Goal: Task Accomplishment & Management: Complete application form

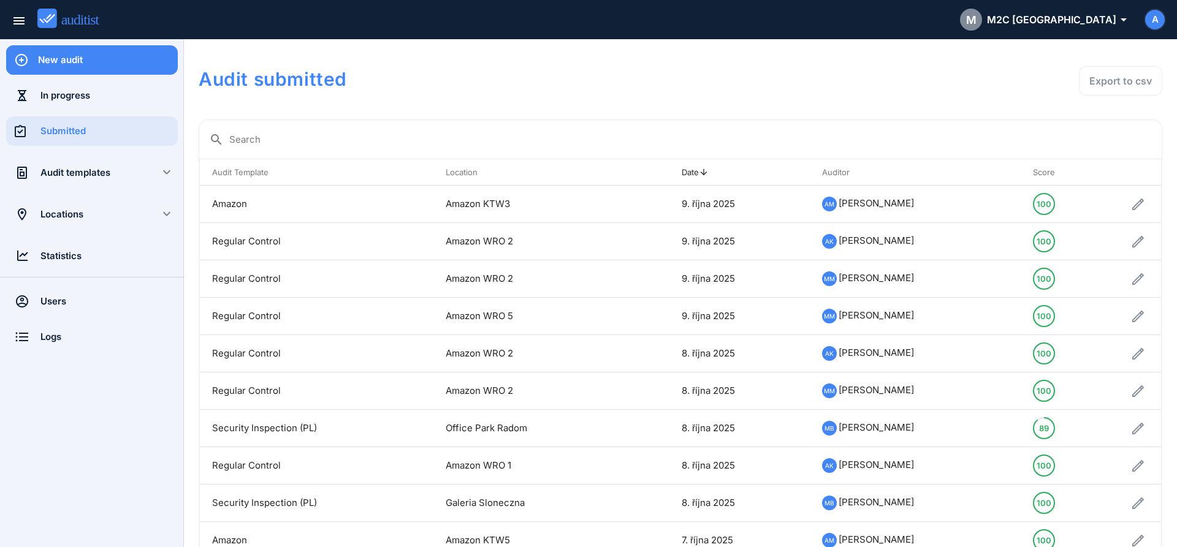
click at [104, 63] on div "New audit" at bounding box center [108, 59] width 140 height 13
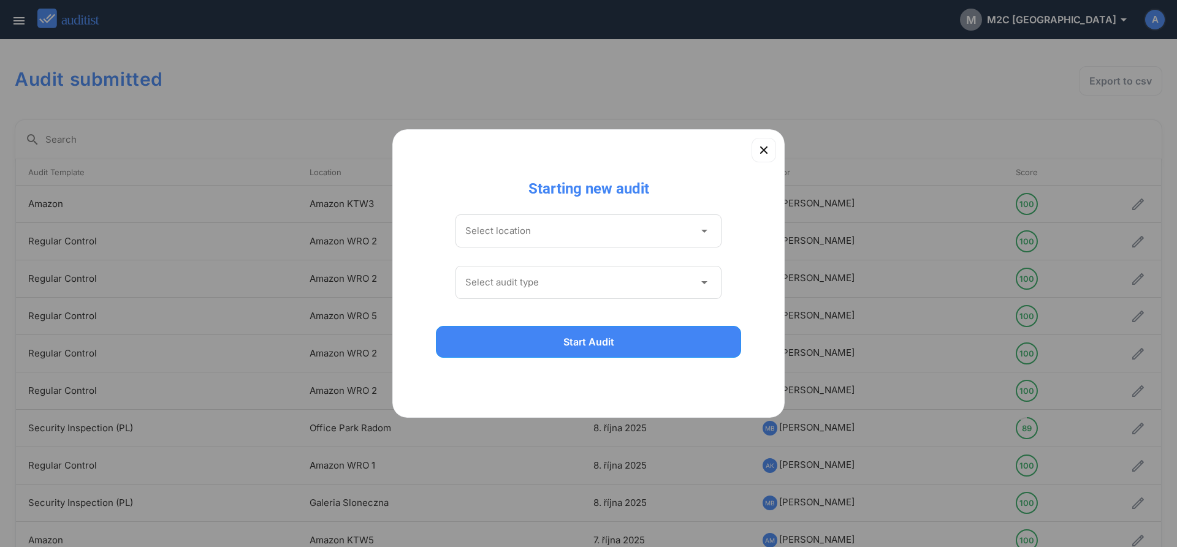
click at [572, 236] on input "Select location" at bounding box center [579, 231] width 229 height 20
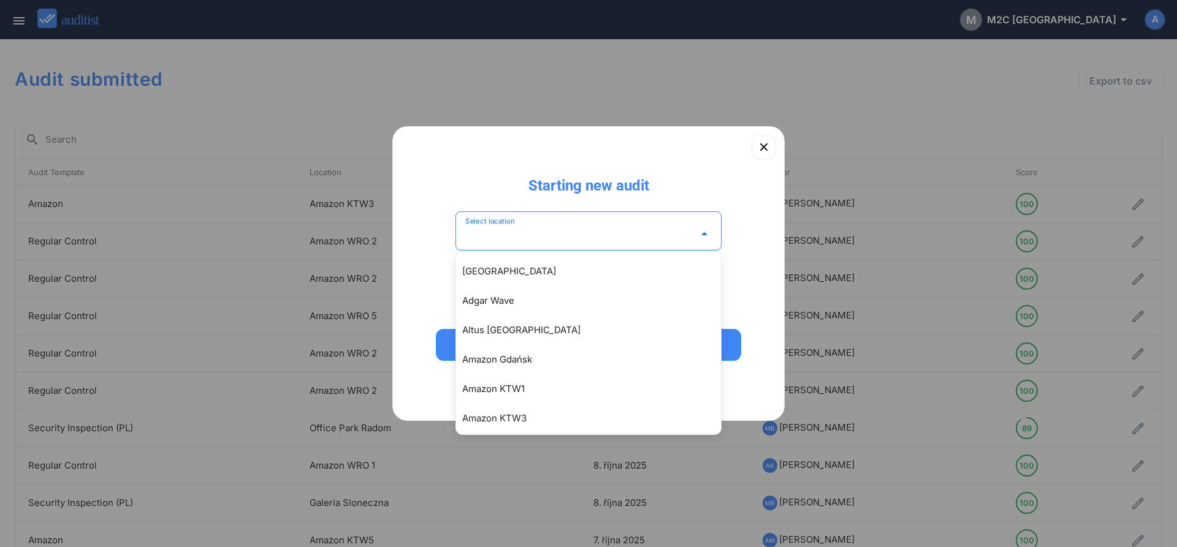
scroll to position [70, 0]
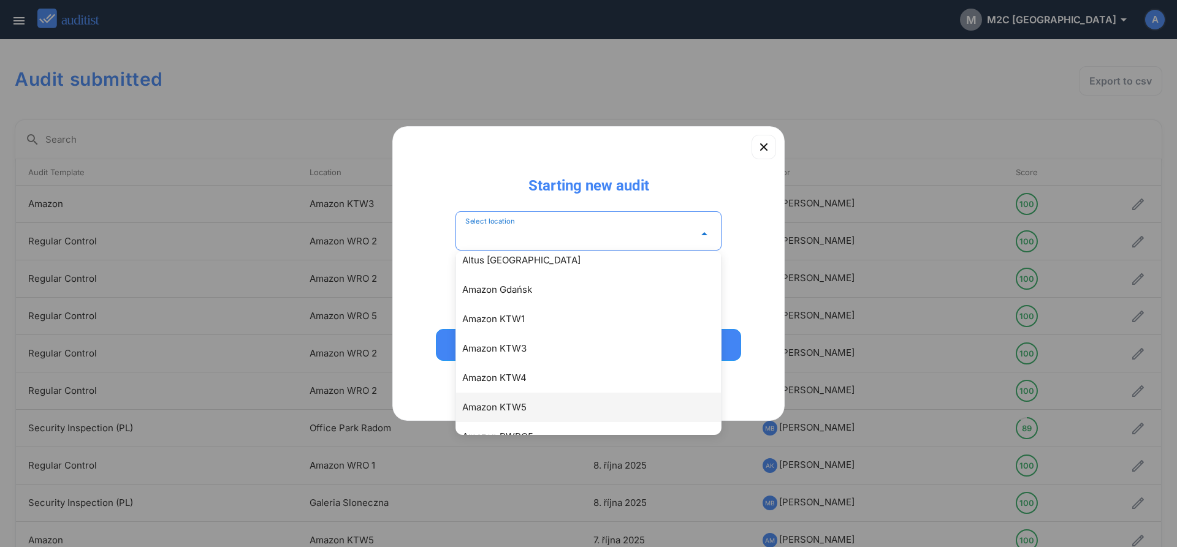
click at [522, 407] on div "Amazon KTW5" at bounding box center [594, 407] width 265 height 15
type input "**********"
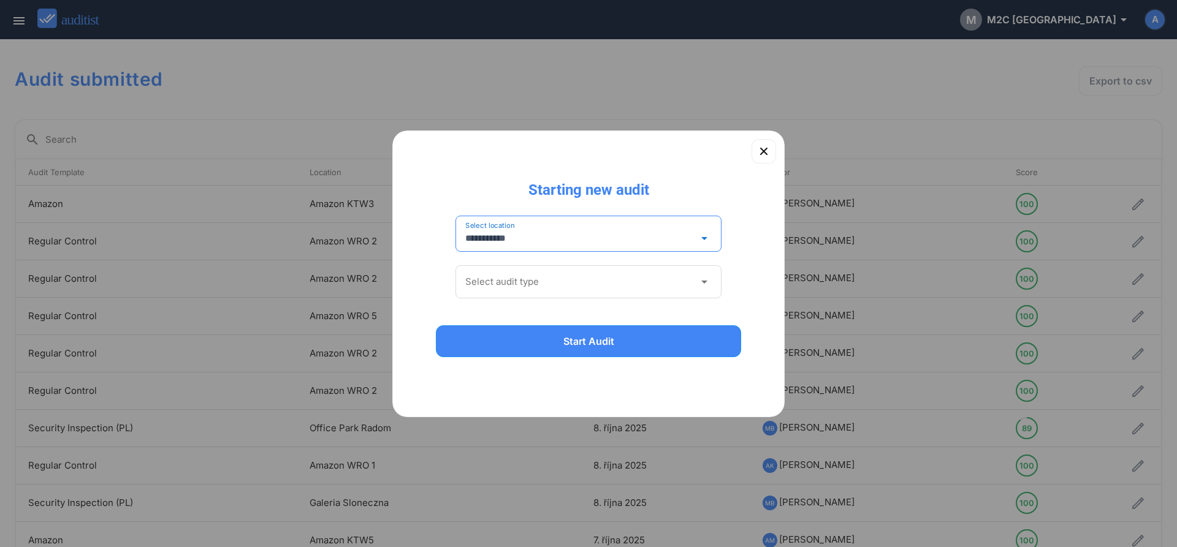
click at [534, 282] on input "Select audit type" at bounding box center [579, 282] width 229 height 20
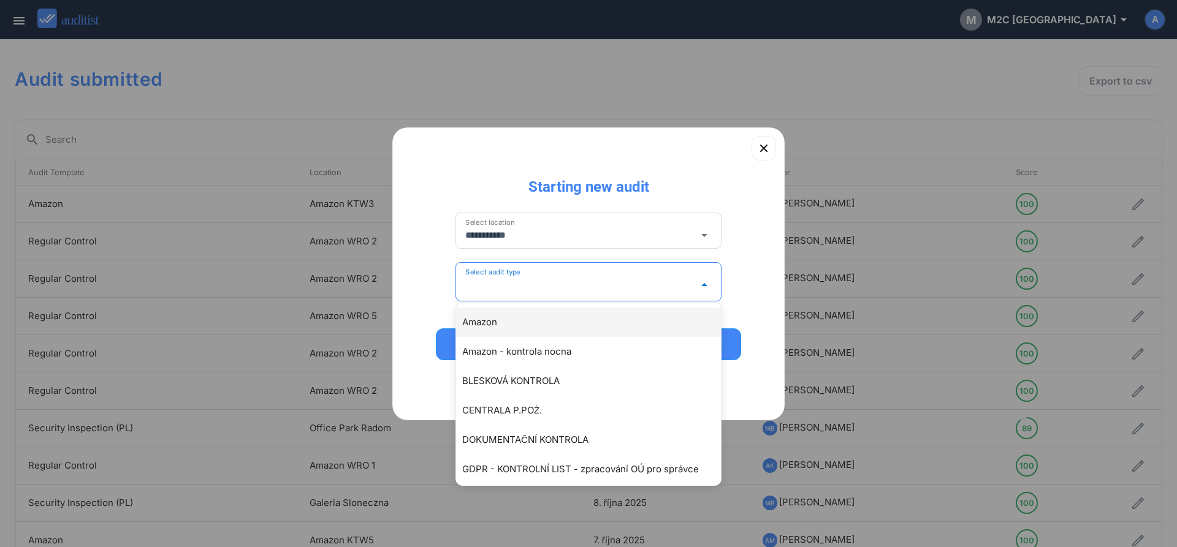
click at [515, 316] on div "Amazon" at bounding box center [594, 322] width 265 height 15
type input "******"
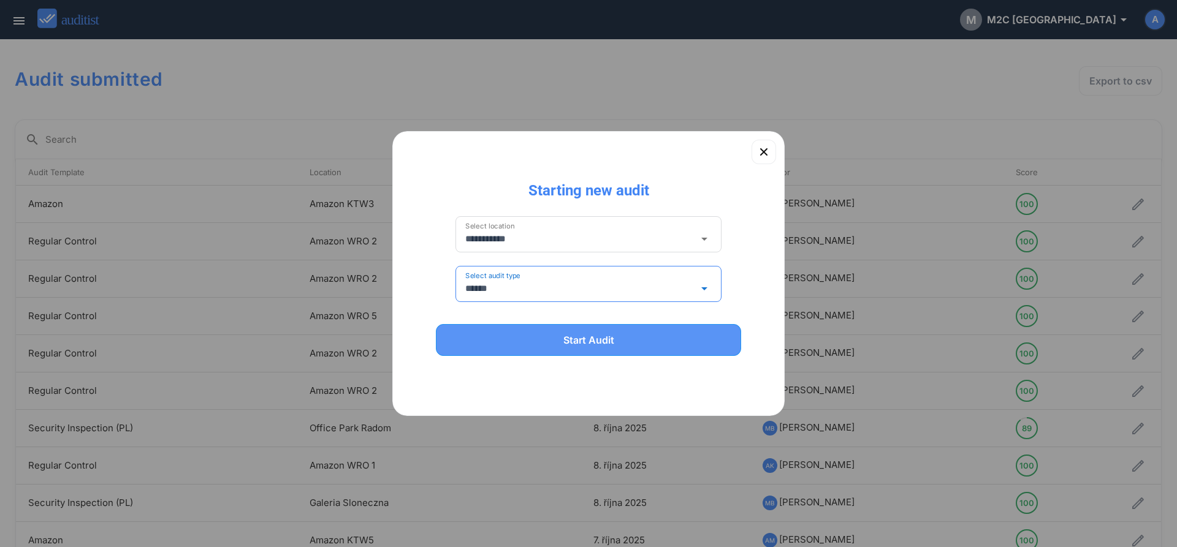
click at [523, 347] on button "Start Audit" at bounding box center [588, 340] width 305 height 32
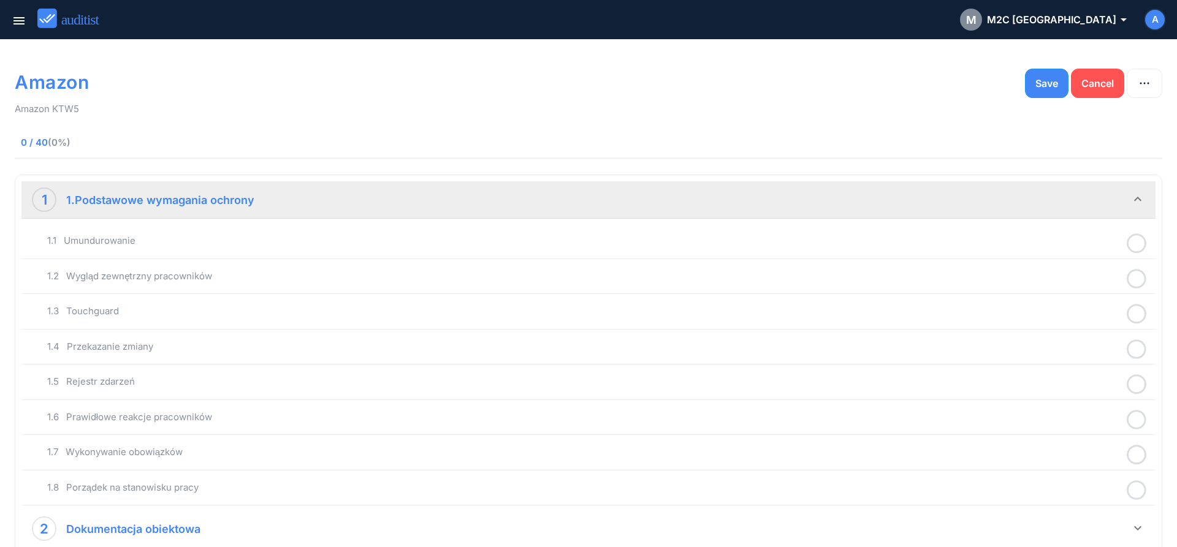
click at [1139, 247] on icon at bounding box center [1136, 244] width 20 height 24
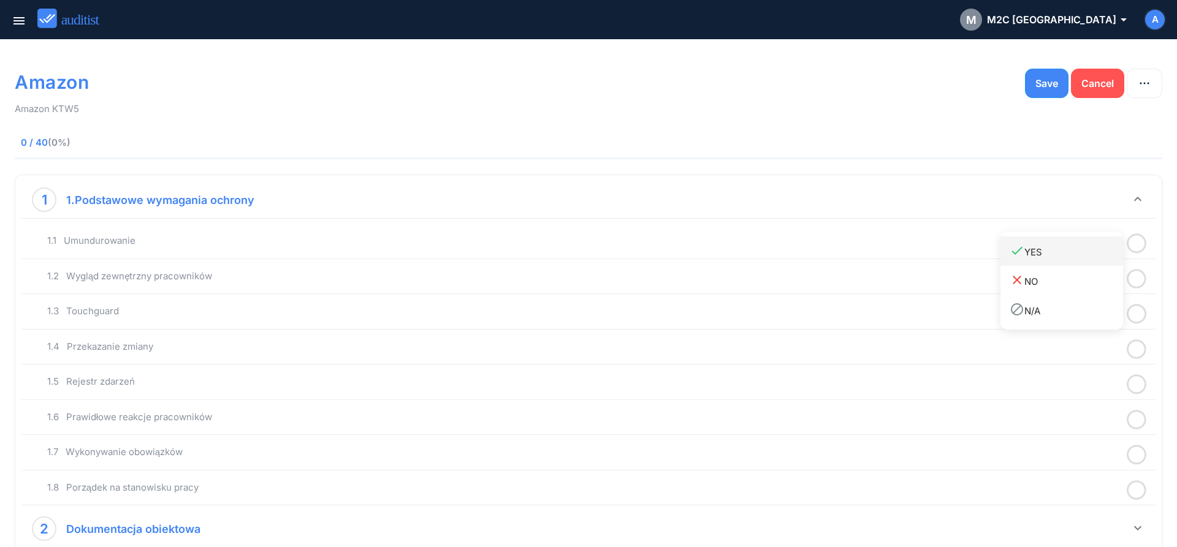
click at [1071, 261] on link "done YES" at bounding box center [1061, 251] width 123 height 29
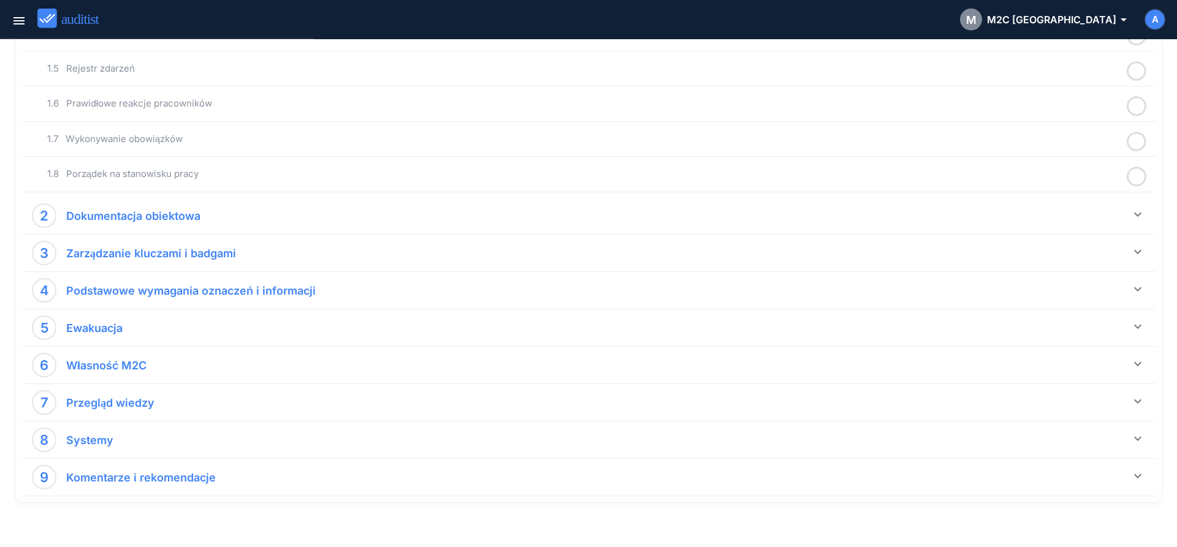
scroll to position [313, 0]
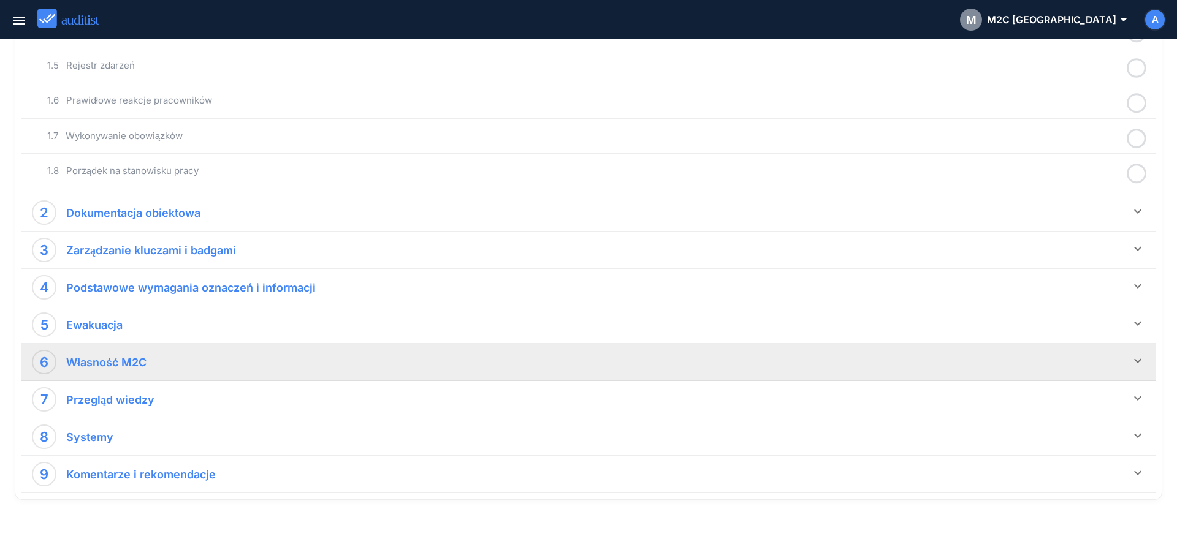
click at [1134, 361] on icon "keyboard_arrow_down" at bounding box center [1137, 361] width 15 height 15
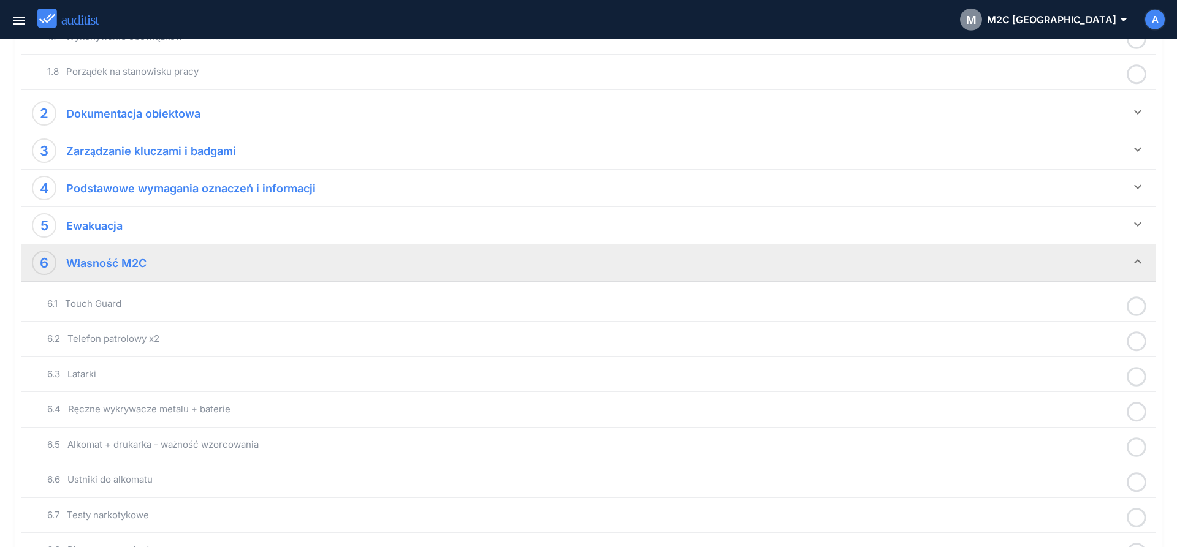
scroll to position [438, 0]
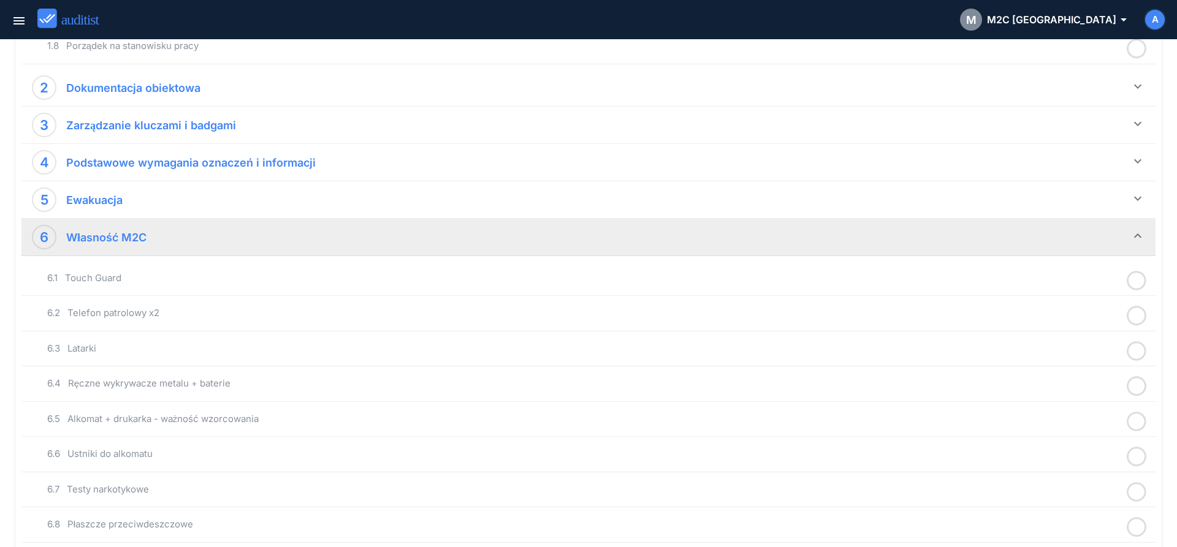
click at [1132, 452] on icon at bounding box center [1136, 457] width 20 height 24
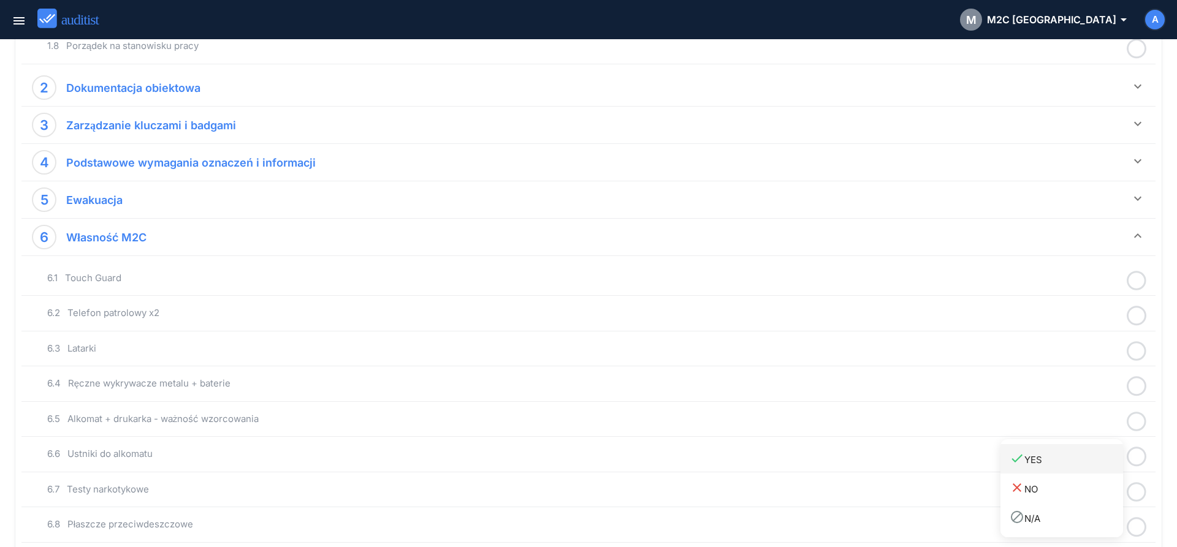
click at [1055, 463] on div "done YES" at bounding box center [1065, 459] width 113 height 17
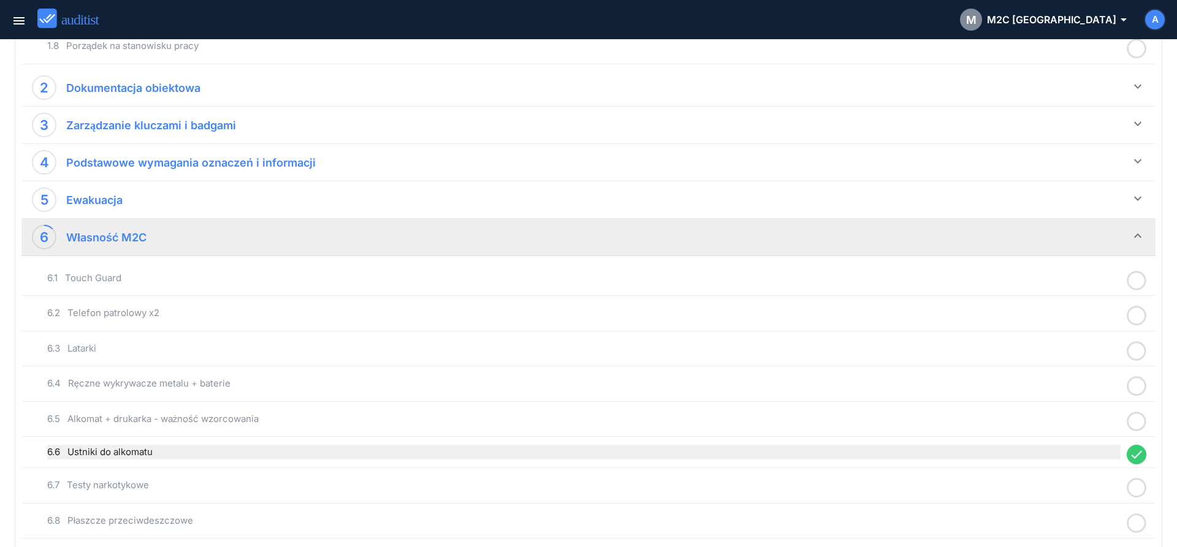
click at [837, 452] on div "6.6 Ustniki do alkomatu" at bounding box center [583, 452] width 1073 height 15
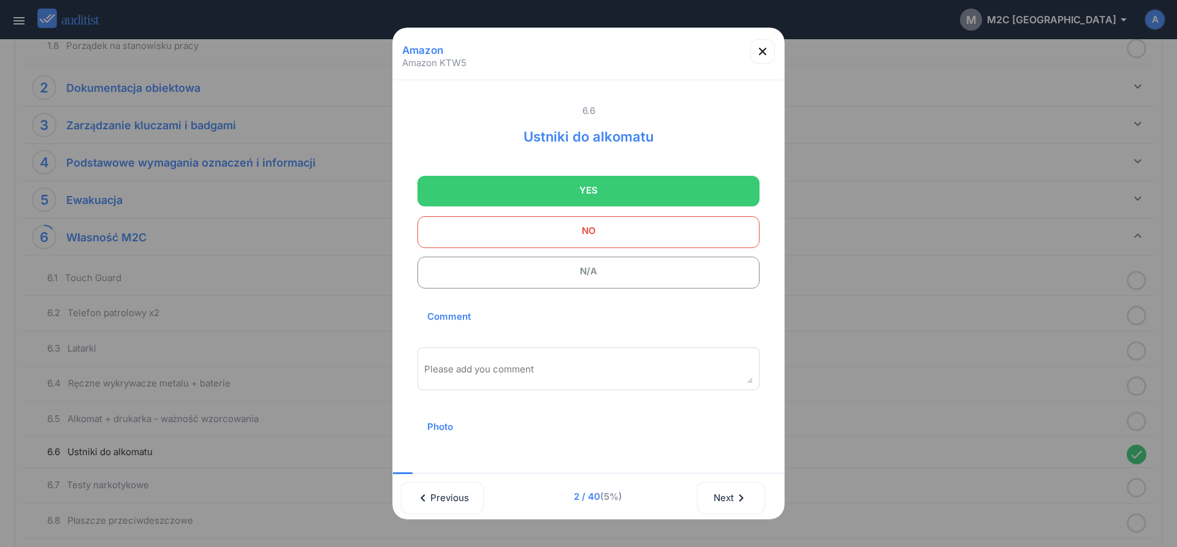
click at [490, 363] on div "Please add you comment" at bounding box center [588, 368] width 342 height 43
type textarea "**********"
click at [760, 51] on icon "button" at bounding box center [762, 51] width 15 height 15
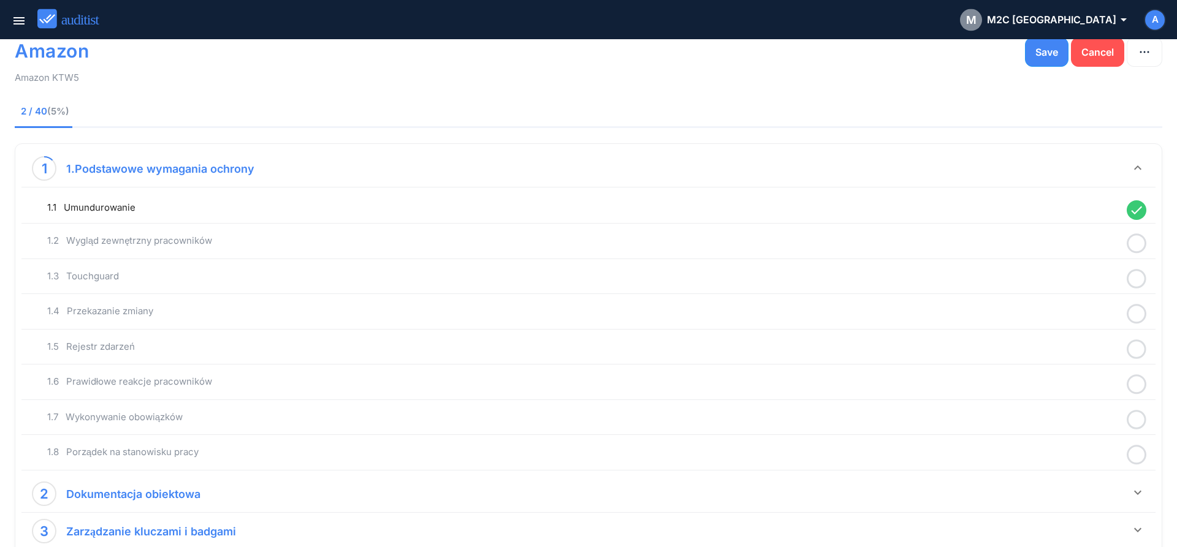
scroll to position [0, 0]
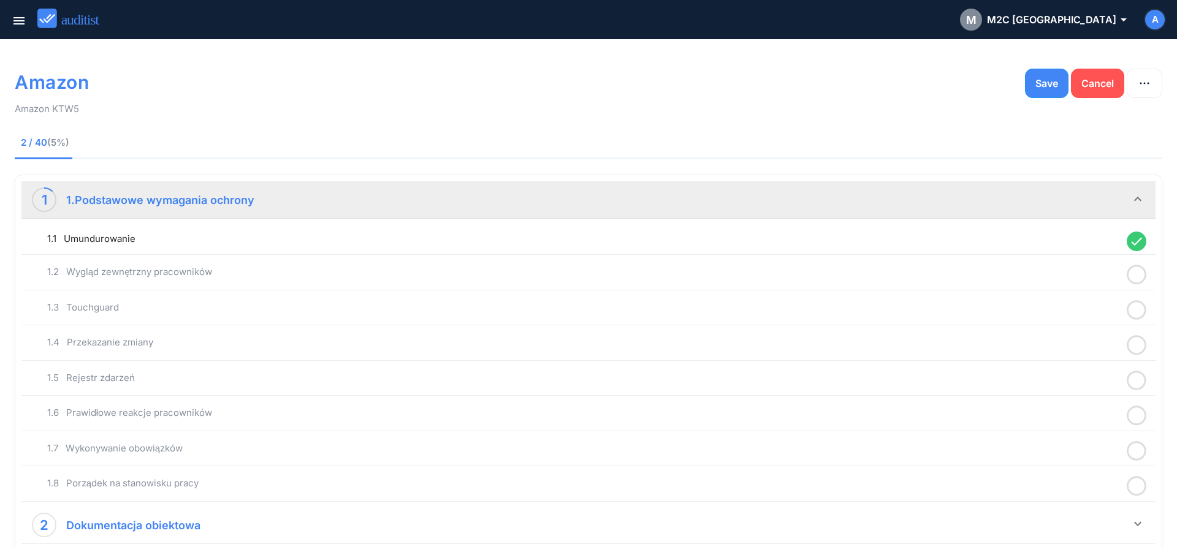
click at [1134, 276] on icon at bounding box center [1136, 275] width 20 height 24
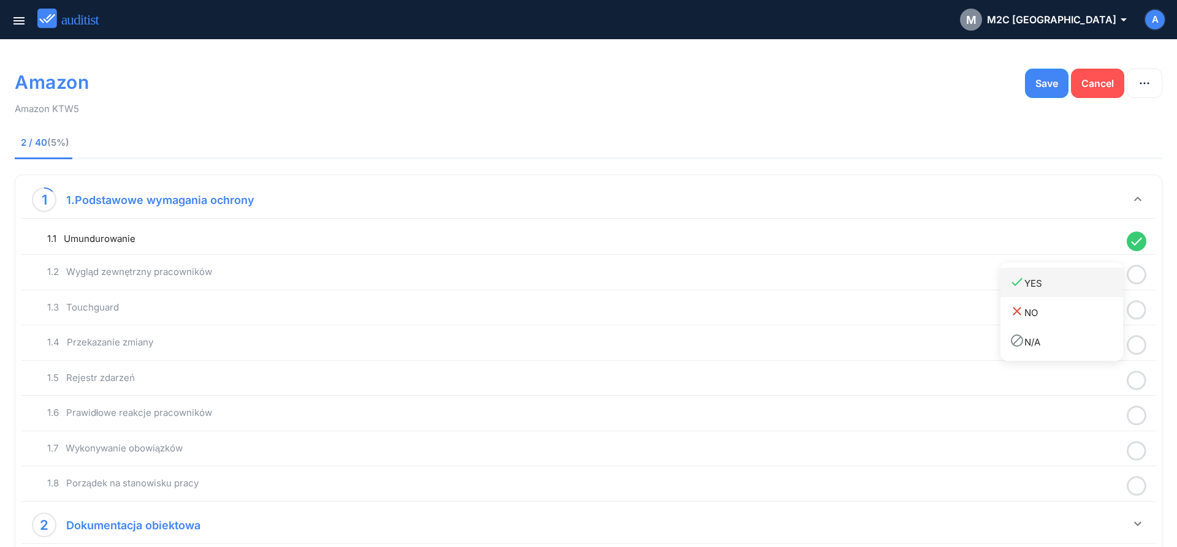
click at [1047, 283] on div "done YES" at bounding box center [1065, 283] width 113 height 17
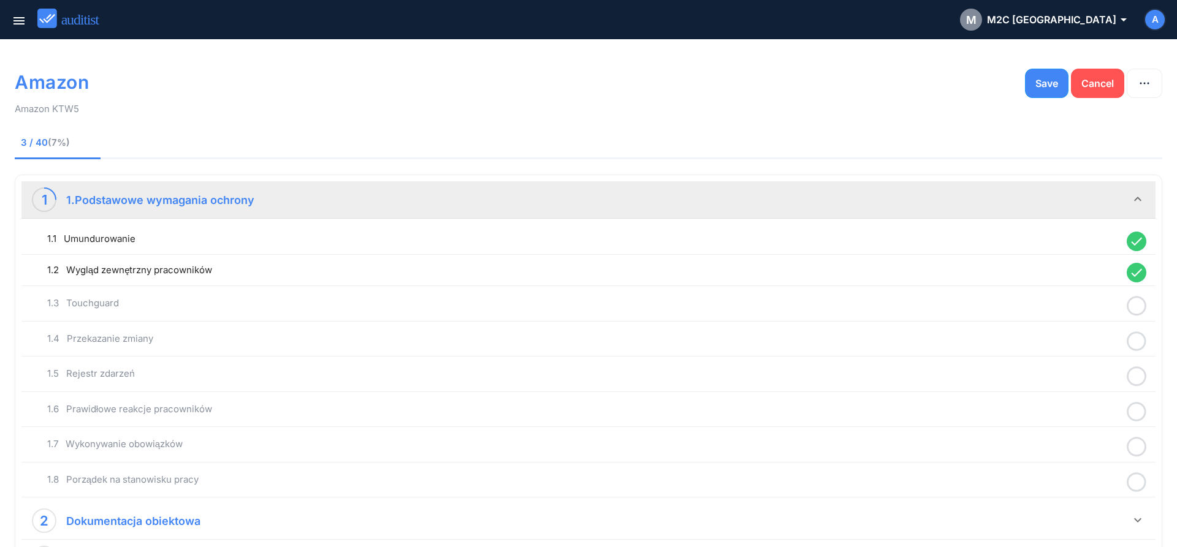
click at [1136, 306] on icon at bounding box center [1136, 306] width 20 height 24
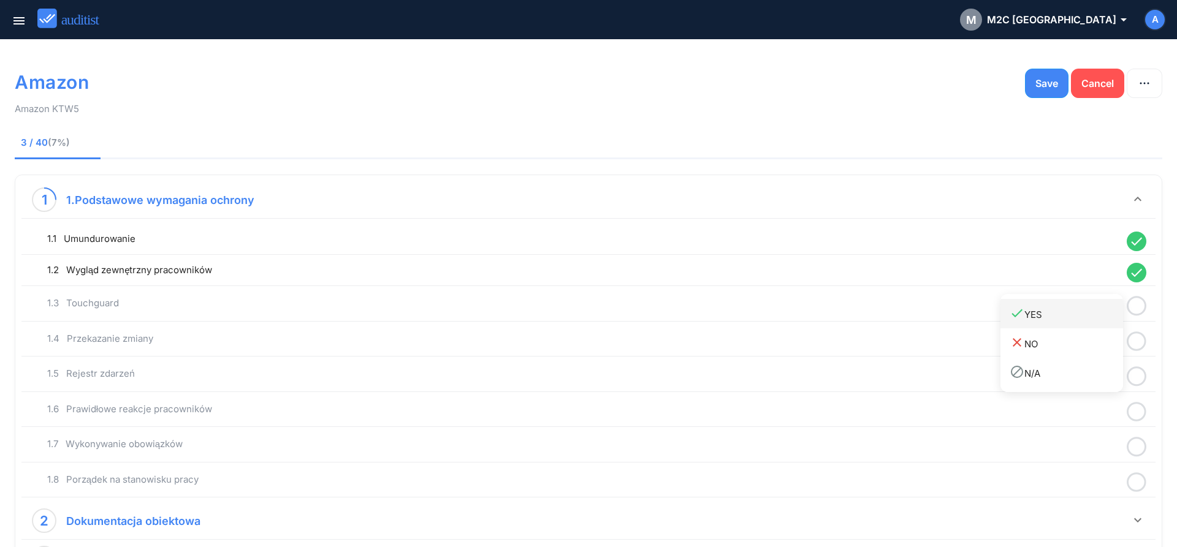
drag, startPoint x: 1083, startPoint y: 319, endPoint x: 1148, endPoint y: 334, distance: 66.7
click at [1085, 319] on div "done YES" at bounding box center [1065, 314] width 113 height 17
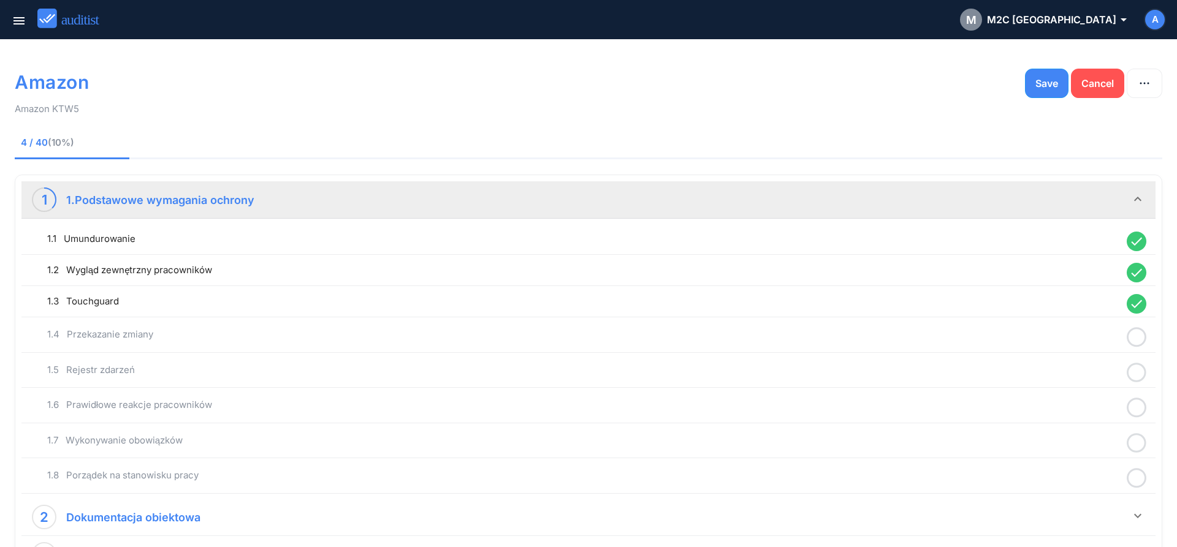
click at [1135, 341] on icon at bounding box center [1136, 337] width 20 height 24
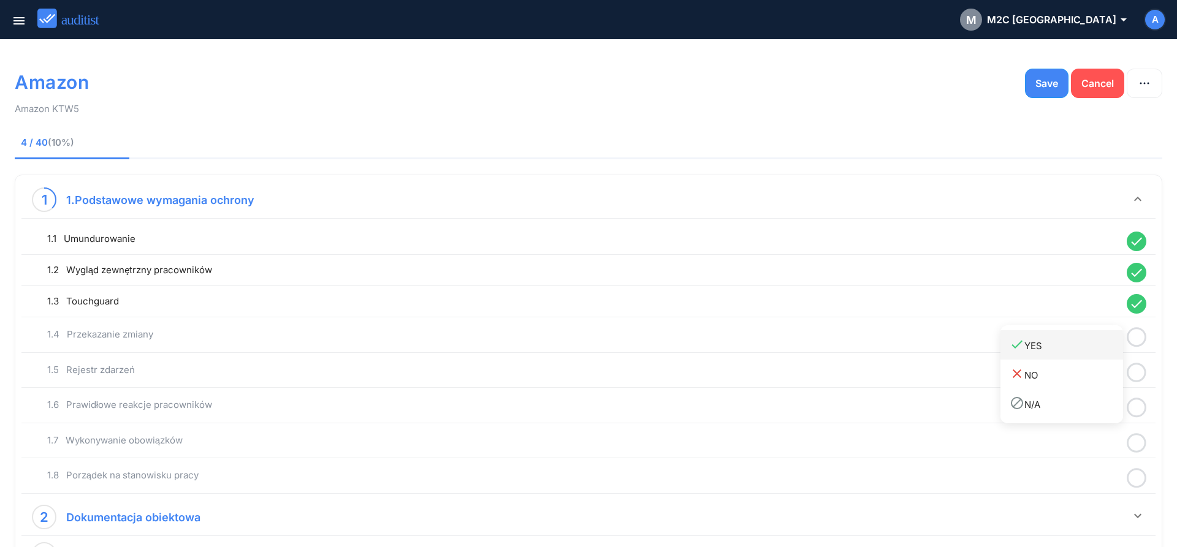
drag, startPoint x: 1066, startPoint y: 346, endPoint x: 1135, endPoint y: 366, distance: 72.7
click at [1071, 346] on div "done YES" at bounding box center [1065, 345] width 113 height 17
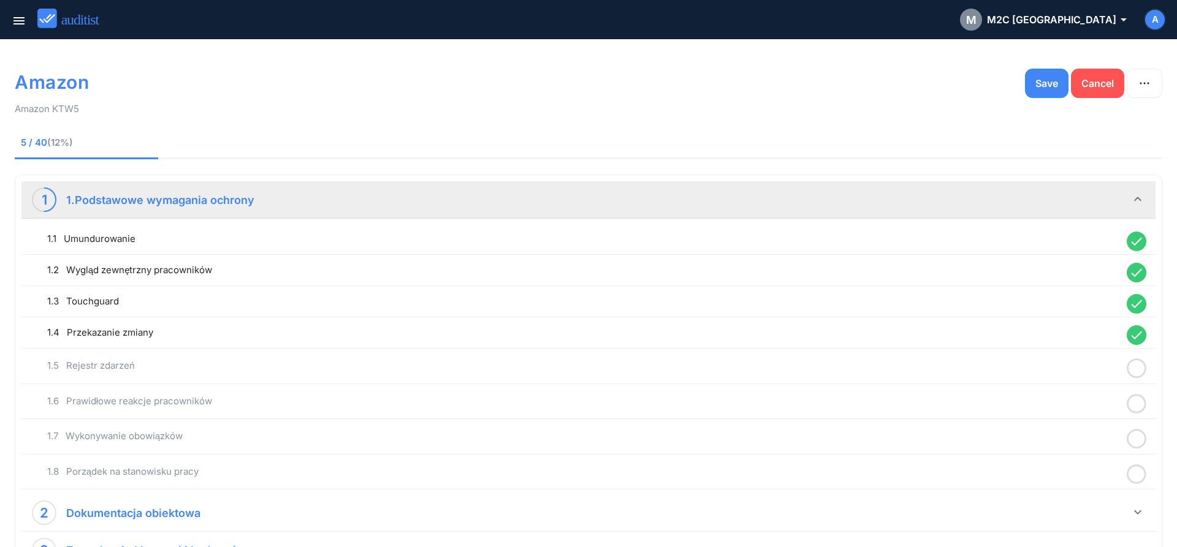
click at [1137, 370] on icon at bounding box center [1136, 369] width 20 height 24
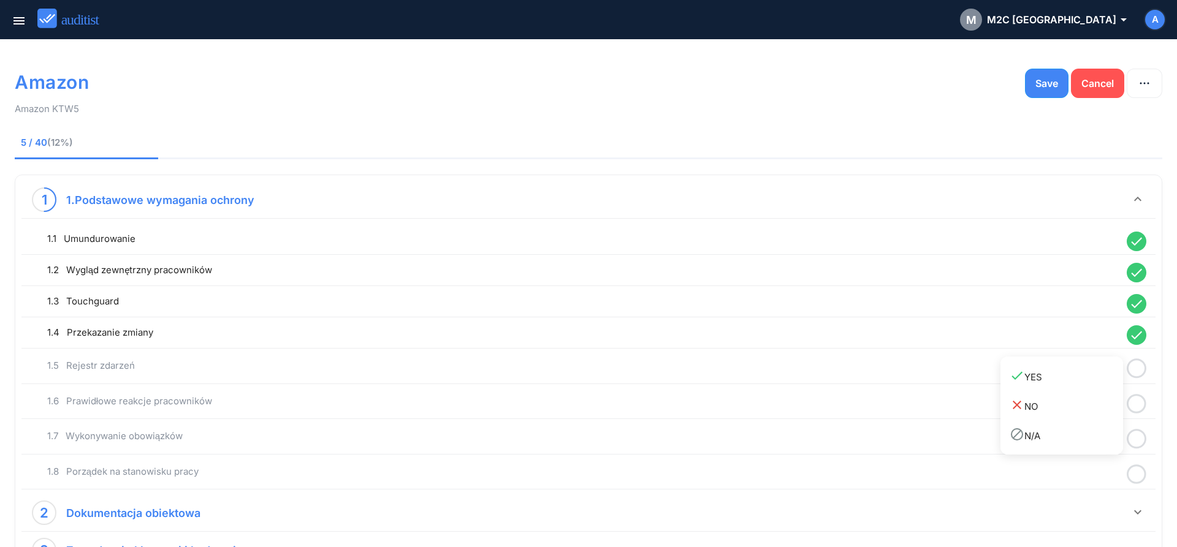
drag, startPoint x: 1072, startPoint y: 380, endPoint x: 1118, endPoint y: 389, distance: 46.9
click at [1074, 379] on div "done YES" at bounding box center [1065, 376] width 113 height 17
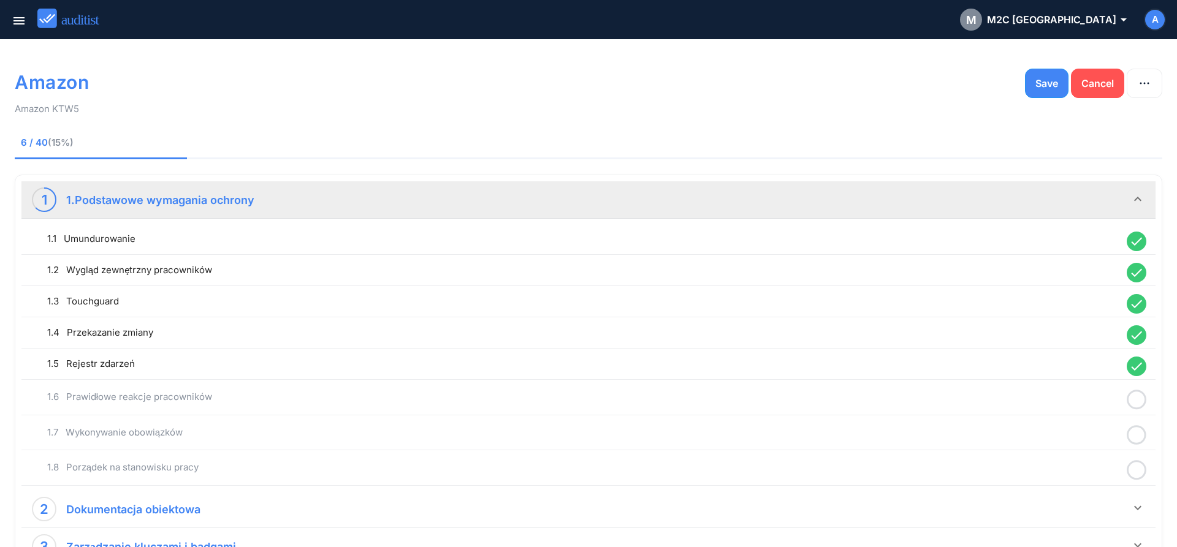
click at [1133, 400] on icon at bounding box center [1136, 400] width 20 height 24
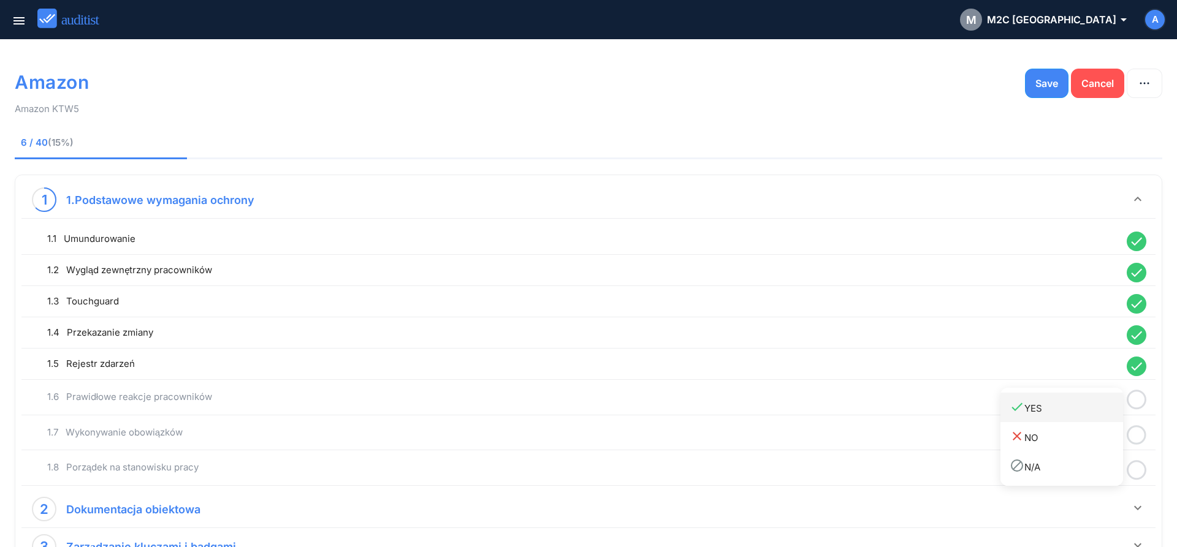
click at [1058, 406] on div "done YES" at bounding box center [1065, 408] width 113 height 17
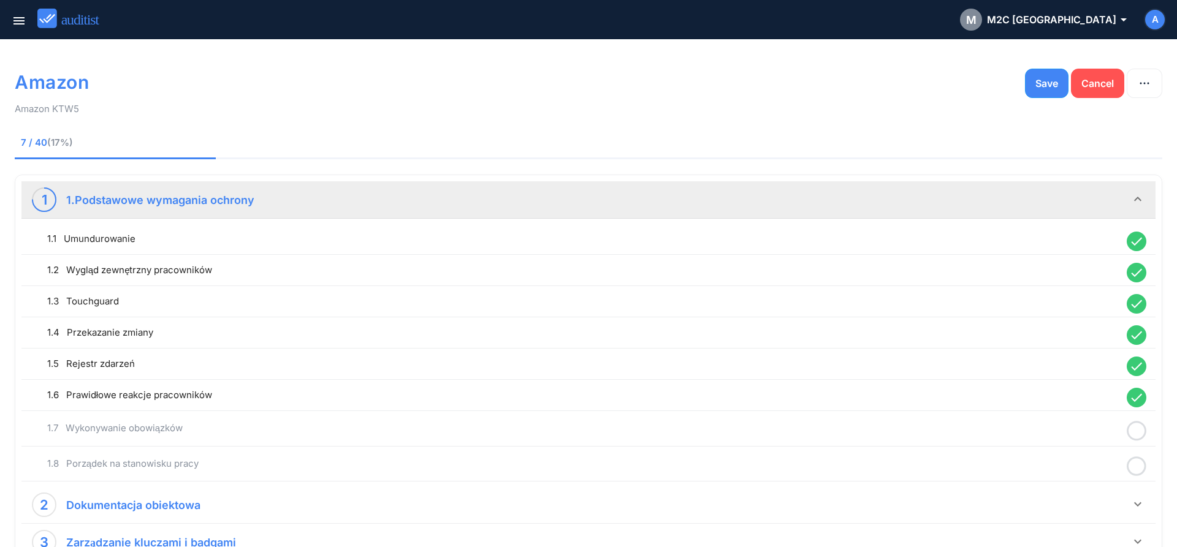
click at [1132, 432] on icon at bounding box center [1136, 431] width 20 height 24
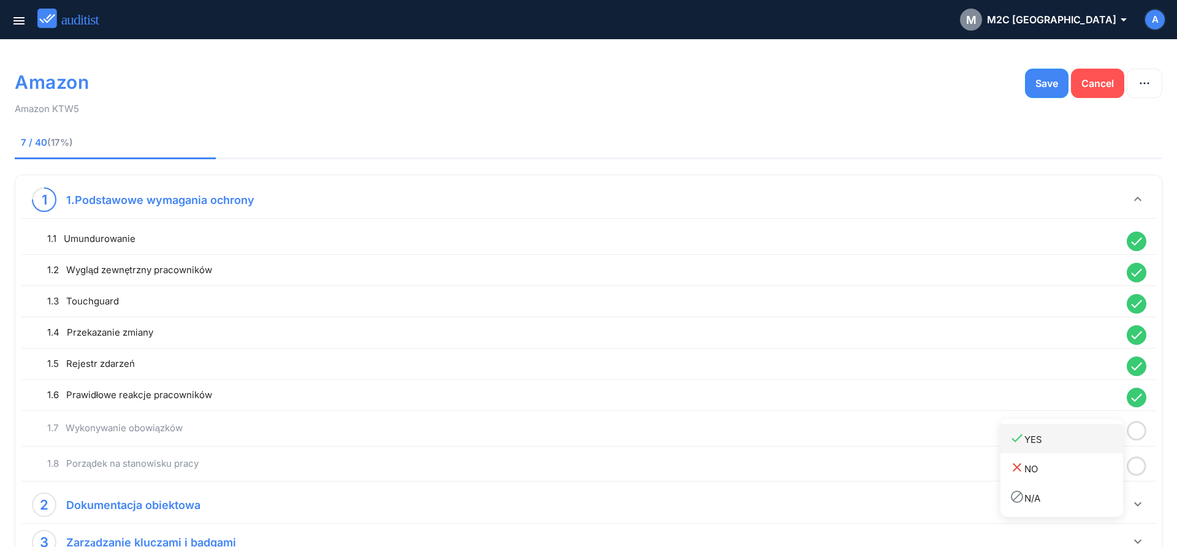
click at [1075, 442] on div "done YES" at bounding box center [1065, 439] width 113 height 17
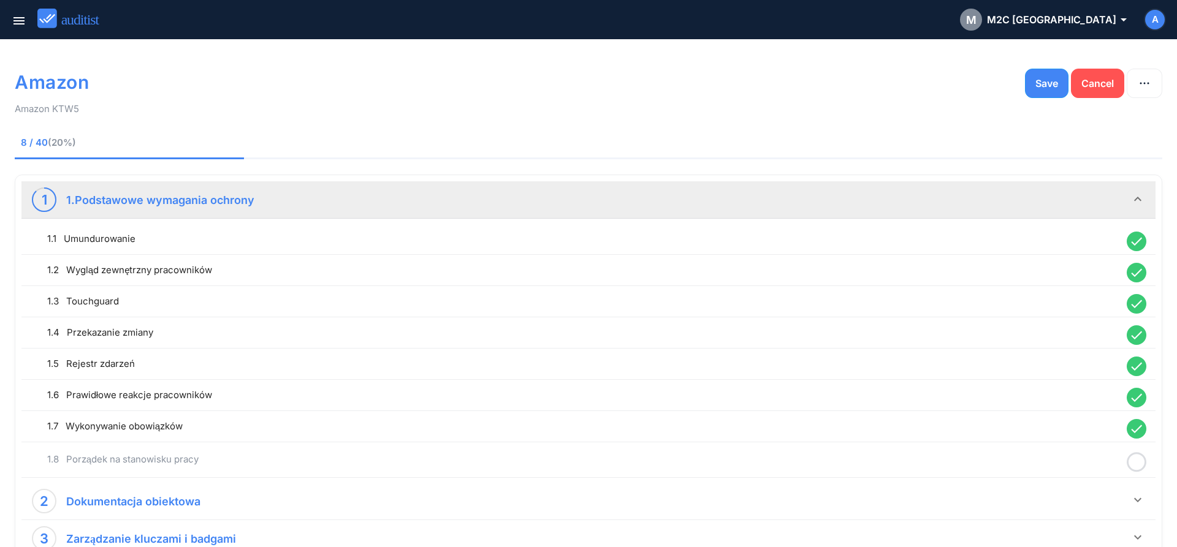
click at [1133, 463] on icon at bounding box center [1136, 462] width 20 height 24
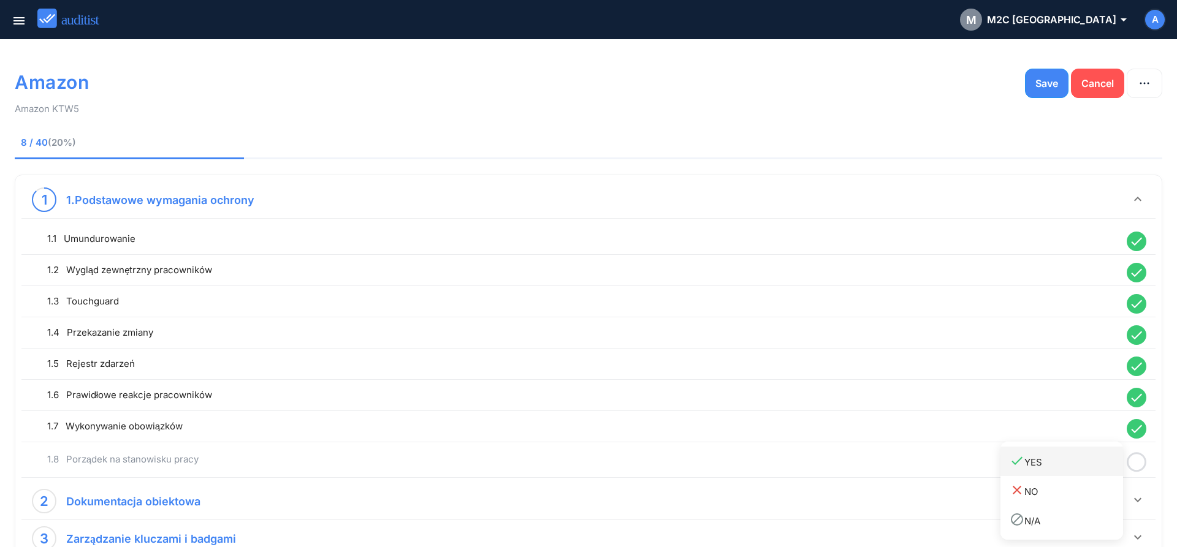
click at [1074, 472] on link "done YES" at bounding box center [1061, 461] width 123 height 29
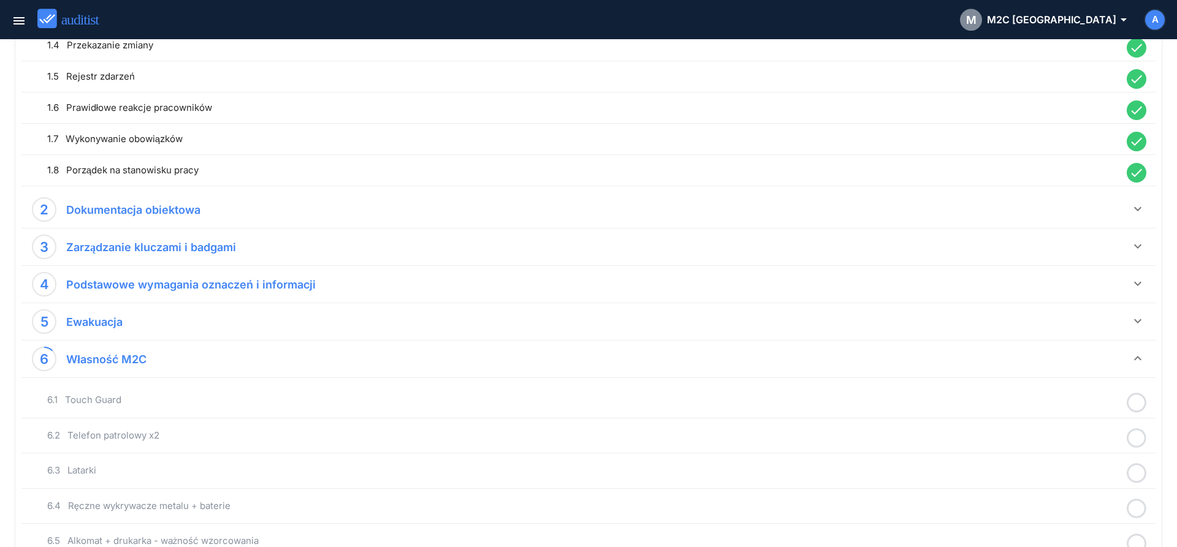
scroll to position [313, 0]
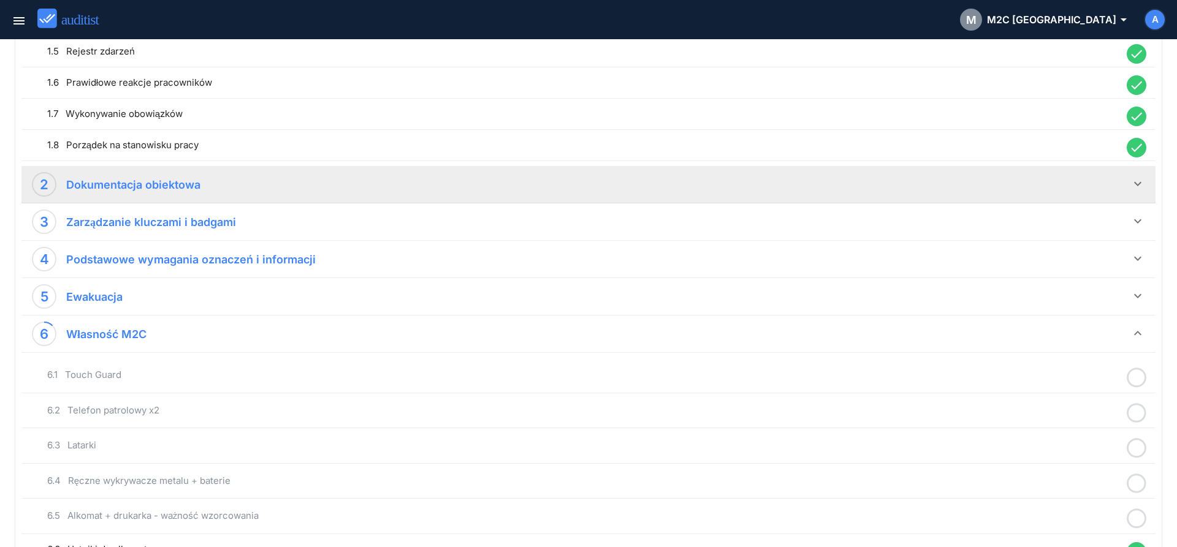
click at [1137, 184] on icon "keyboard_arrow_down" at bounding box center [1137, 183] width 15 height 15
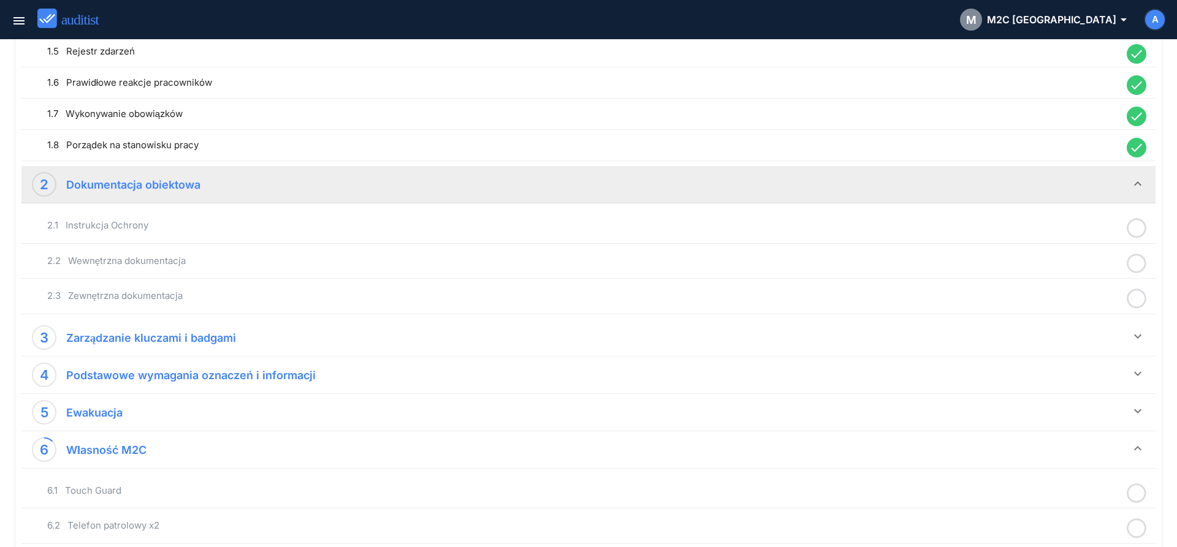
click at [1135, 226] on icon at bounding box center [1136, 228] width 20 height 24
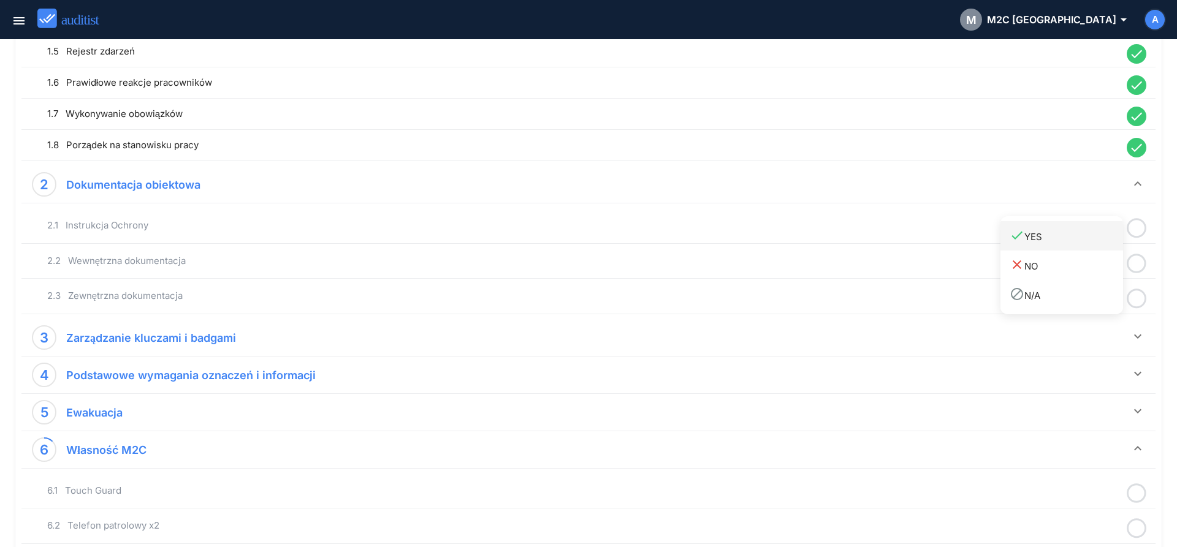
drag, startPoint x: 1088, startPoint y: 248, endPoint x: 1107, endPoint y: 254, distance: 20.5
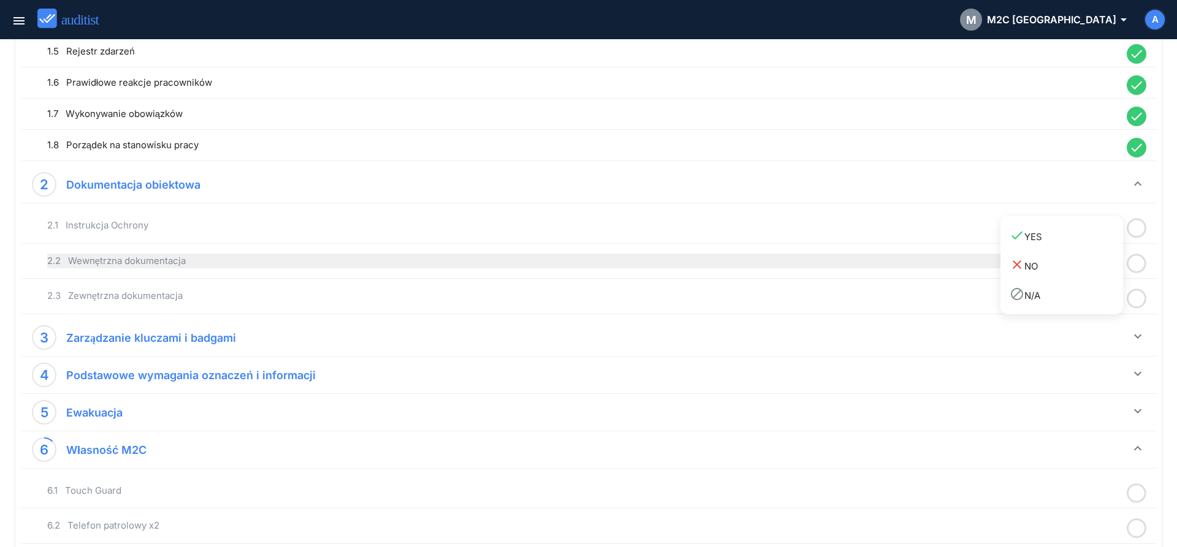
click at [1088, 248] on link "done YES" at bounding box center [1061, 235] width 123 height 29
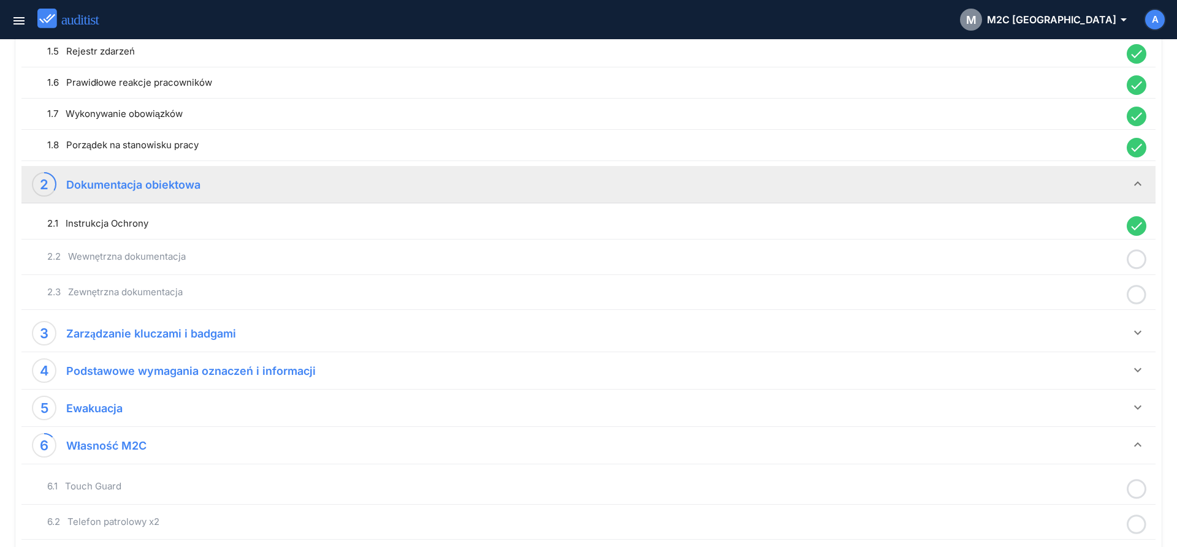
click at [1134, 260] on icon at bounding box center [1136, 260] width 20 height 24
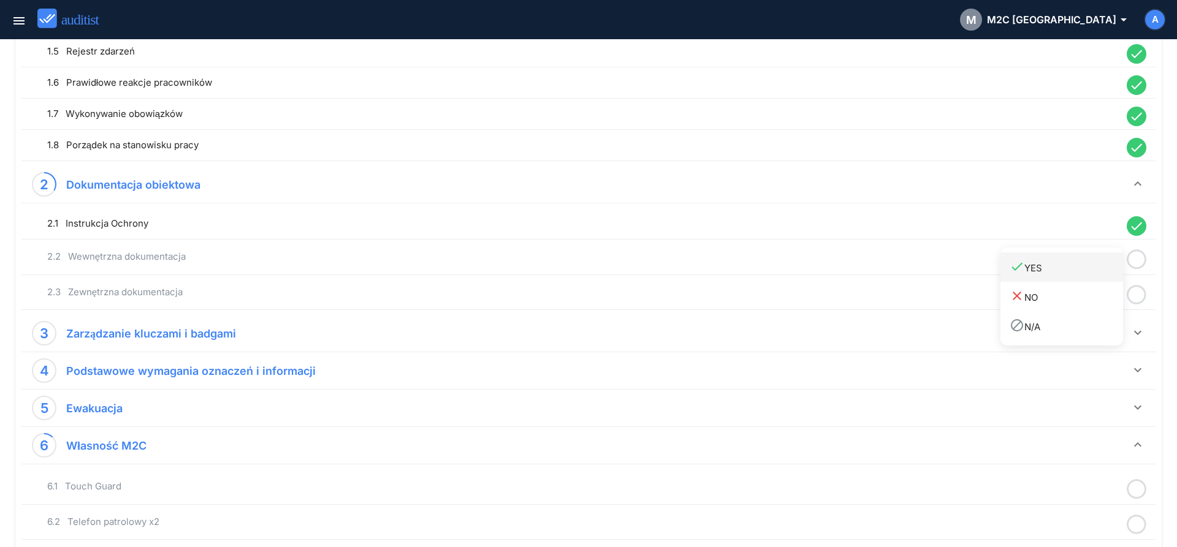
drag, startPoint x: 1086, startPoint y: 275, endPoint x: 1131, endPoint y: 295, distance: 48.5
click at [1089, 275] on div "done YES" at bounding box center [1065, 267] width 113 height 17
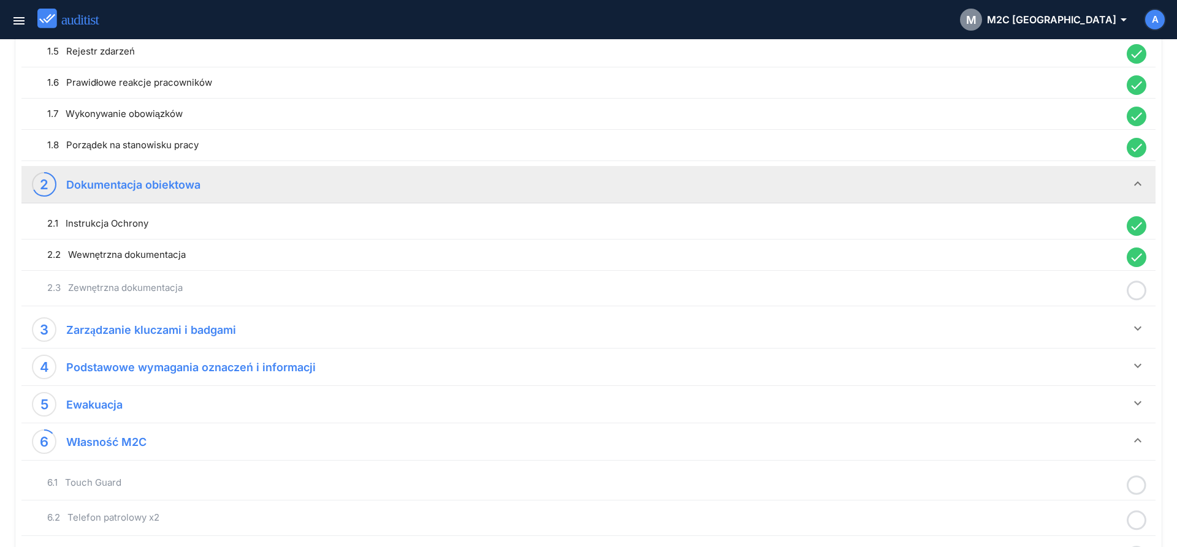
click at [1138, 292] on icon at bounding box center [1136, 291] width 20 height 24
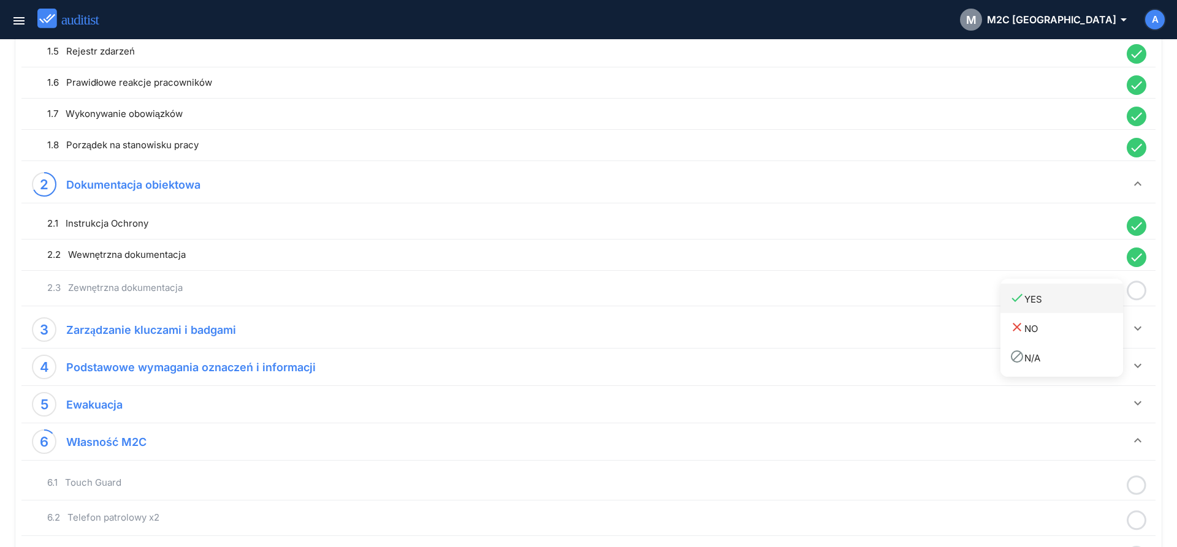
drag, startPoint x: 1083, startPoint y: 305, endPoint x: 1089, endPoint y: 313, distance: 10.1
click at [1083, 304] on div "done YES" at bounding box center [1065, 298] width 113 height 17
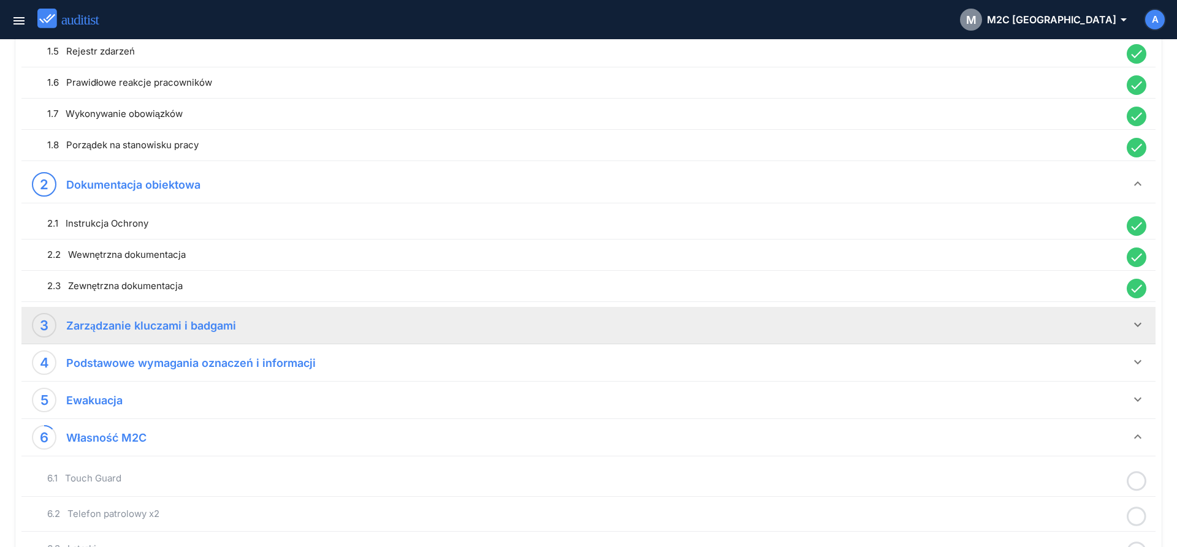
click at [1134, 325] on icon "keyboard_arrow_down" at bounding box center [1137, 324] width 15 height 15
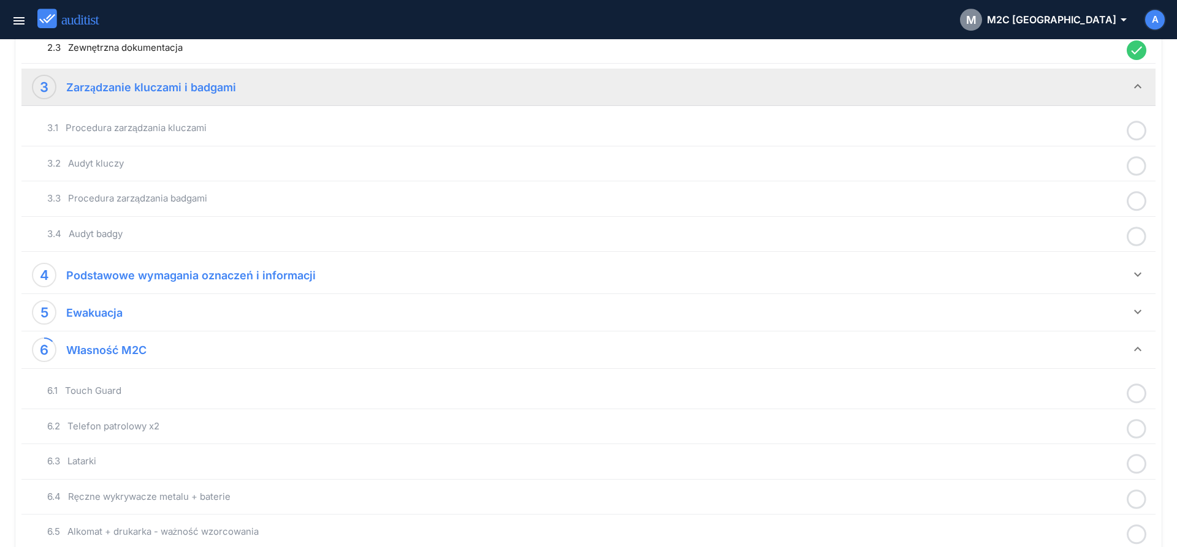
scroll to position [563, 0]
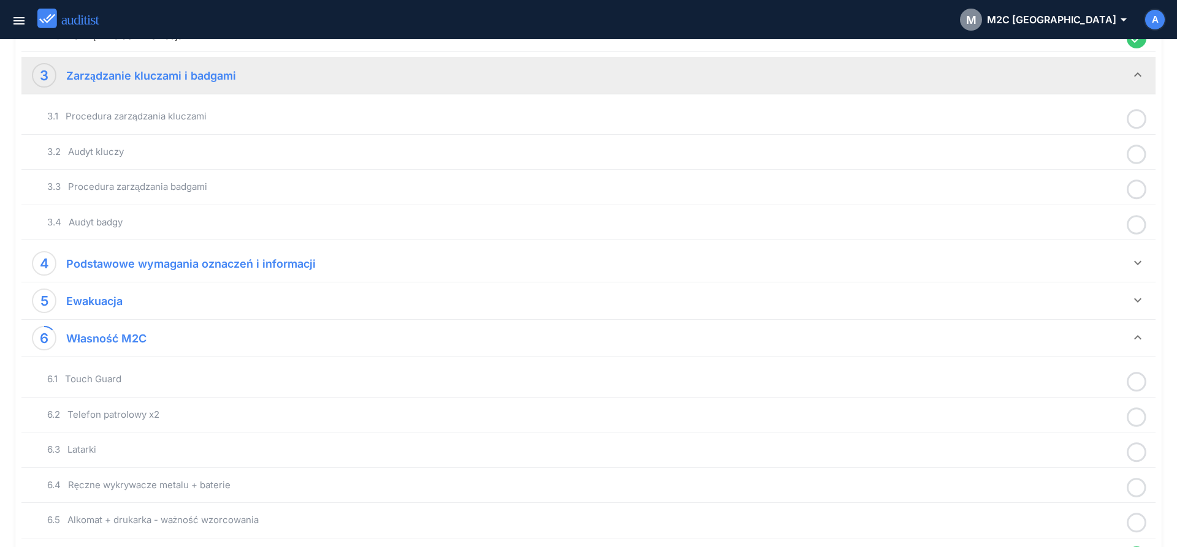
click at [1134, 120] on icon at bounding box center [1136, 119] width 20 height 24
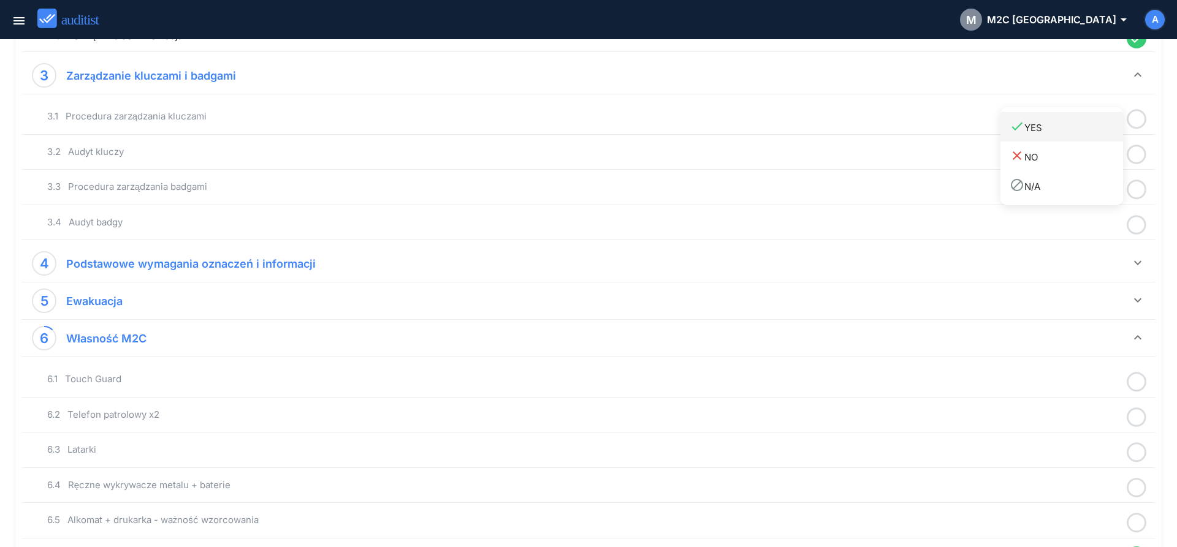
click at [1084, 131] on div "done YES" at bounding box center [1065, 127] width 113 height 17
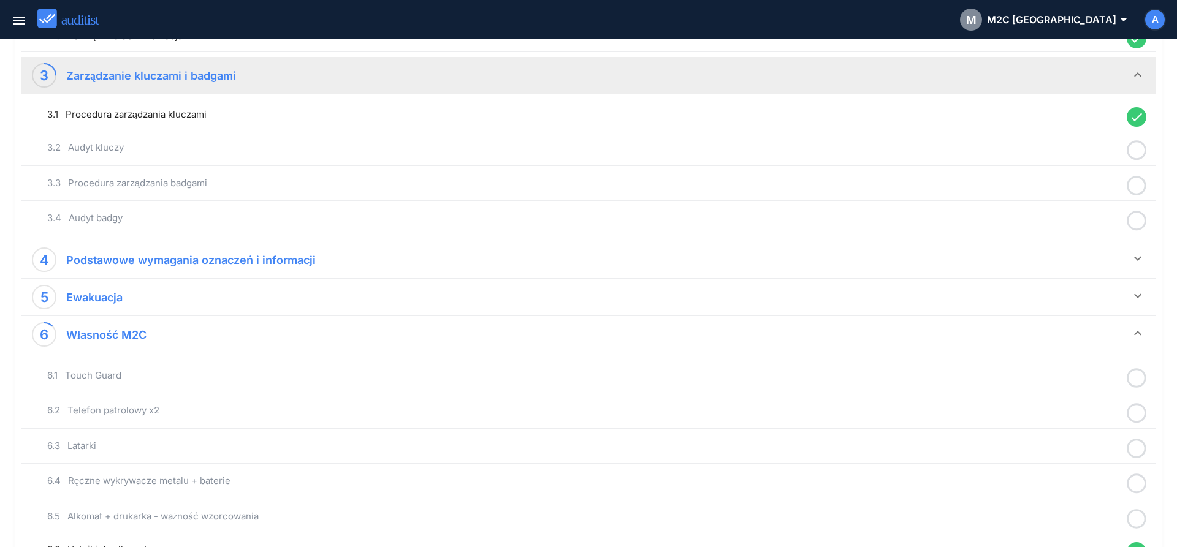
click at [1134, 147] on icon at bounding box center [1136, 150] width 20 height 24
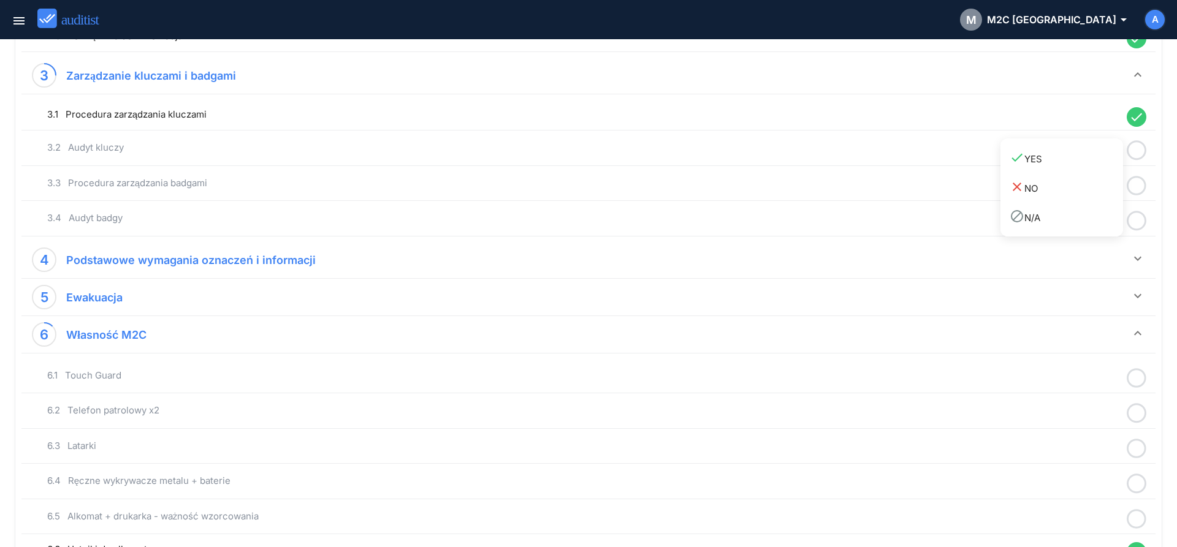
drag, startPoint x: 1101, startPoint y: 161, endPoint x: 1124, endPoint y: 171, distance: 25.3
click at [1100, 161] on div "done YES" at bounding box center [1065, 158] width 113 height 17
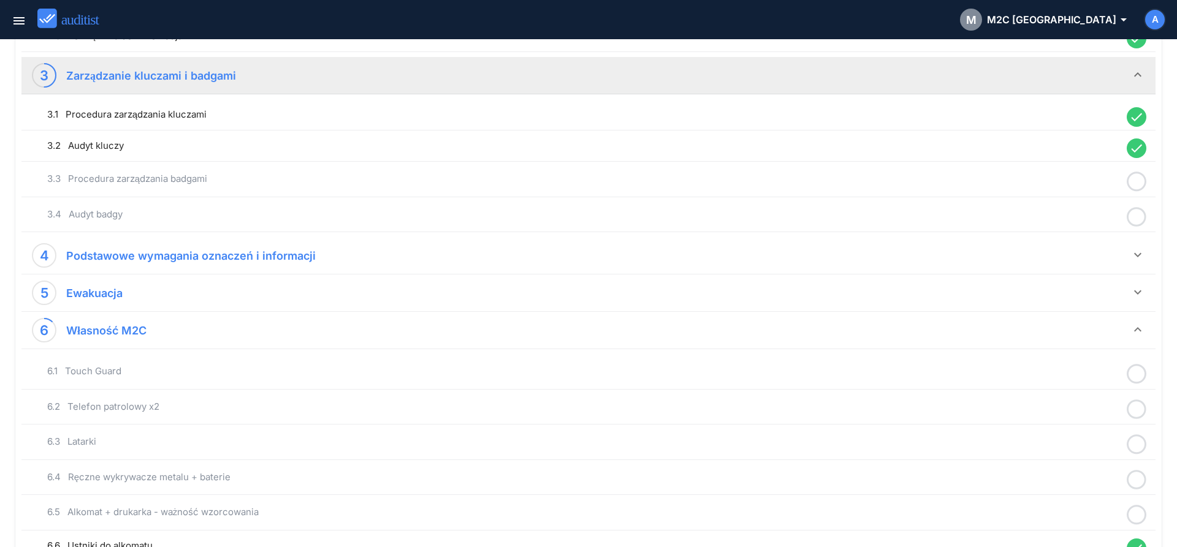
drag, startPoint x: 1137, startPoint y: 181, endPoint x: 1101, endPoint y: 191, distance: 38.1
click at [1137, 181] on icon at bounding box center [1136, 182] width 20 height 24
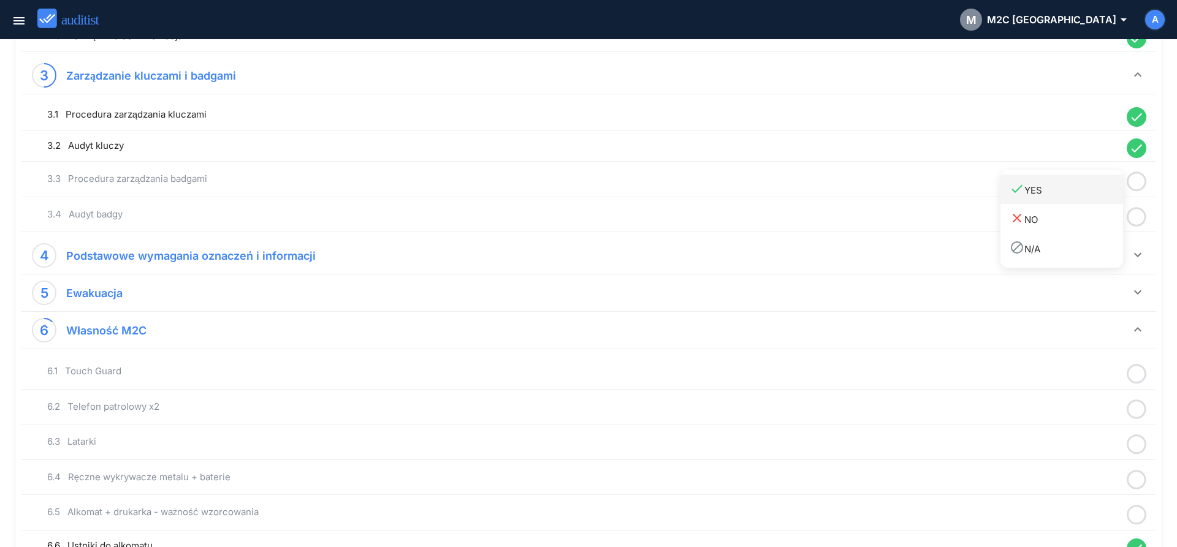
click at [1096, 194] on div "done YES" at bounding box center [1065, 189] width 113 height 17
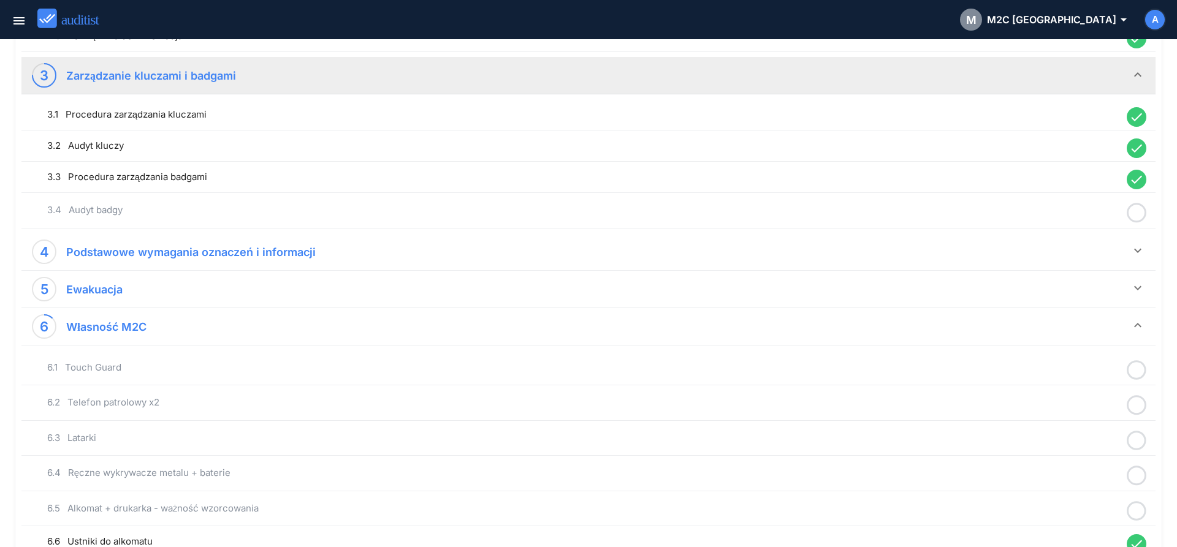
click at [1140, 214] on icon at bounding box center [1136, 213] width 20 height 24
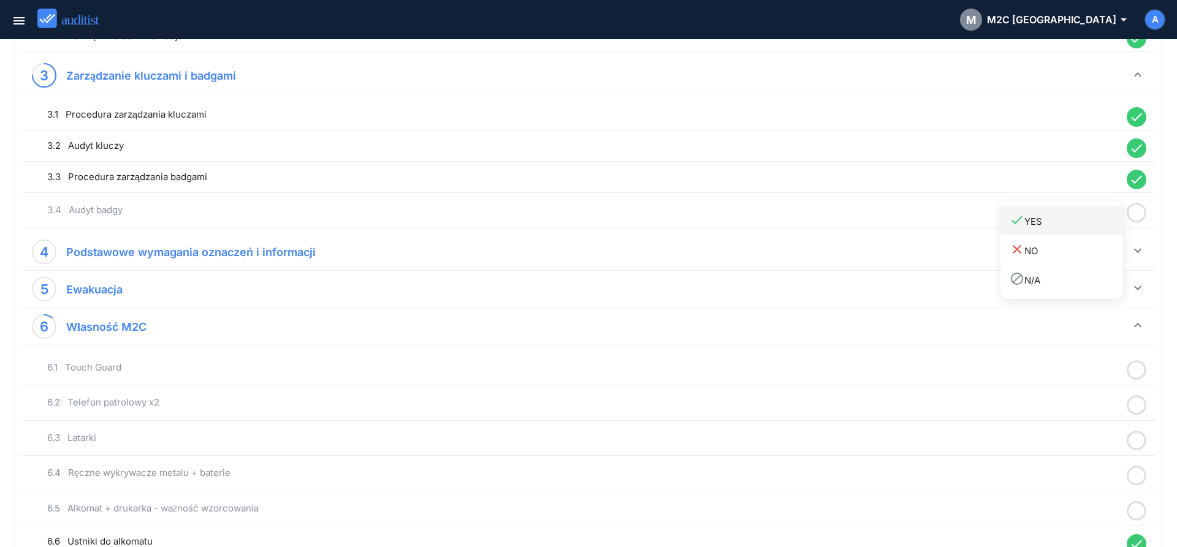
click at [1071, 225] on div "done YES" at bounding box center [1065, 221] width 113 height 17
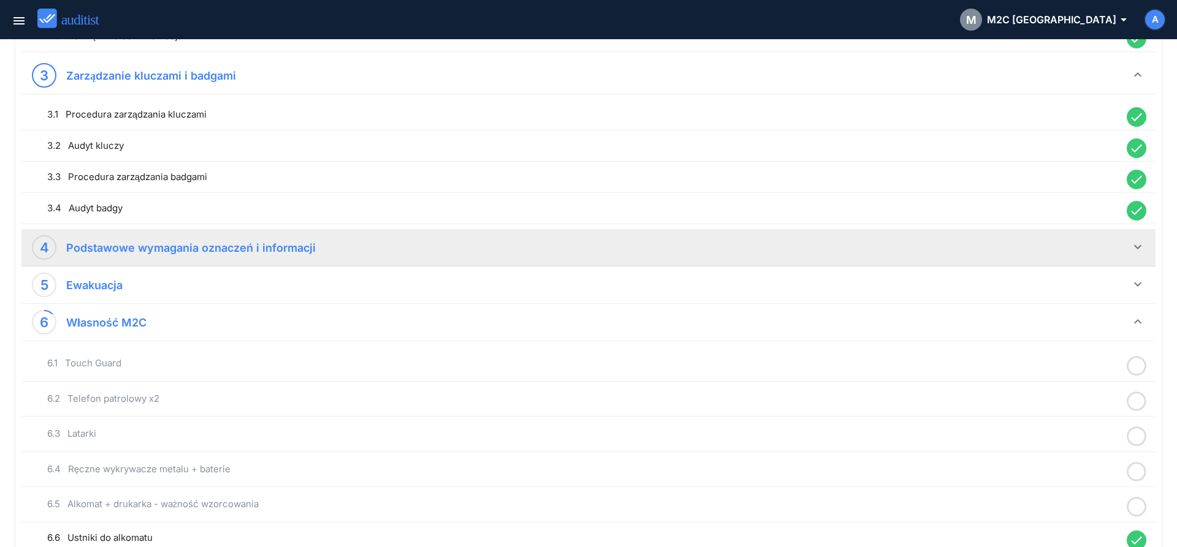
click at [1142, 254] on icon "keyboard_arrow_down" at bounding box center [1137, 247] width 15 height 15
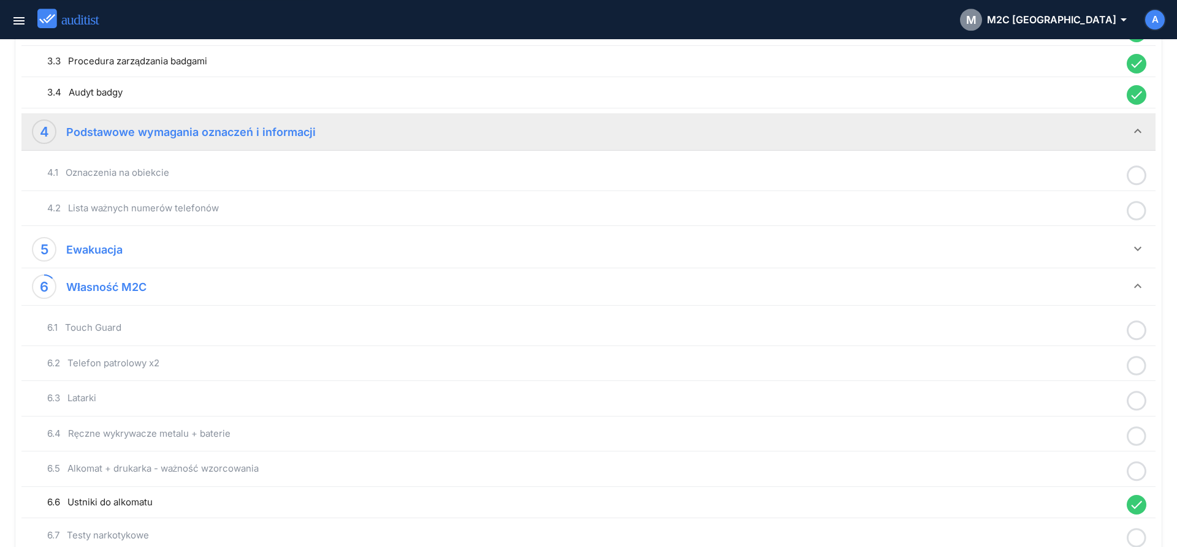
scroll to position [688, 0]
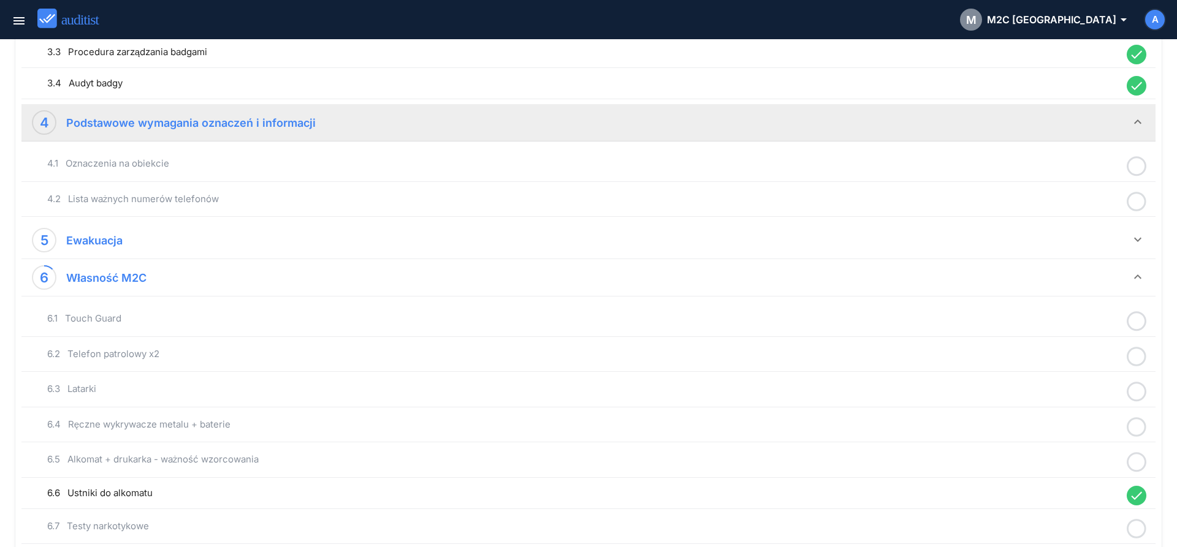
click at [1134, 169] on icon at bounding box center [1136, 166] width 20 height 24
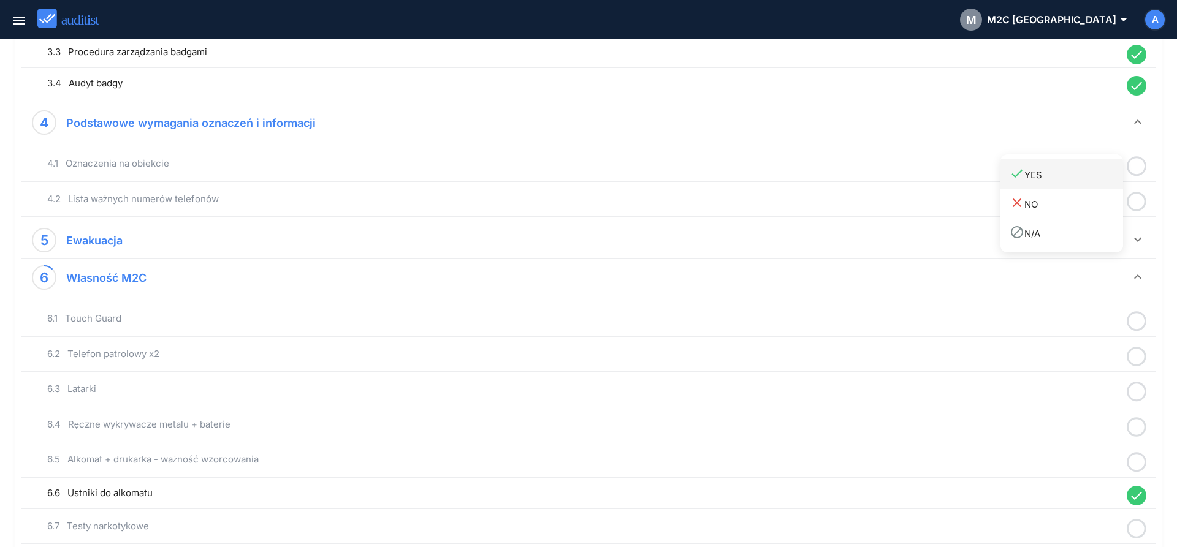
click at [1094, 186] on link "done YES" at bounding box center [1061, 173] width 123 height 29
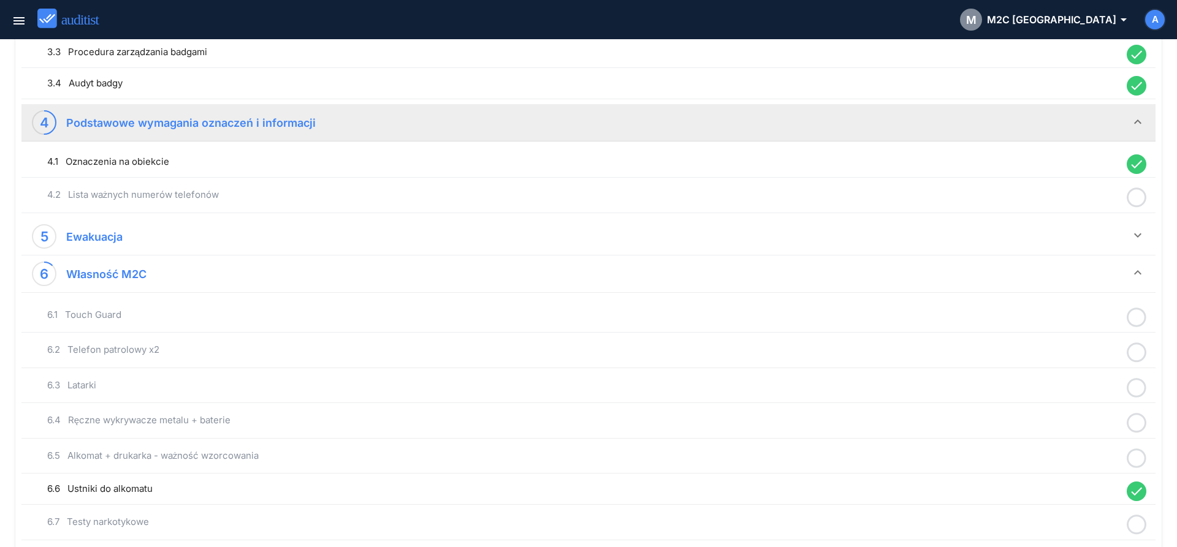
drag, startPoint x: 1136, startPoint y: 198, endPoint x: 1107, endPoint y: 207, distance: 30.8
click at [1135, 197] on icon at bounding box center [1136, 198] width 20 height 24
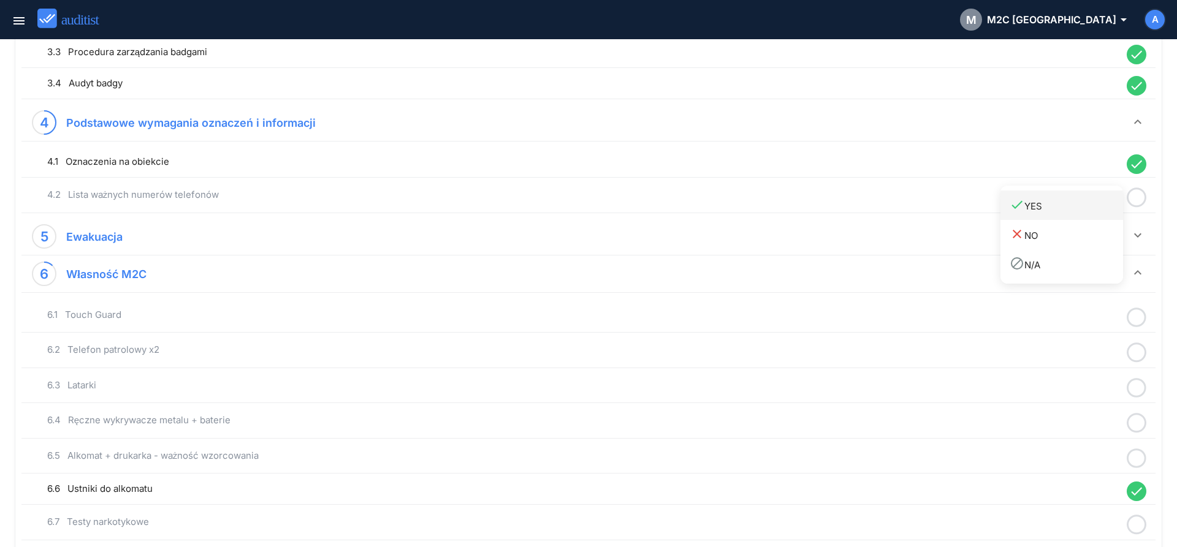
click at [1099, 211] on div "done YES" at bounding box center [1065, 205] width 113 height 17
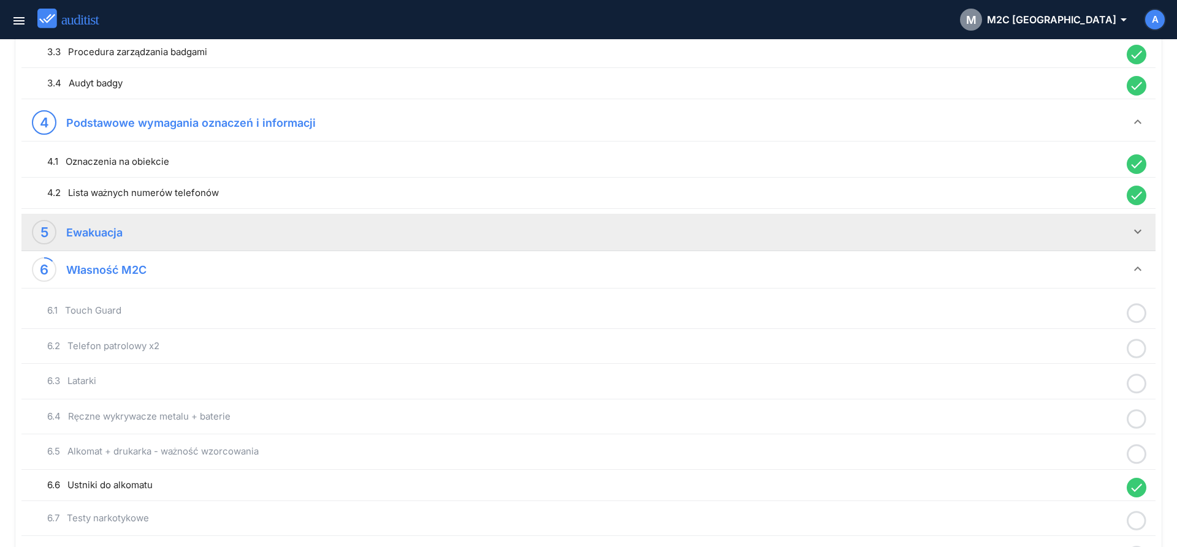
click at [1135, 229] on icon "keyboard_arrow_down" at bounding box center [1137, 231] width 15 height 15
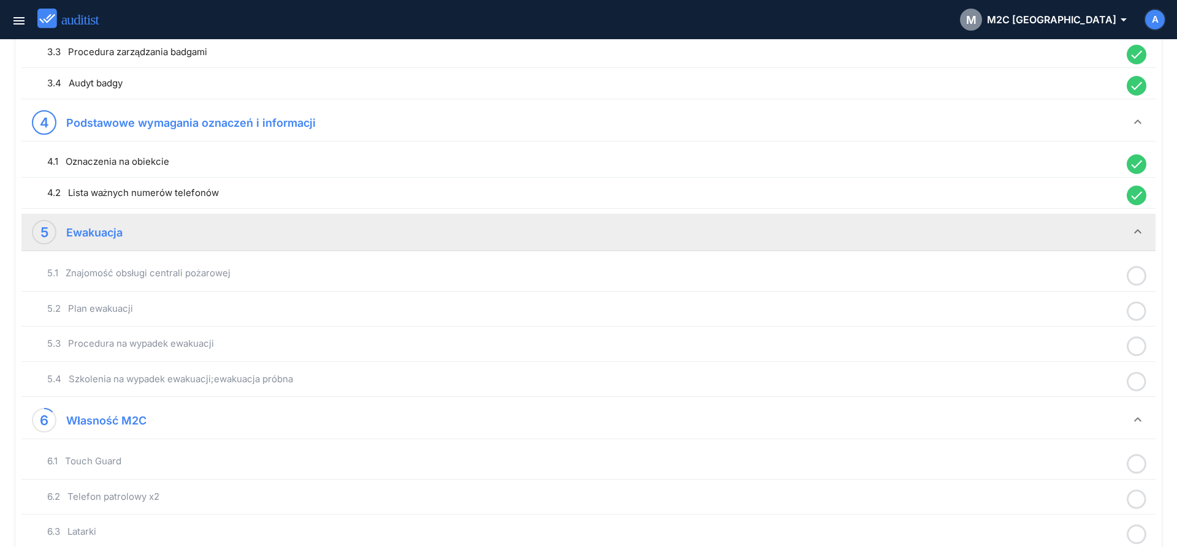
click at [1132, 279] on icon at bounding box center [1136, 276] width 20 height 24
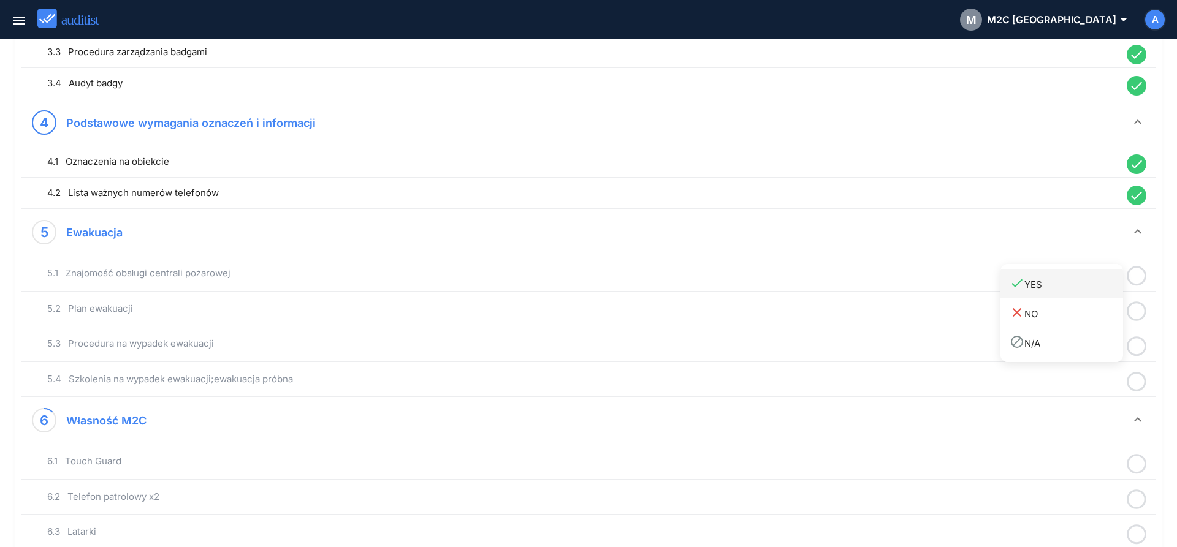
click at [1037, 289] on div "done YES" at bounding box center [1065, 284] width 113 height 17
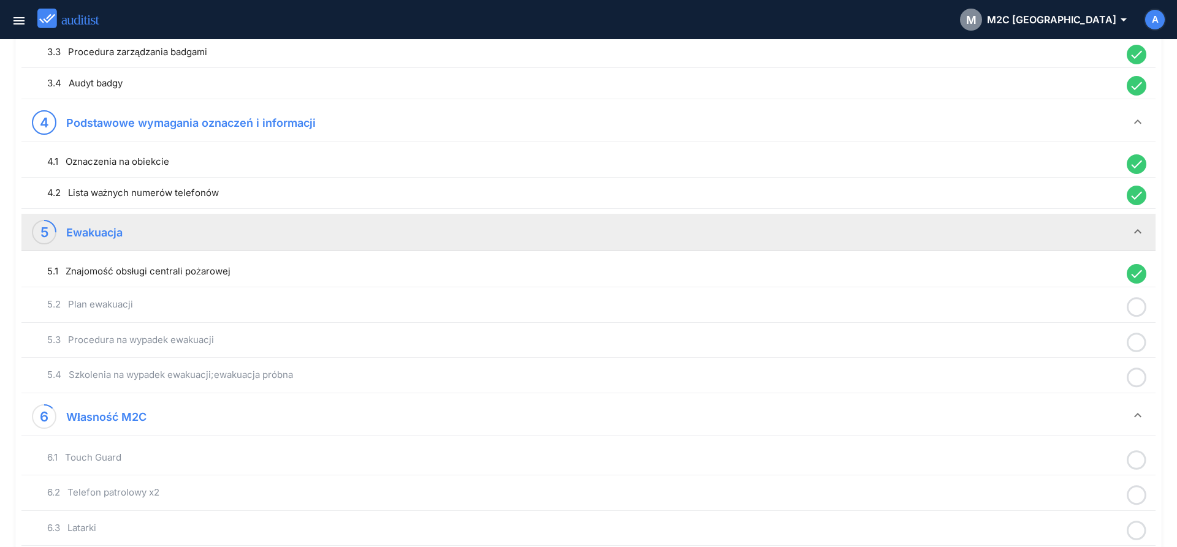
click at [1138, 307] on icon at bounding box center [1136, 307] width 20 height 24
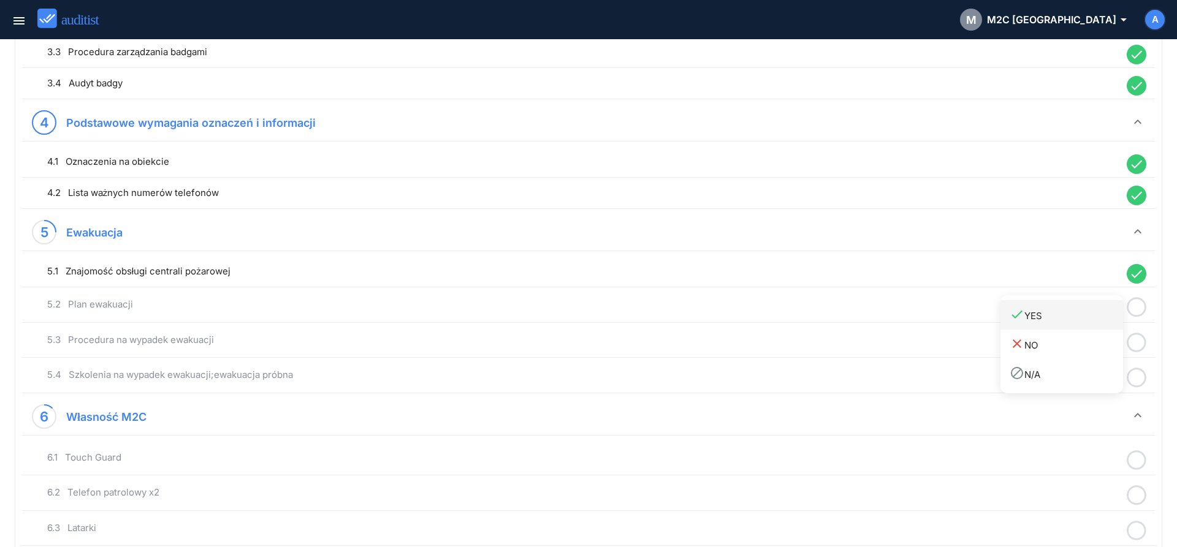
click at [1088, 317] on div "done YES" at bounding box center [1065, 315] width 113 height 17
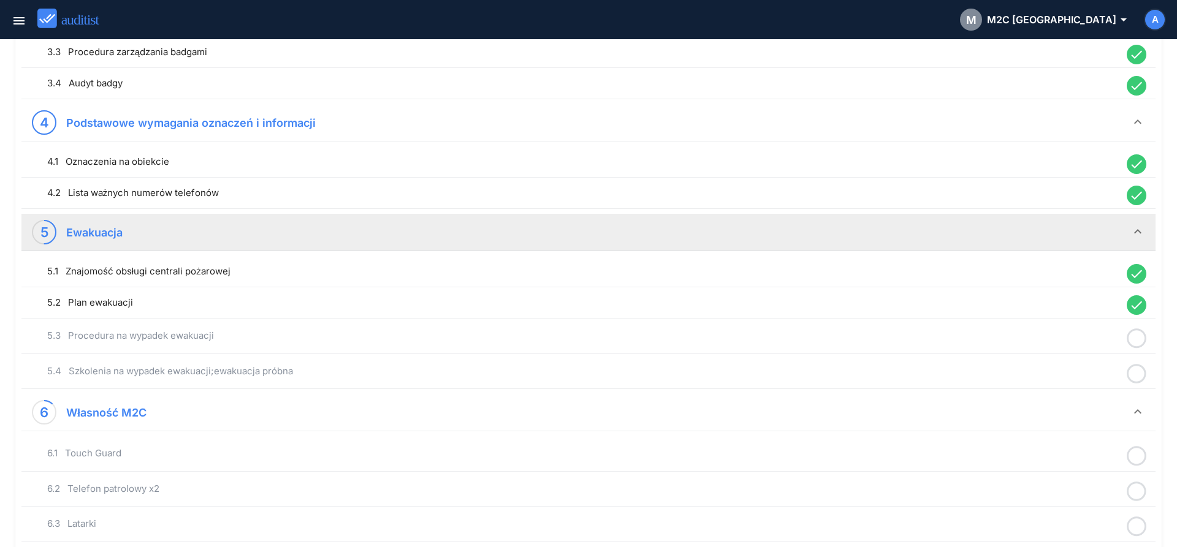
click at [1137, 339] on icon at bounding box center [1136, 339] width 20 height 24
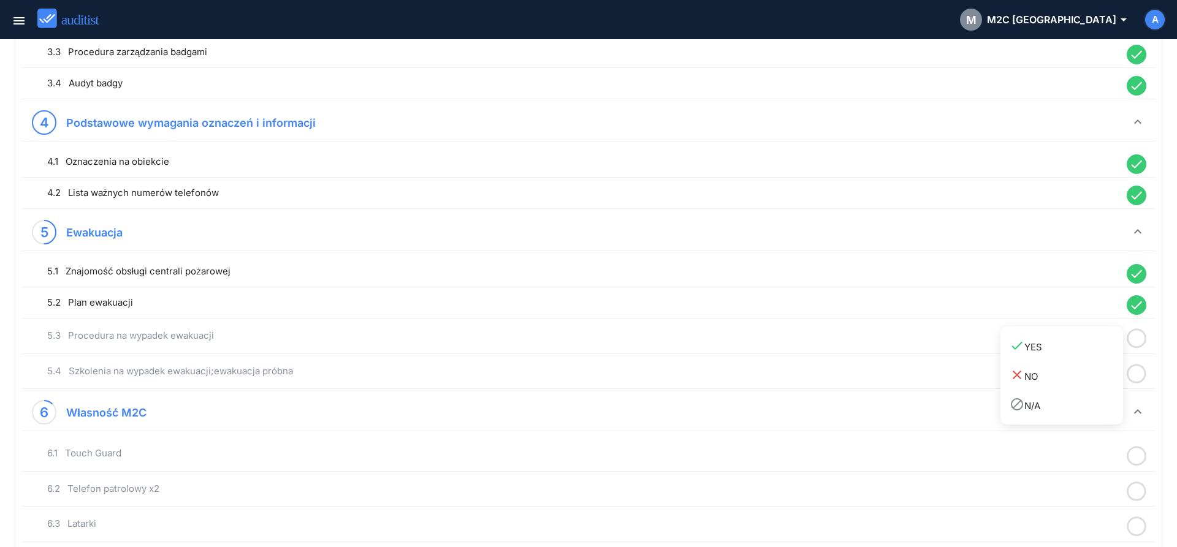
drag, startPoint x: 1100, startPoint y: 349, endPoint x: 1138, endPoint y: 370, distance: 43.6
click at [1100, 350] on div "done YES" at bounding box center [1065, 346] width 113 height 17
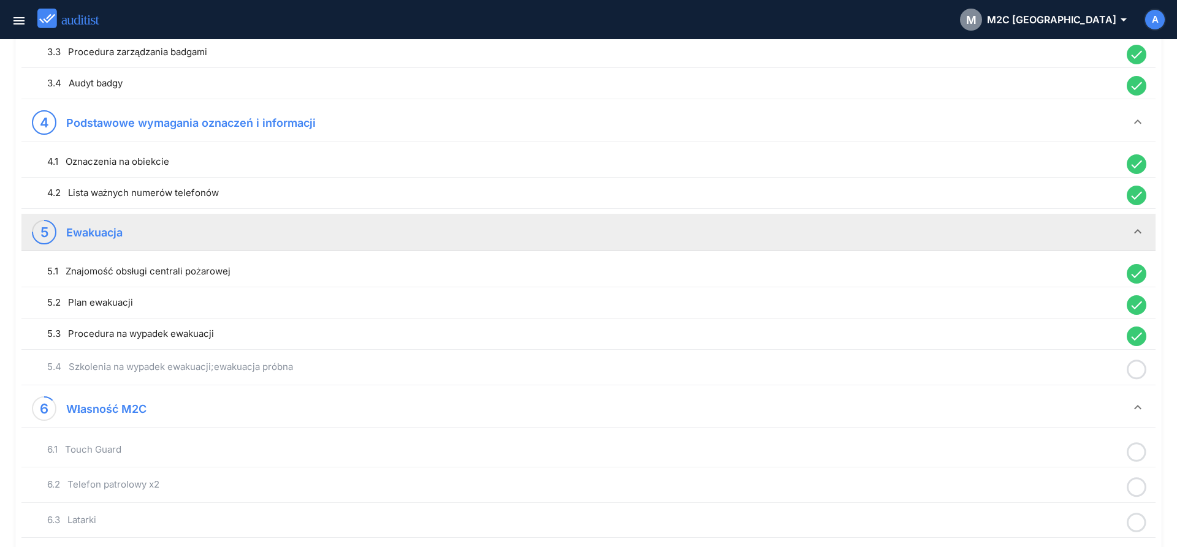
click at [1136, 378] on circle at bounding box center [1136, 370] width 18 height 18
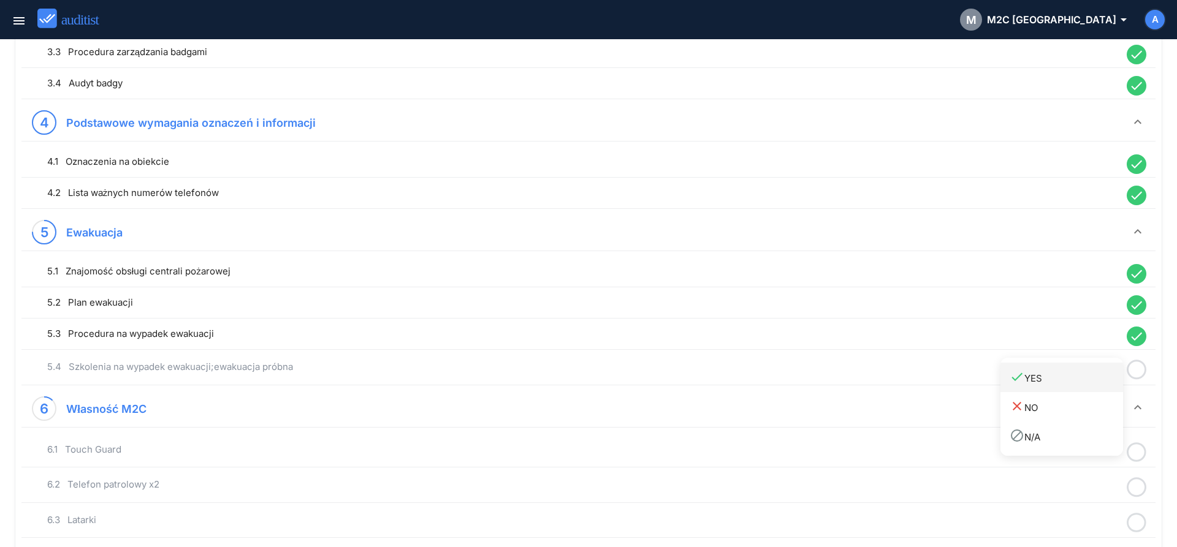
click at [1071, 386] on link "done YES" at bounding box center [1061, 377] width 123 height 29
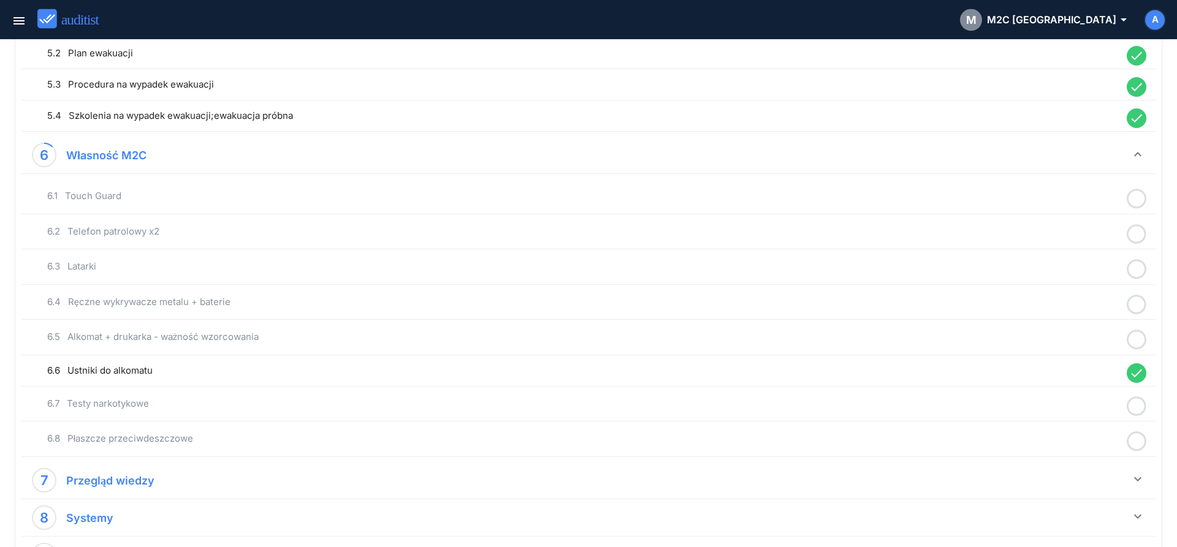
scroll to position [938, 0]
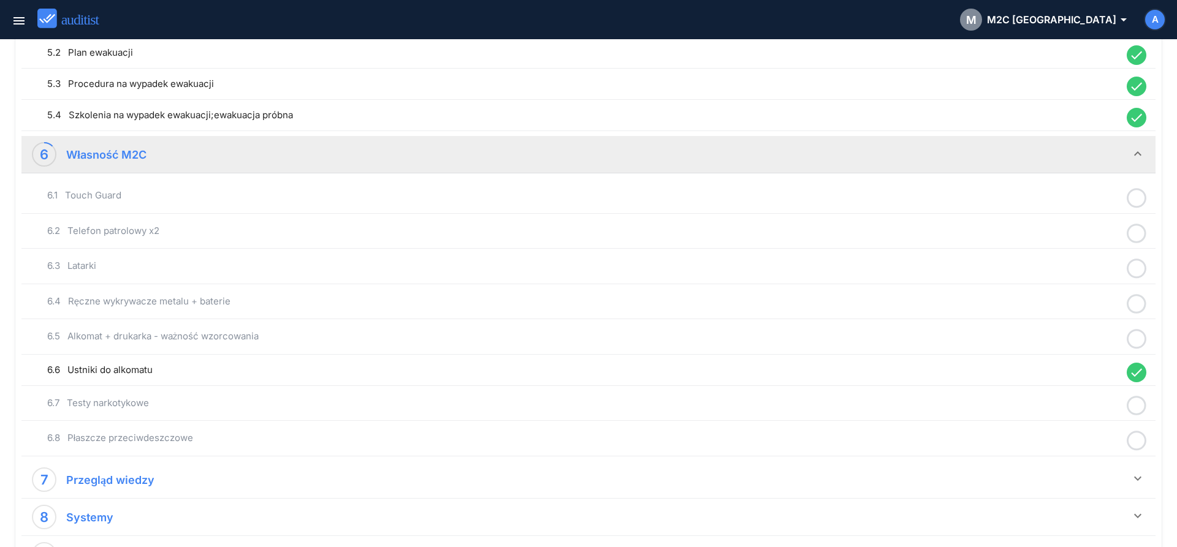
click at [1135, 195] on icon at bounding box center [1136, 198] width 20 height 24
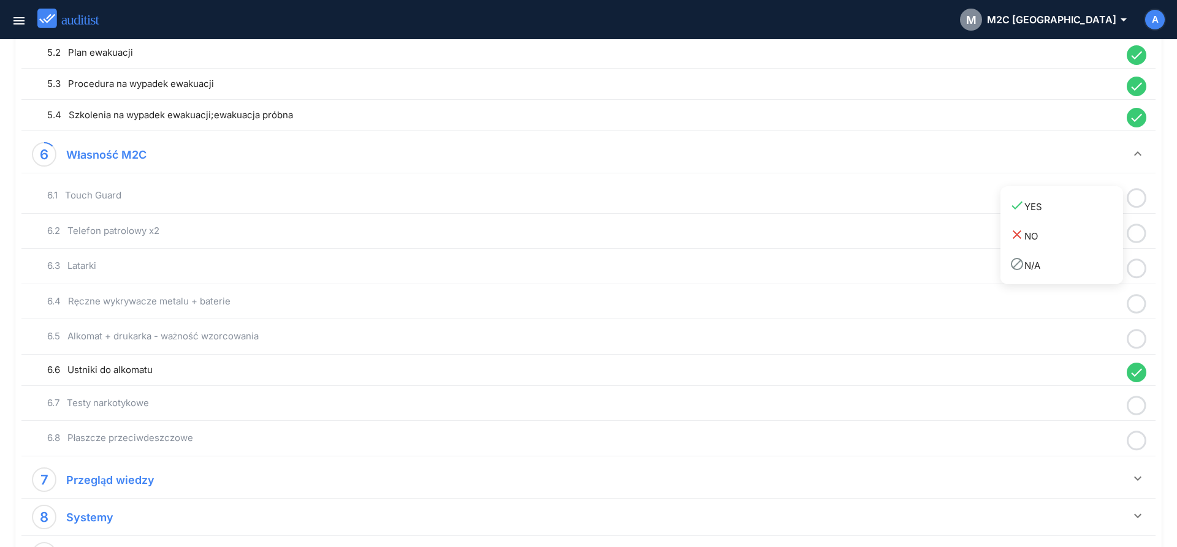
click at [1094, 211] on div "done YES" at bounding box center [1065, 206] width 113 height 17
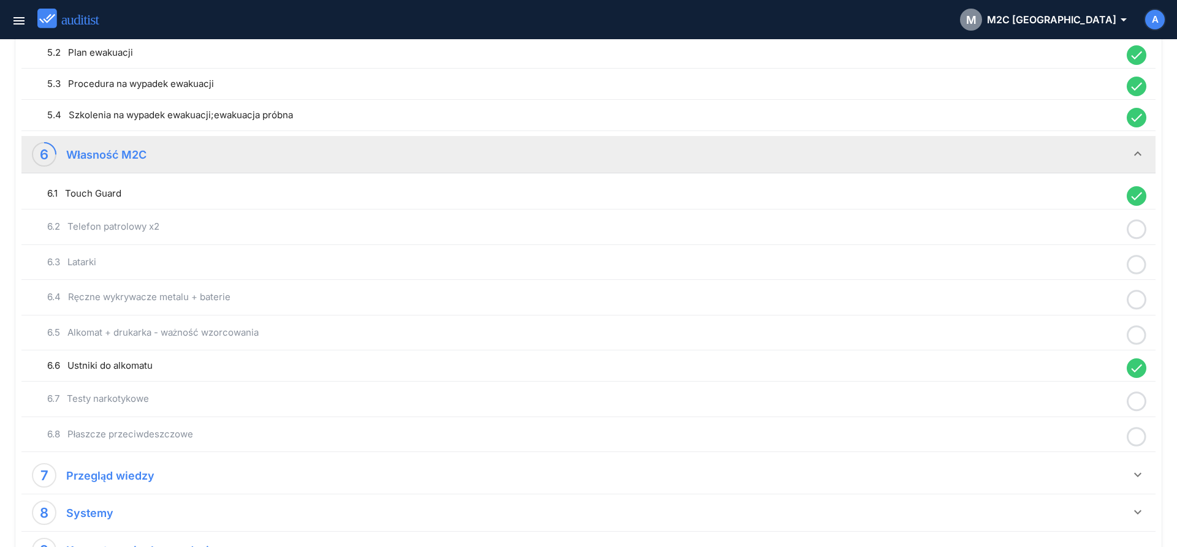
click at [1134, 229] on icon at bounding box center [1136, 230] width 20 height 24
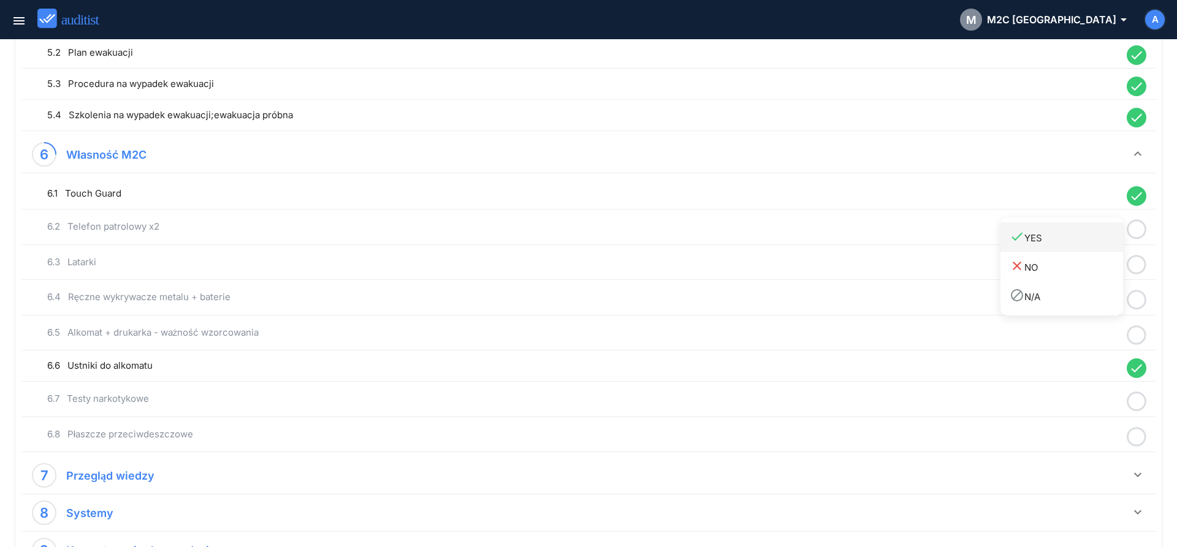
click at [1065, 240] on div "done YES" at bounding box center [1065, 237] width 113 height 17
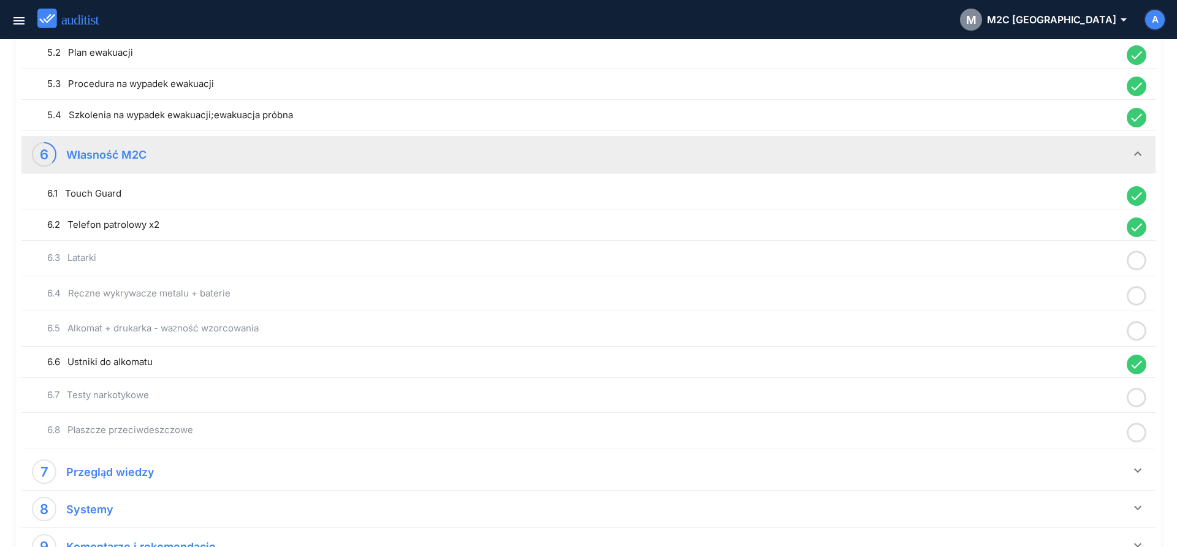
drag, startPoint x: 1135, startPoint y: 261, endPoint x: 1091, endPoint y: 271, distance: 45.2
click at [1135, 260] on icon at bounding box center [1136, 261] width 20 height 24
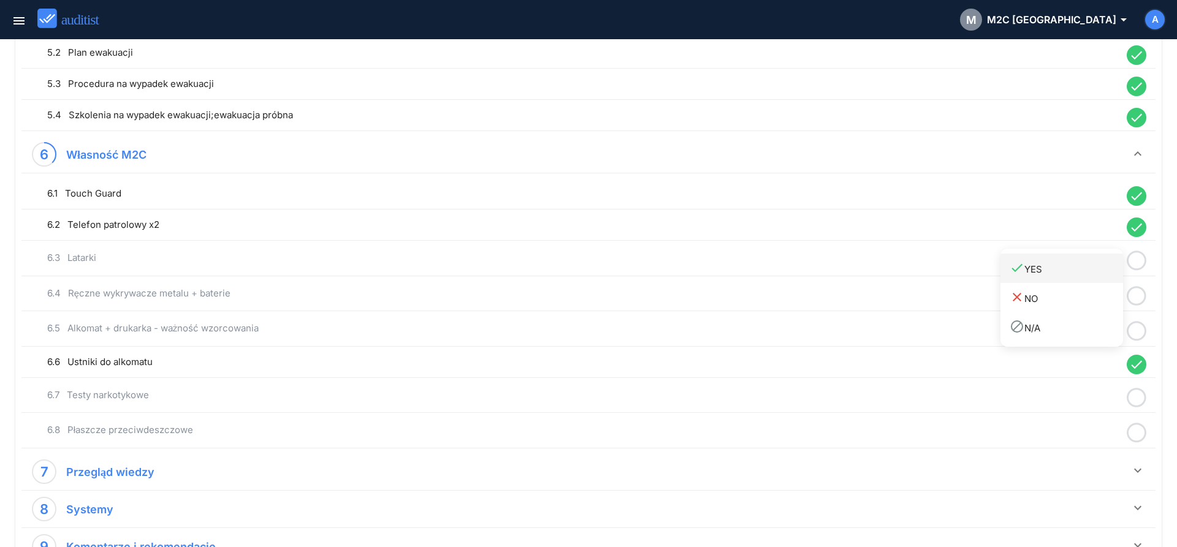
click at [1077, 275] on div "done YES" at bounding box center [1065, 268] width 113 height 17
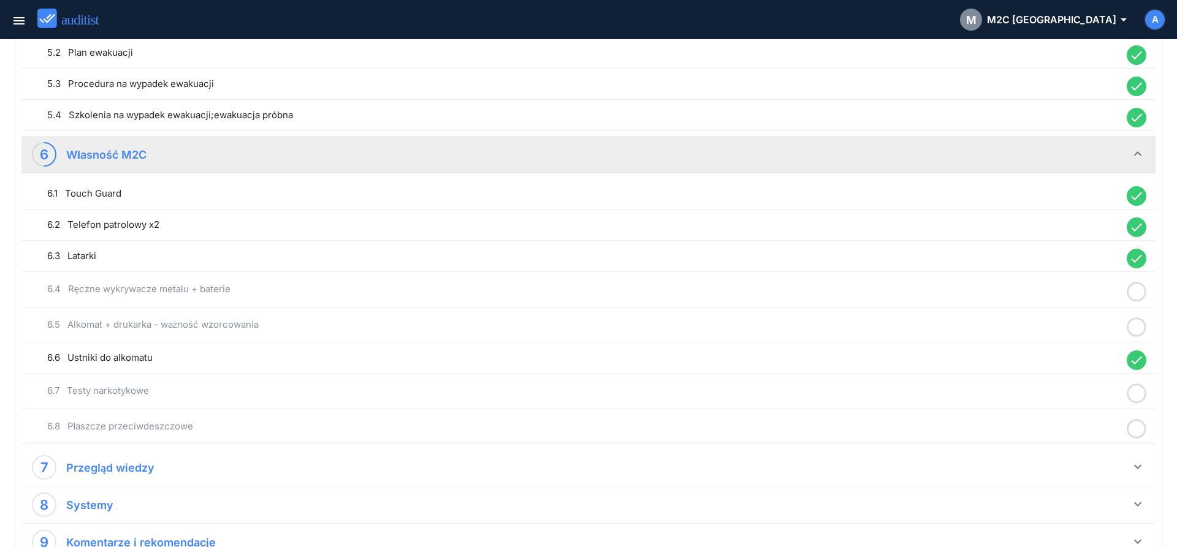
click at [1134, 292] on icon at bounding box center [1136, 292] width 20 height 24
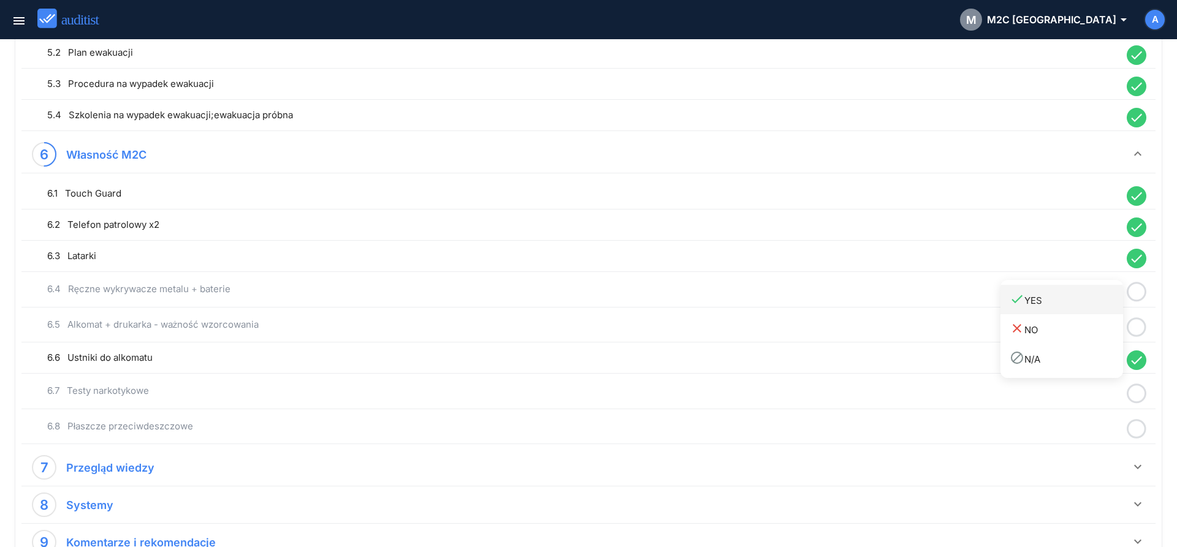
drag, startPoint x: 1075, startPoint y: 306, endPoint x: 1131, endPoint y: 327, distance: 59.0
click at [1076, 306] on div "done YES" at bounding box center [1065, 300] width 113 height 17
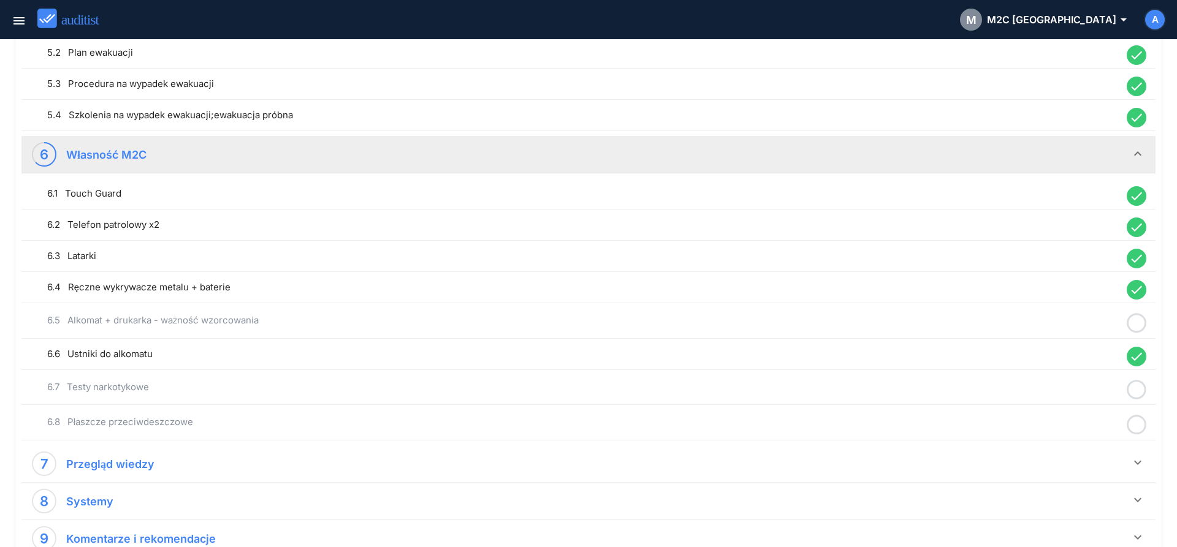
click at [1138, 327] on icon at bounding box center [1136, 323] width 20 height 24
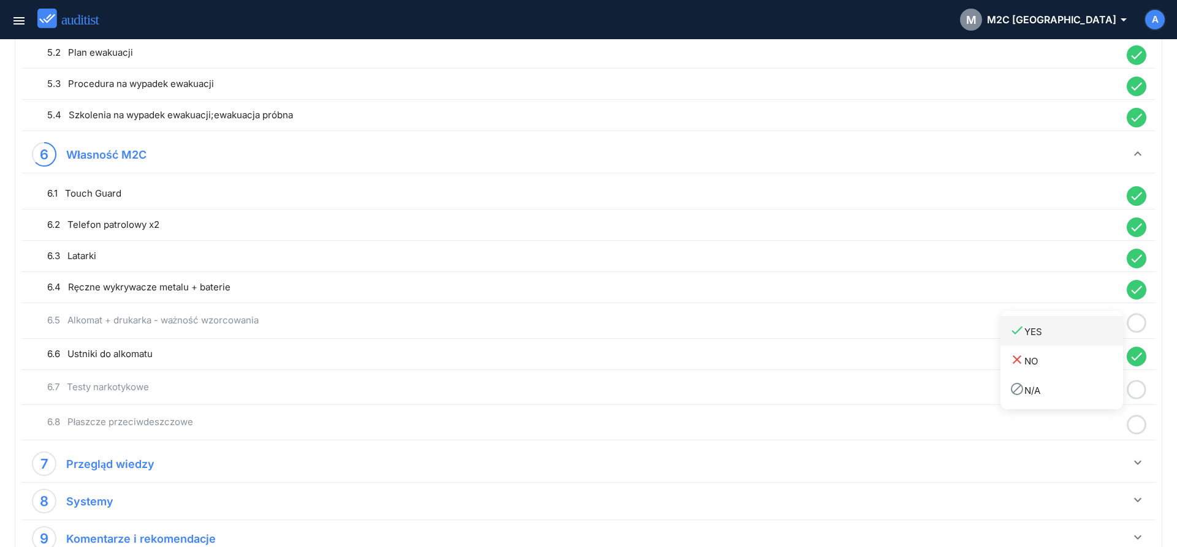
click at [1095, 335] on div "done YES" at bounding box center [1065, 331] width 113 height 17
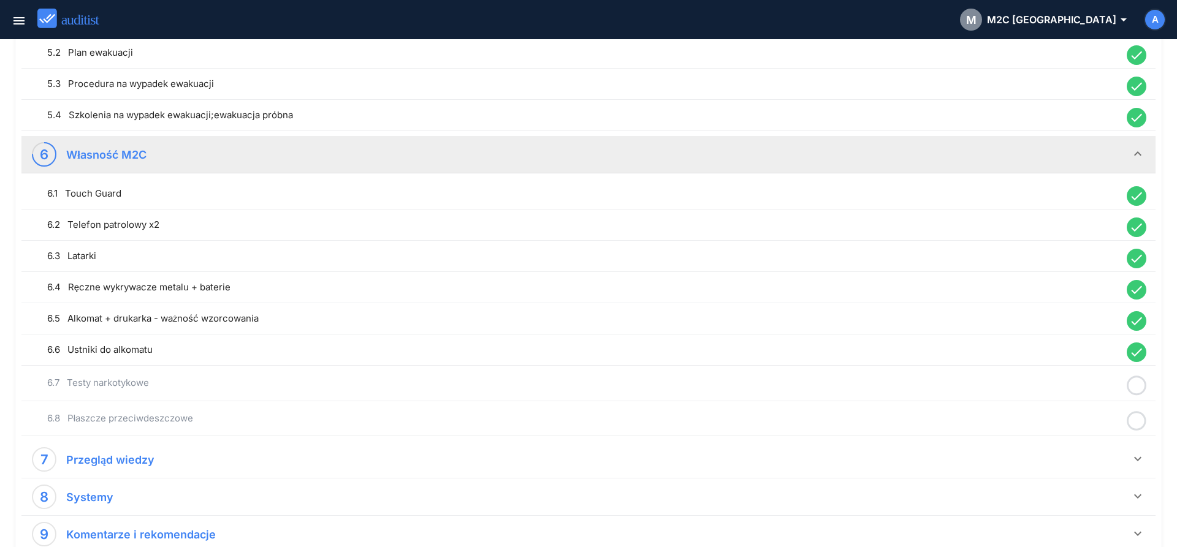
click at [1135, 385] on icon at bounding box center [1136, 386] width 20 height 24
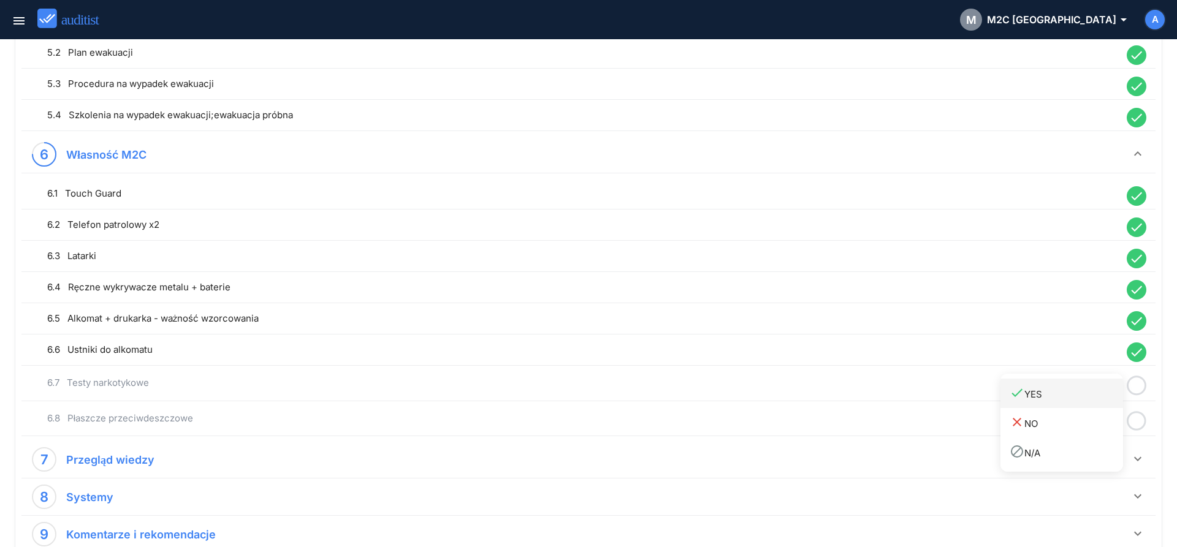
click at [1104, 395] on div "done YES" at bounding box center [1065, 393] width 113 height 17
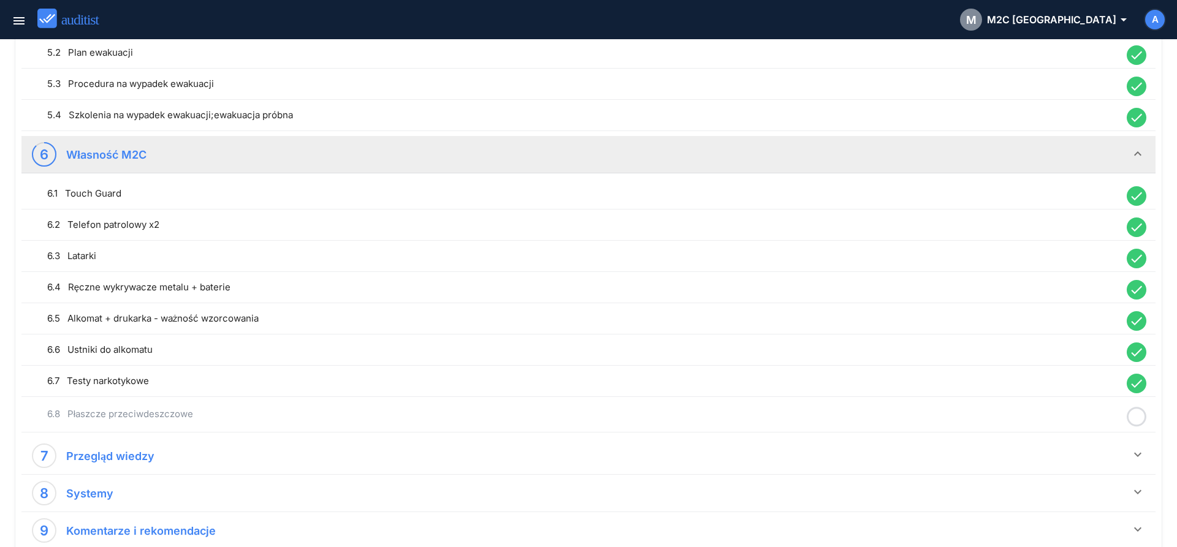
click at [1135, 416] on icon at bounding box center [1136, 417] width 20 height 24
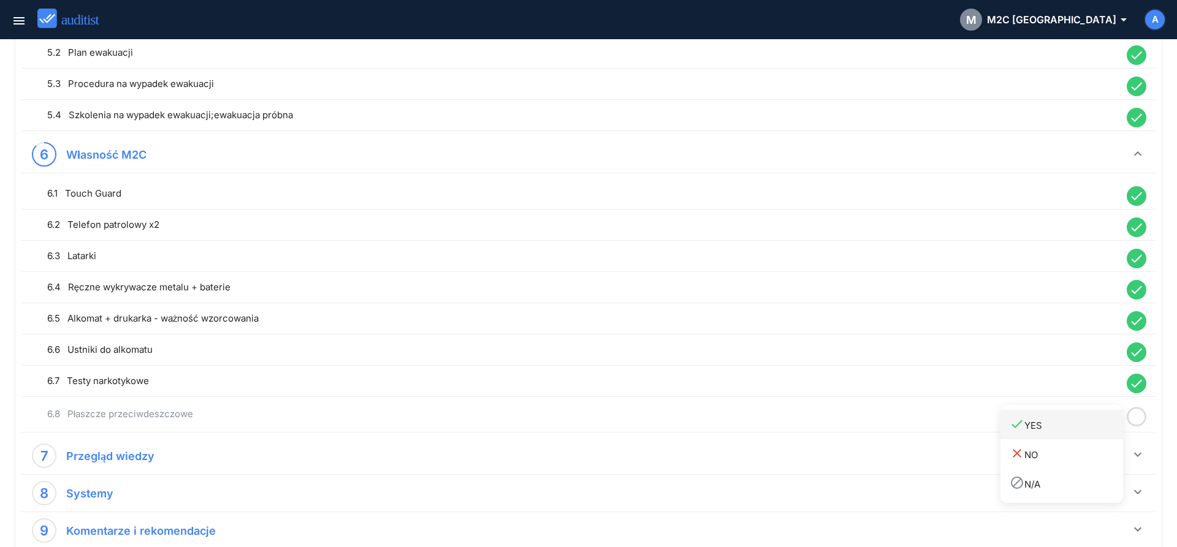
click at [1103, 424] on div "done YES" at bounding box center [1065, 425] width 113 height 17
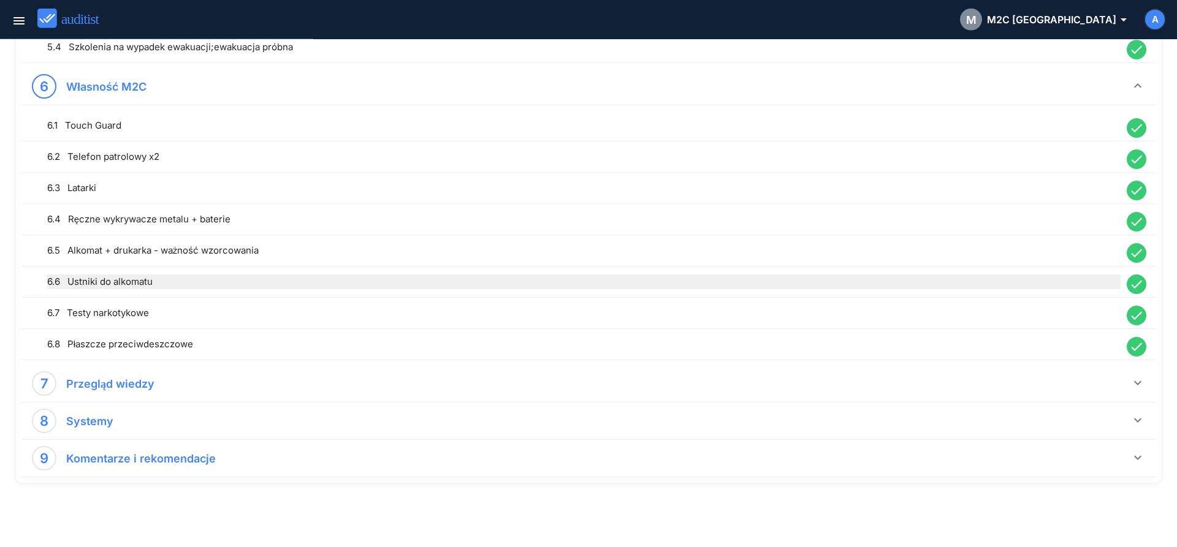
scroll to position [1008, 0]
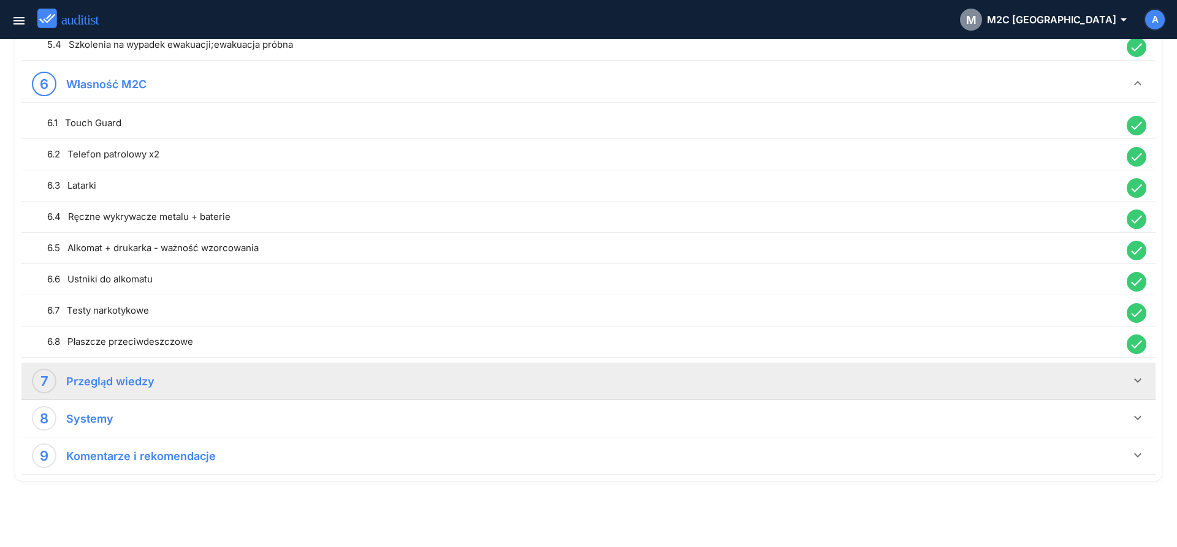
click at [1139, 380] on icon "keyboard_arrow_down" at bounding box center [1137, 380] width 15 height 15
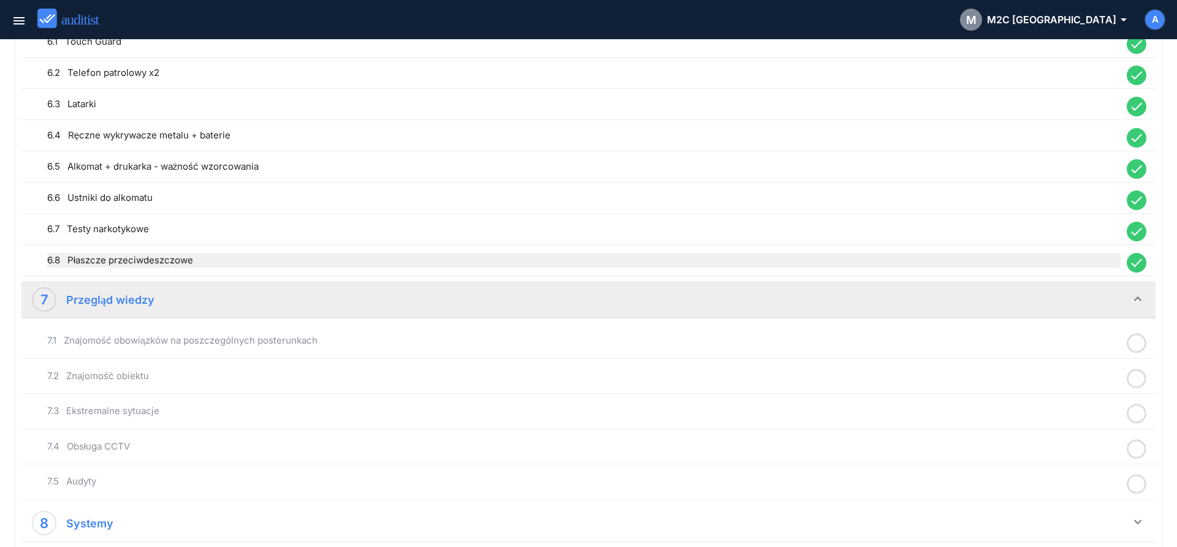
scroll to position [1191, 0]
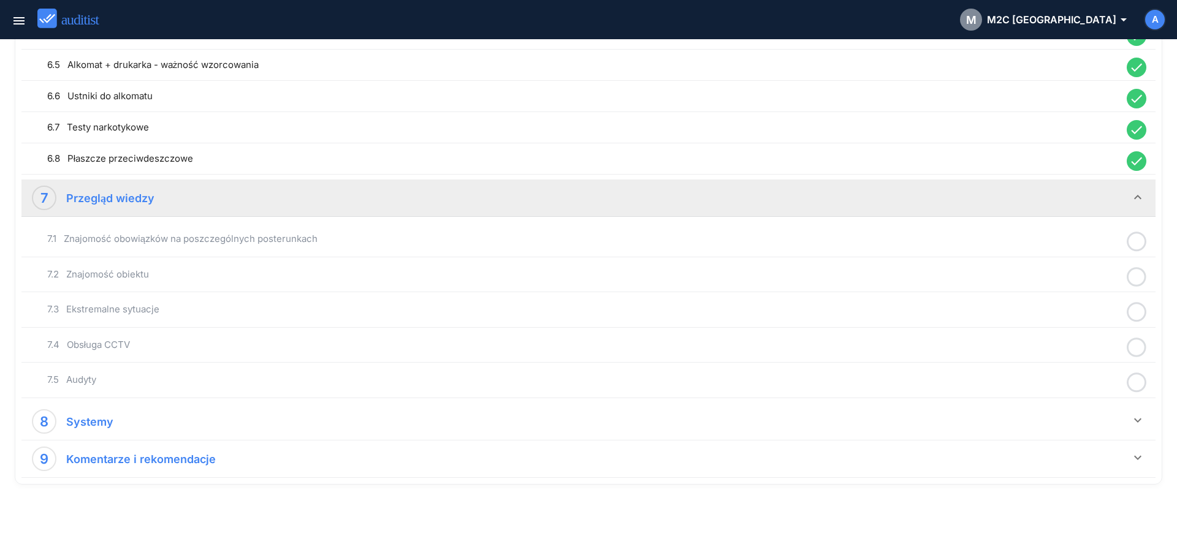
click at [1135, 240] on icon at bounding box center [1136, 242] width 20 height 24
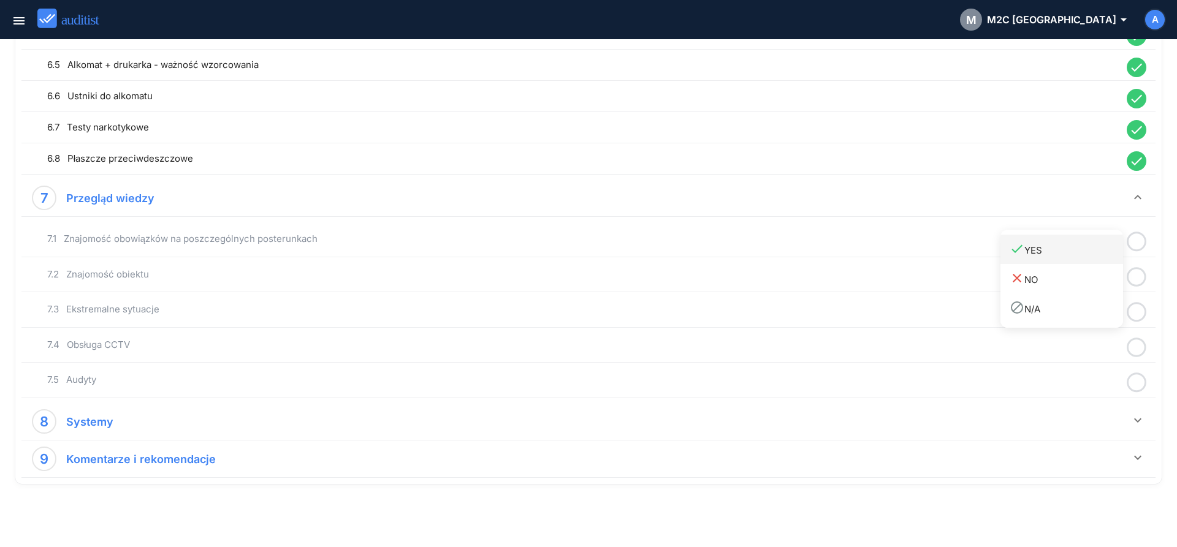
click at [1077, 254] on div "done YES" at bounding box center [1065, 249] width 113 height 17
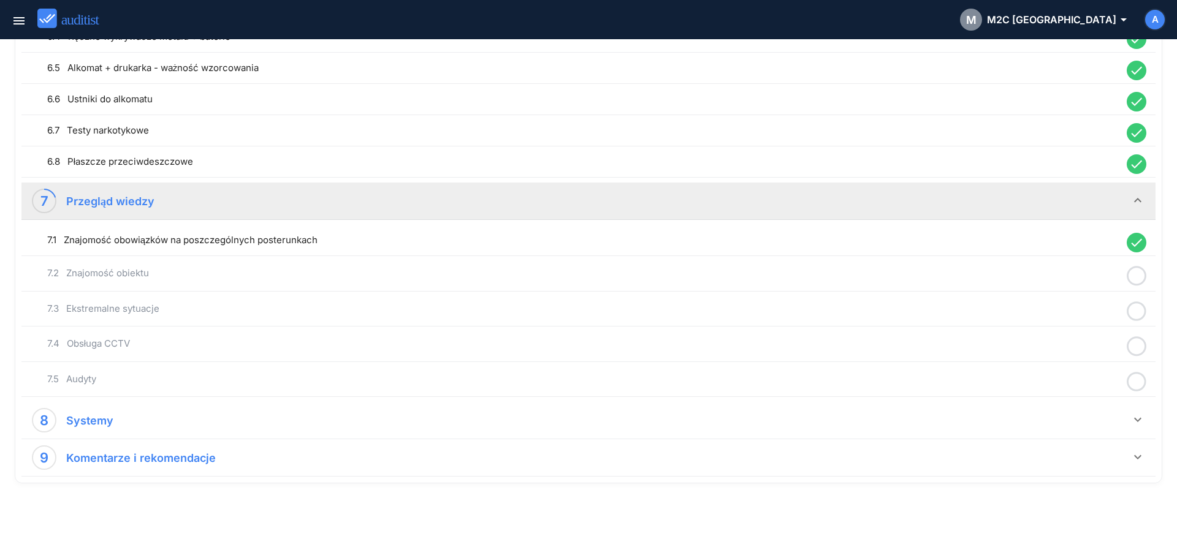
click at [1132, 276] on icon at bounding box center [1136, 276] width 20 height 24
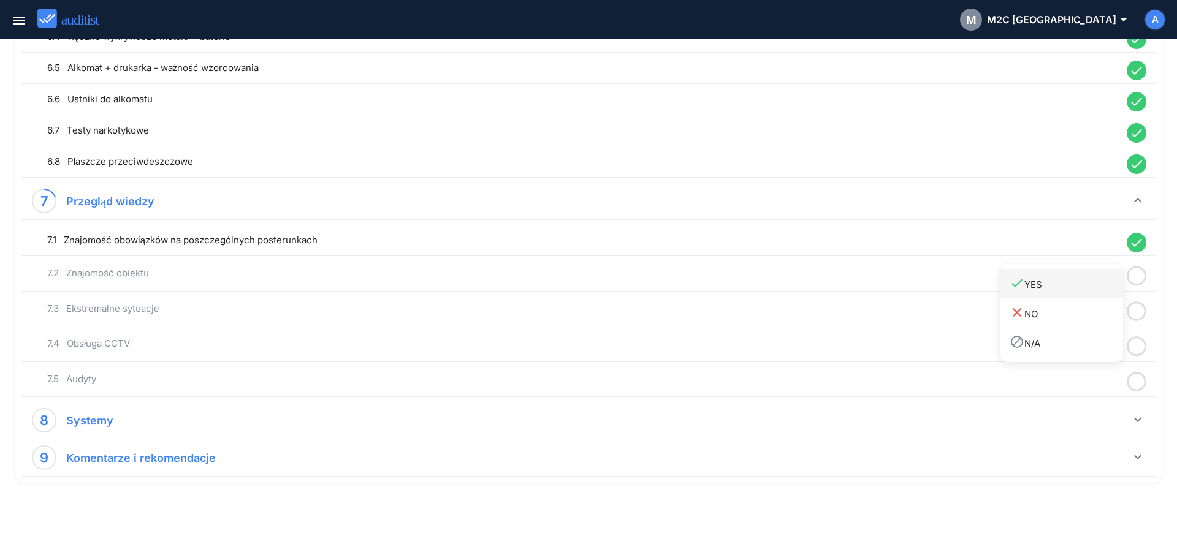
click at [1078, 294] on link "done YES" at bounding box center [1061, 283] width 123 height 29
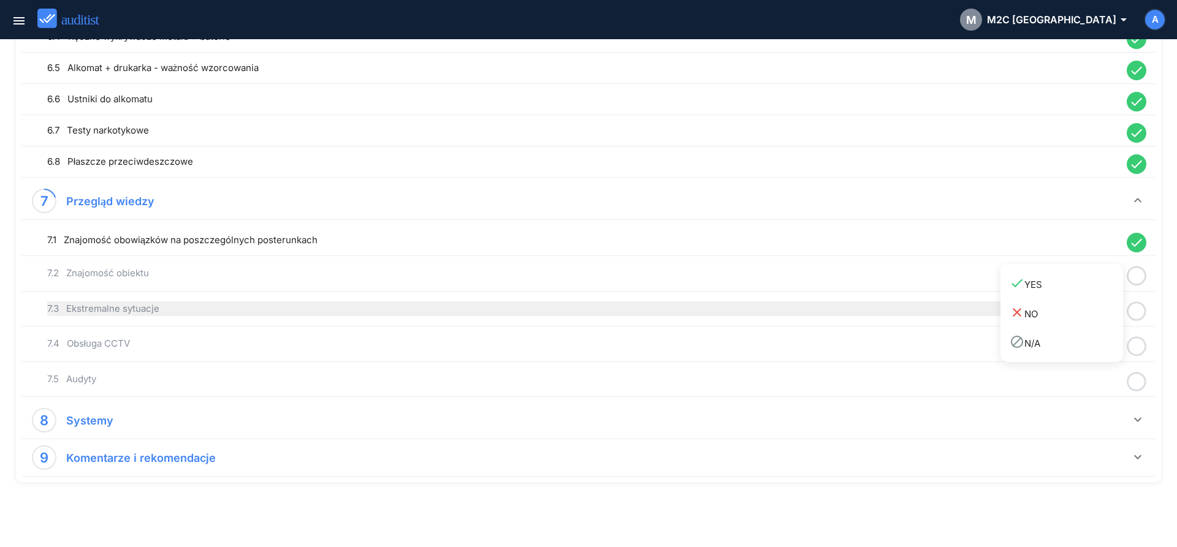
scroll to position [1184, 0]
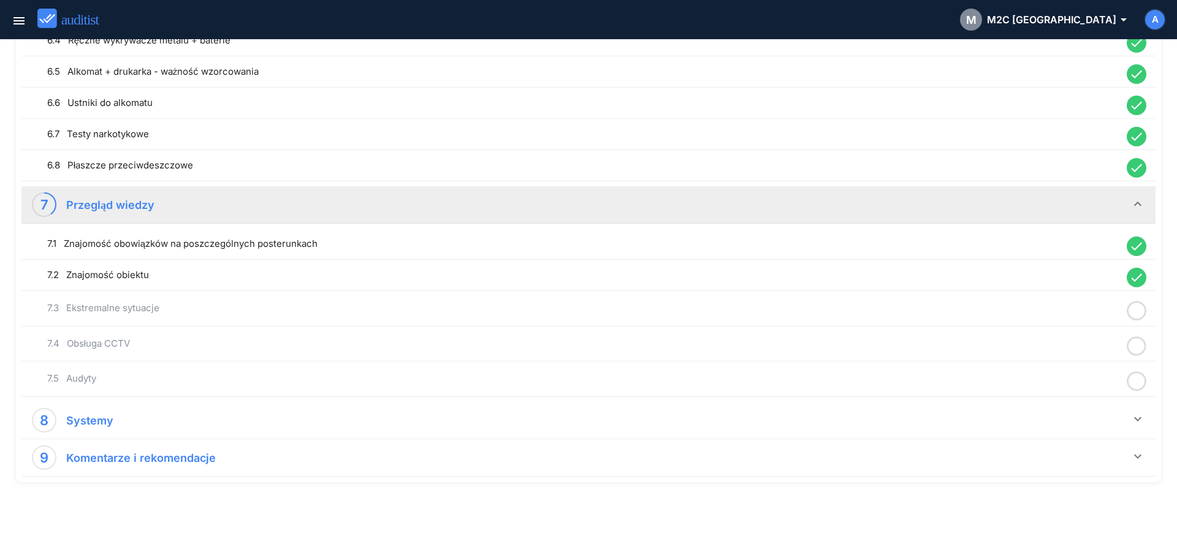
click at [1137, 311] on icon at bounding box center [1136, 311] width 20 height 24
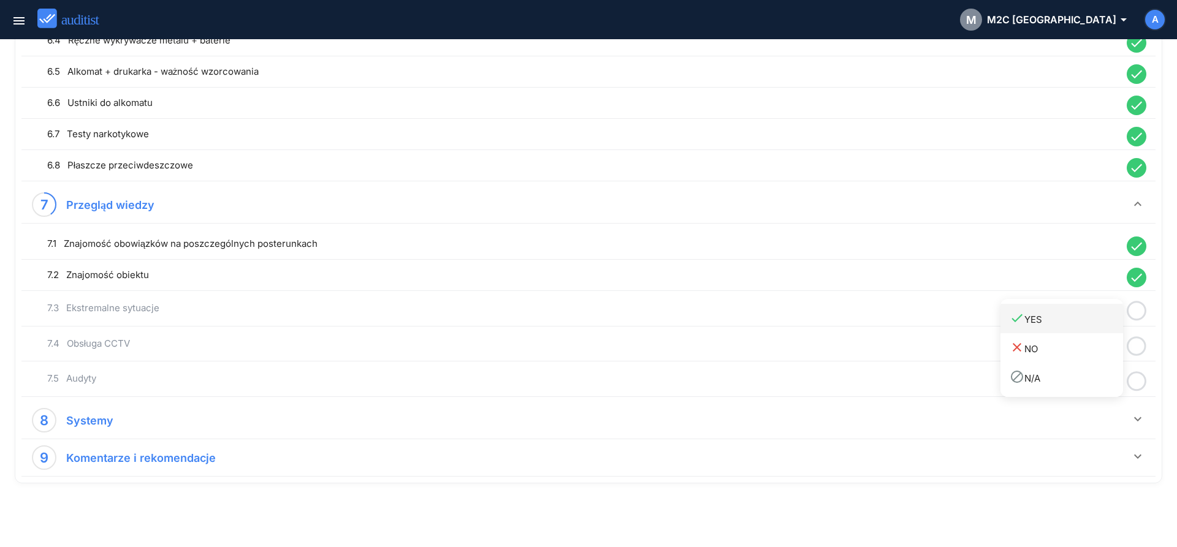
drag, startPoint x: 1078, startPoint y: 330, endPoint x: 1104, endPoint y: 340, distance: 27.5
click at [1079, 330] on link "done YES" at bounding box center [1061, 318] width 123 height 29
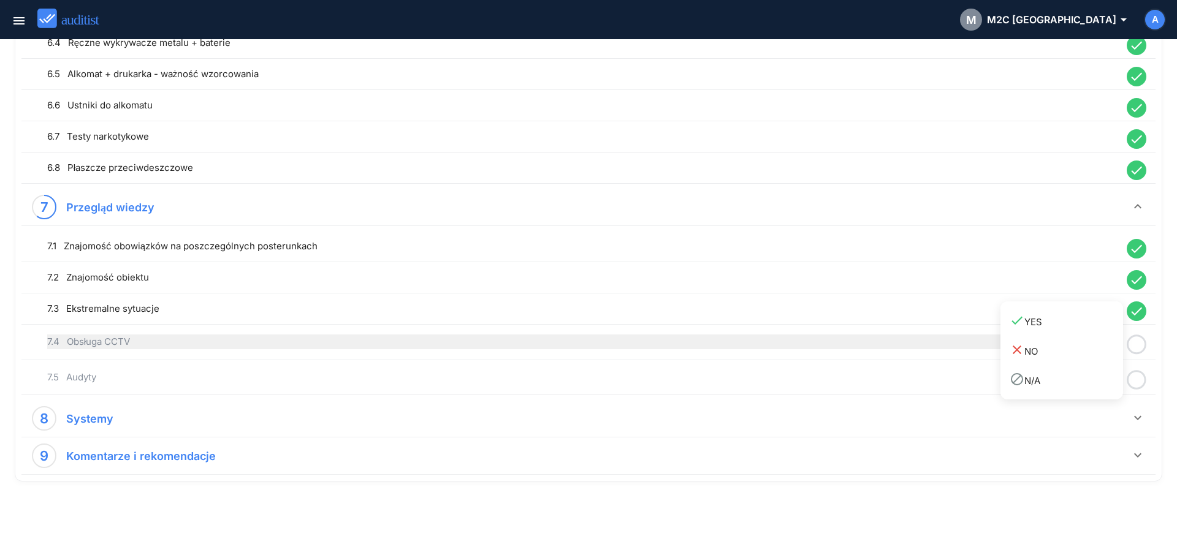
scroll to position [1181, 0]
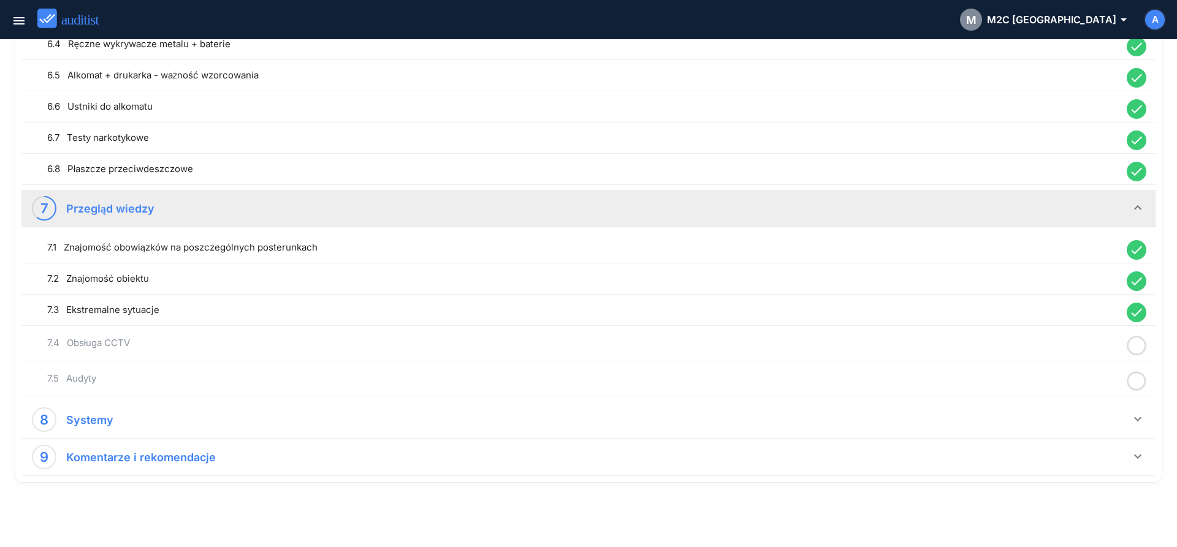
click at [1137, 346] on icon at bounding box center [1136, 346] width 20 height 24
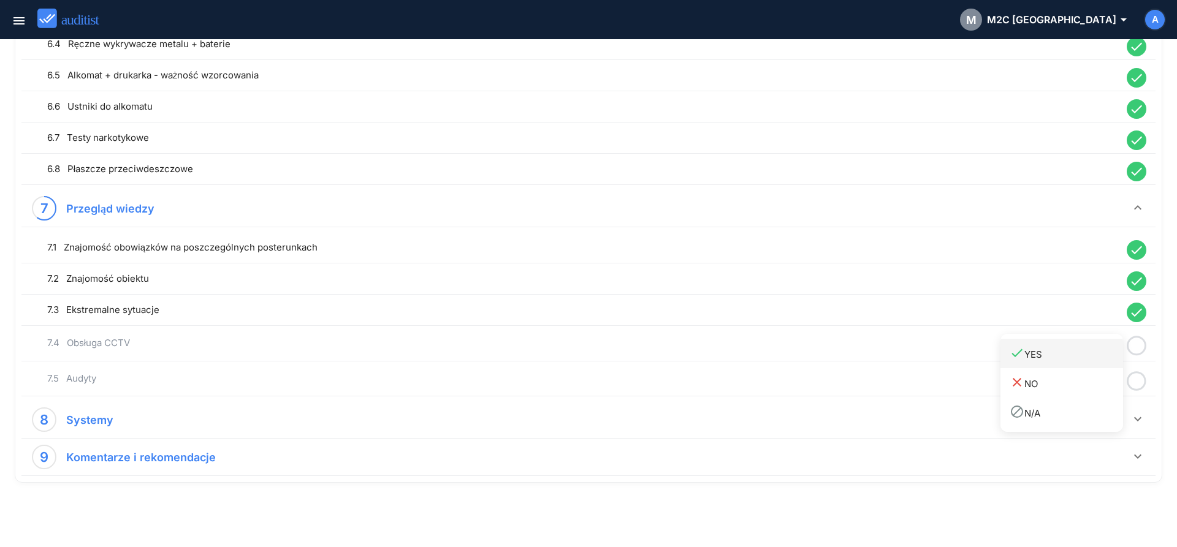
click at [1044, 358] on div "done YES" at bounding box center [1065, 354] width 113 height 17
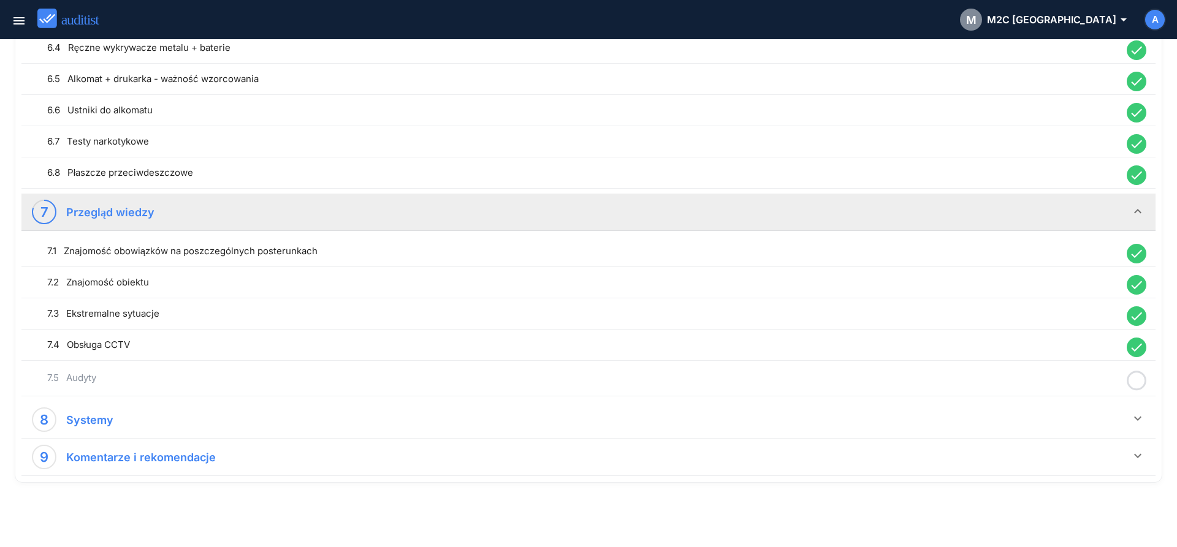
click at [1145, 381] on circle at bounding box center [1136, 381] width 18 height 18
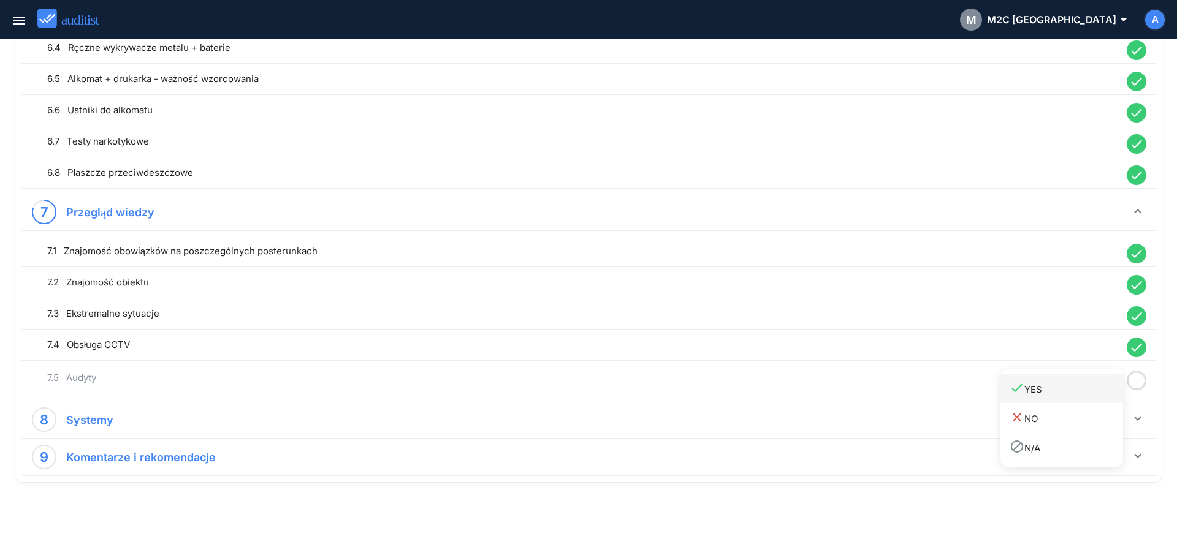
click at [1069, 394] on div "done YES" at bounding box center [1065, 389] width 113 height 17
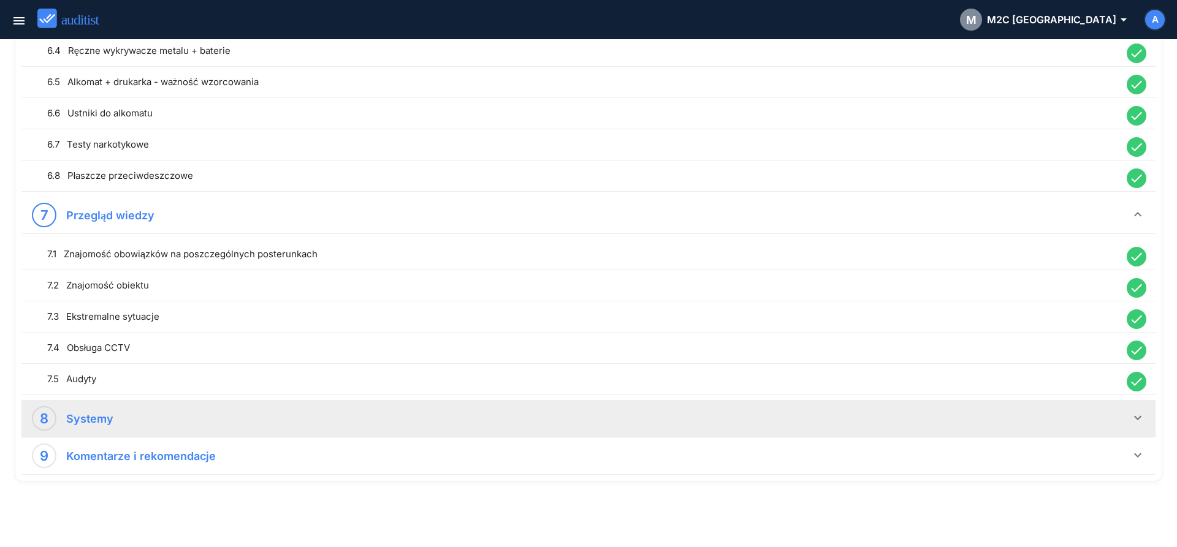
click at [1139, 417] on icon "keyboard_arrow_down" at bounding box center [1137, 418] width 15 height 15
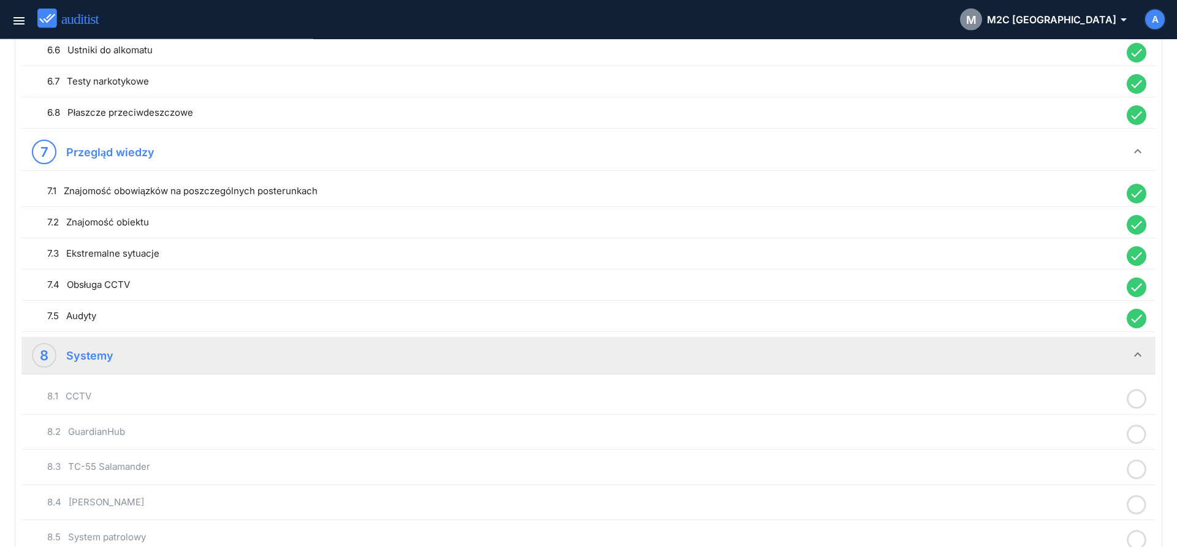
scroll to position [1357, 0]
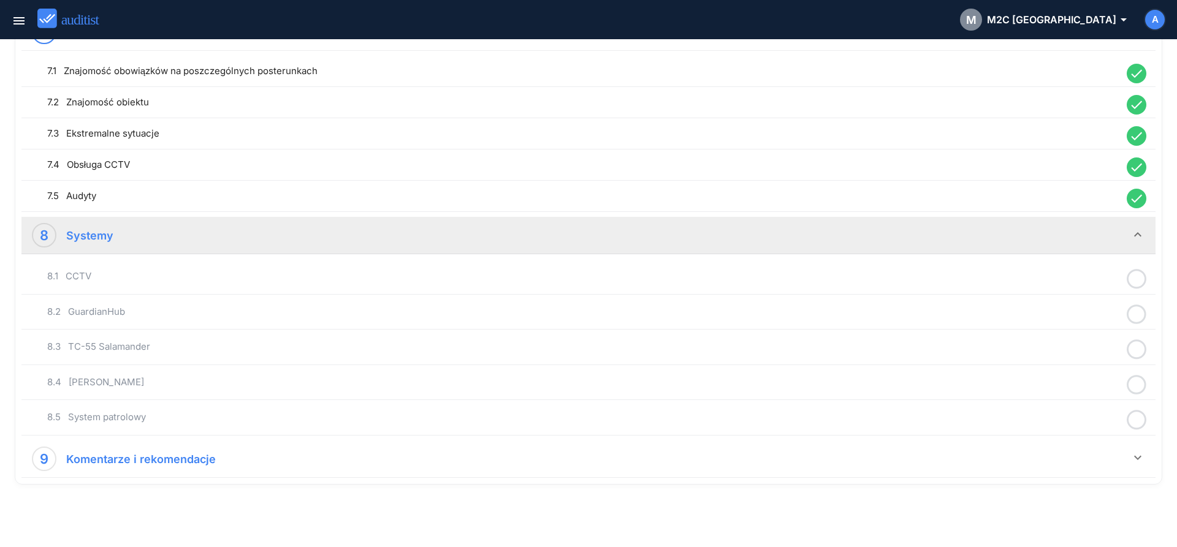
click at [1138, 278] on icon at bounding box center [1136, 279] width 20 height 24
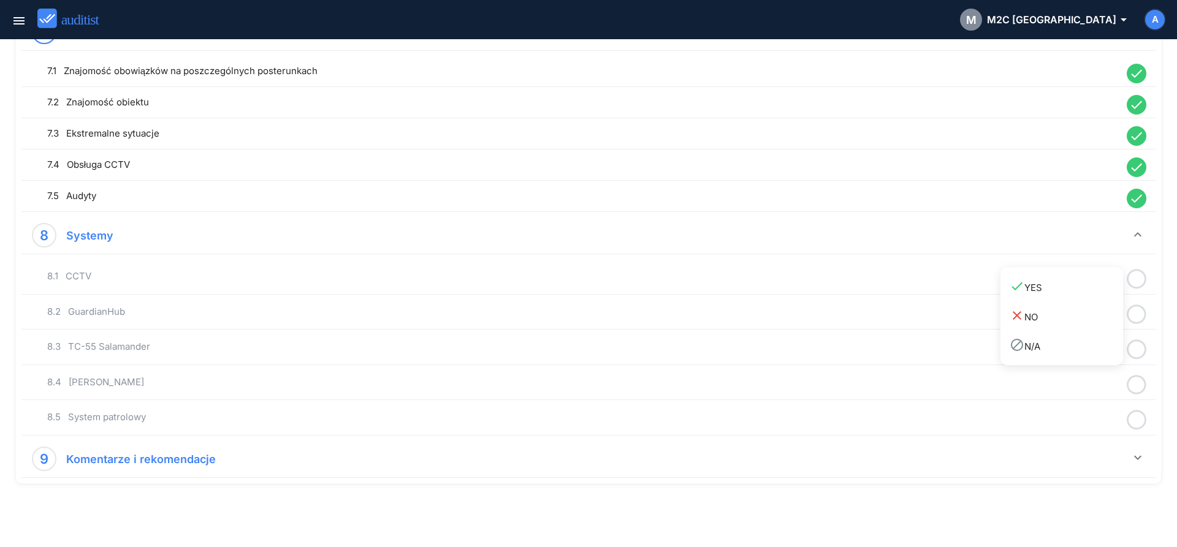
drag, startPoint x: 1095, startPoint y: 294, endPoint x: 1110, endPoint y: 303, distance: 17.9
click at [1095, 294] on div "done YES" at bounding box center [1065, 287] width 113 height 17
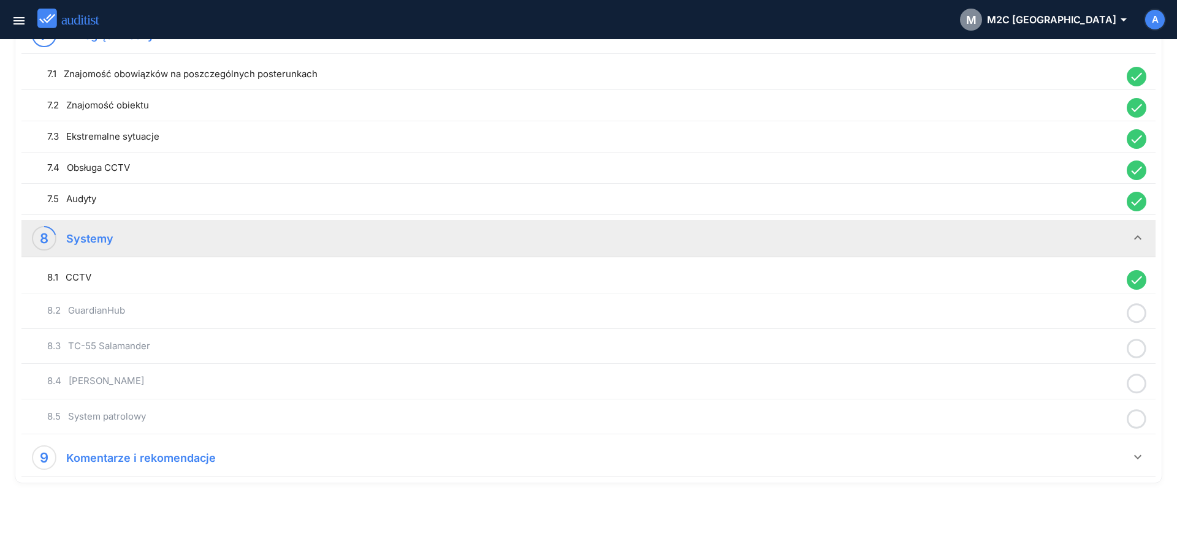
click at [1138, 313] on icon at bounding box center [1136, 313] width 20 height 24
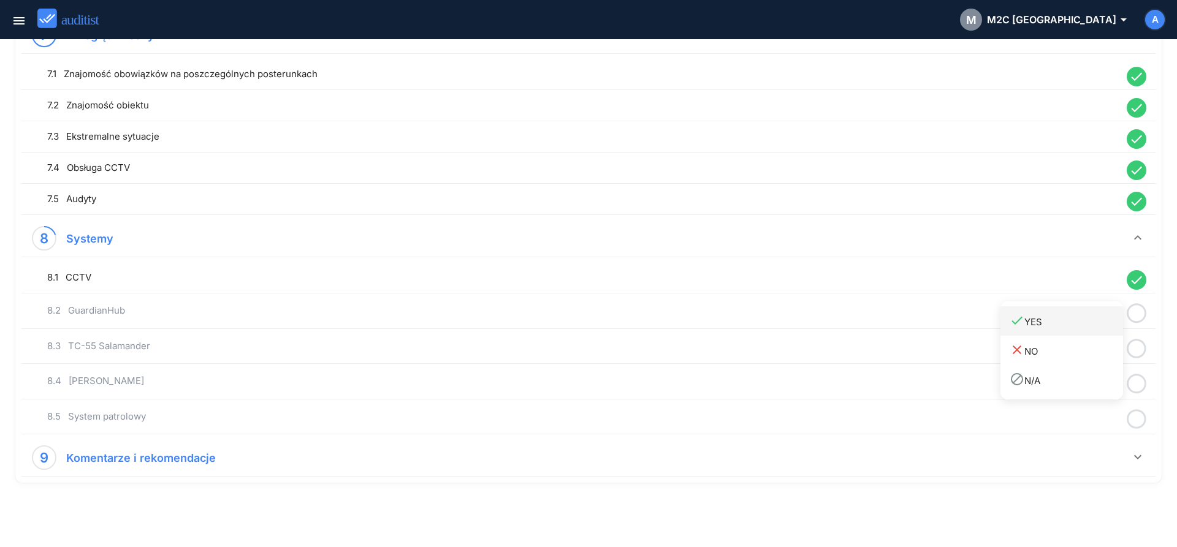
click at [1067, 329] on div "done YES" at bounding box center [1065, 321] width 113 height 17
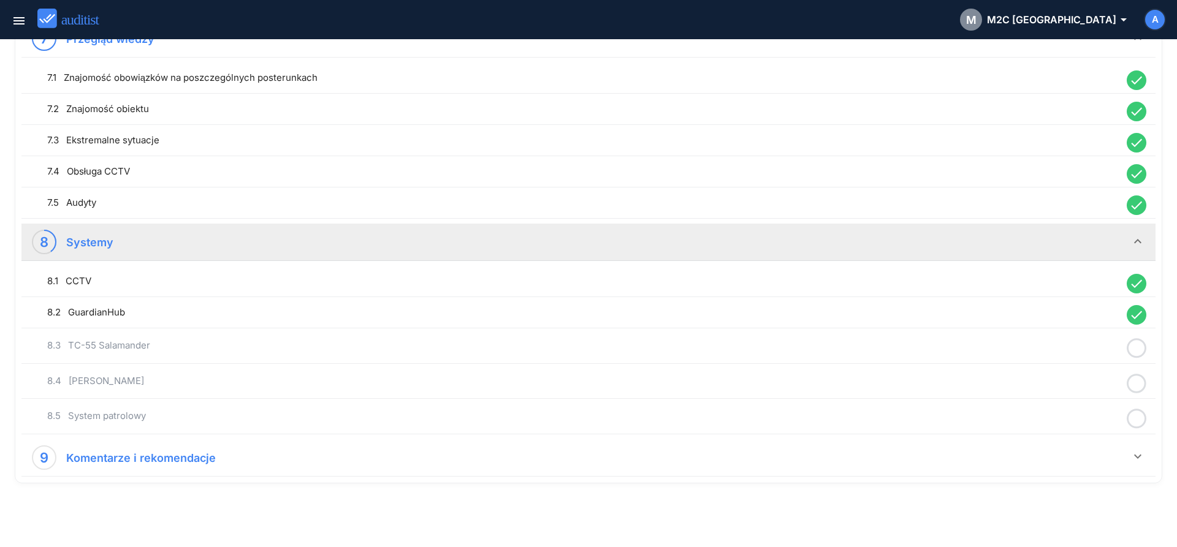
click at [1134, 344] on icon at bounding box center [1136, 348] width 20 height 24
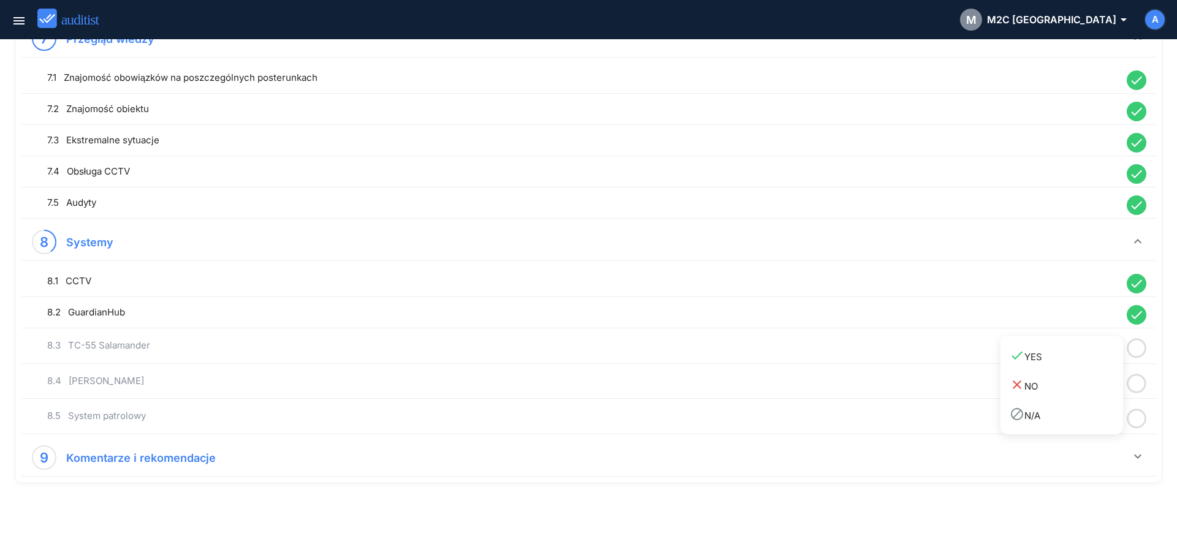
drag, startPoint x: 1071, startPoint y: 358, endPoint x: 1124, endPoint y: 372, distance: 55.7
click at [1077, 360] on div "done YES" at bounding box center [1065, 356] width 113 height 17
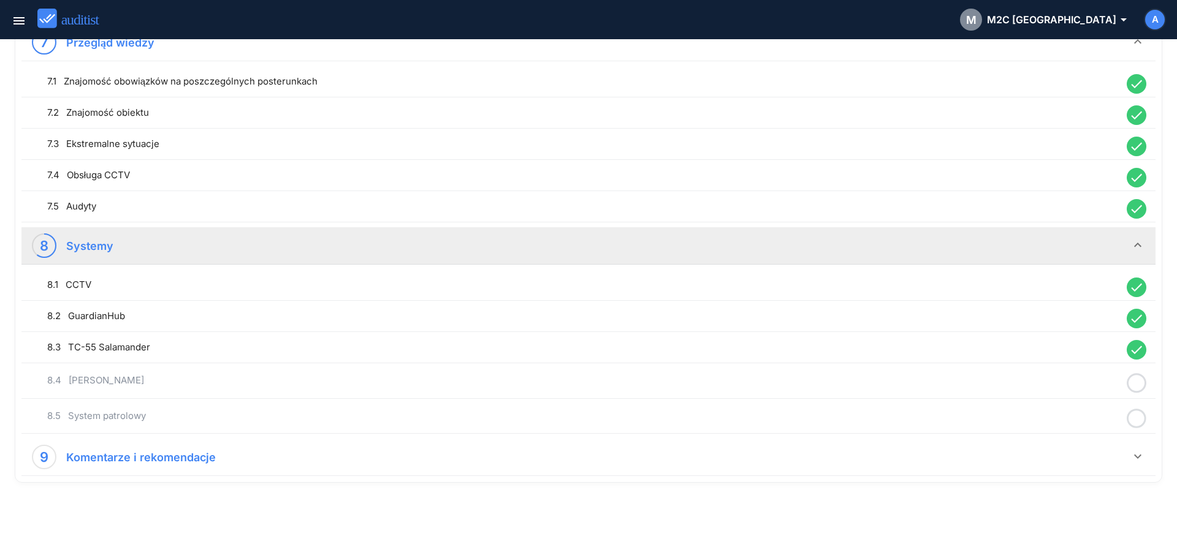
click at [1134, 385] on icon at bounding box center [1136, 383] width 20 height 24
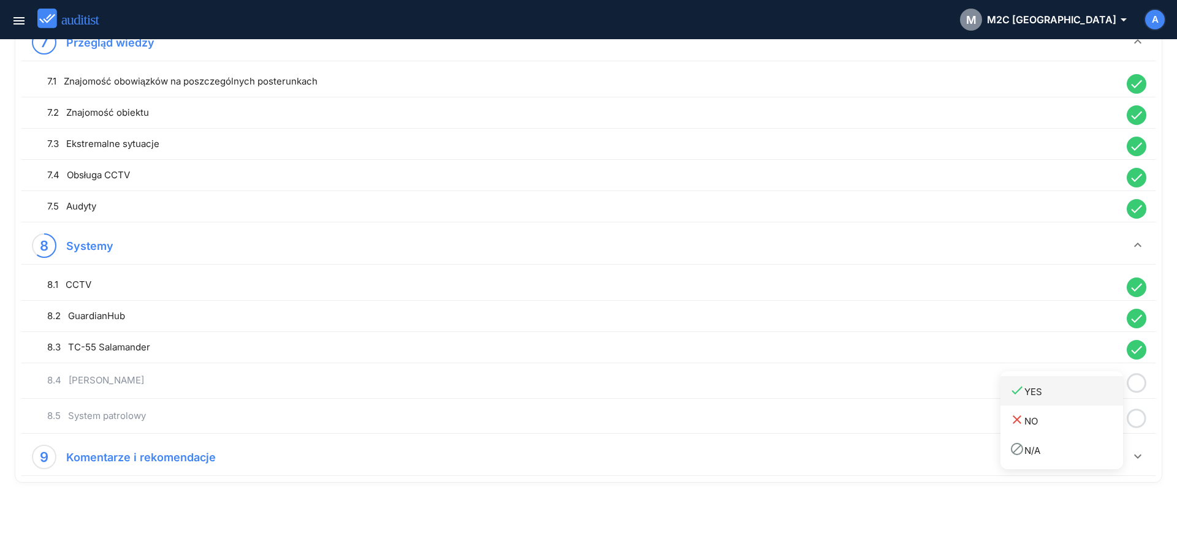
click at [1077, 392] on div "done YES" at bounding box center [1065, 391] width 113 height 17
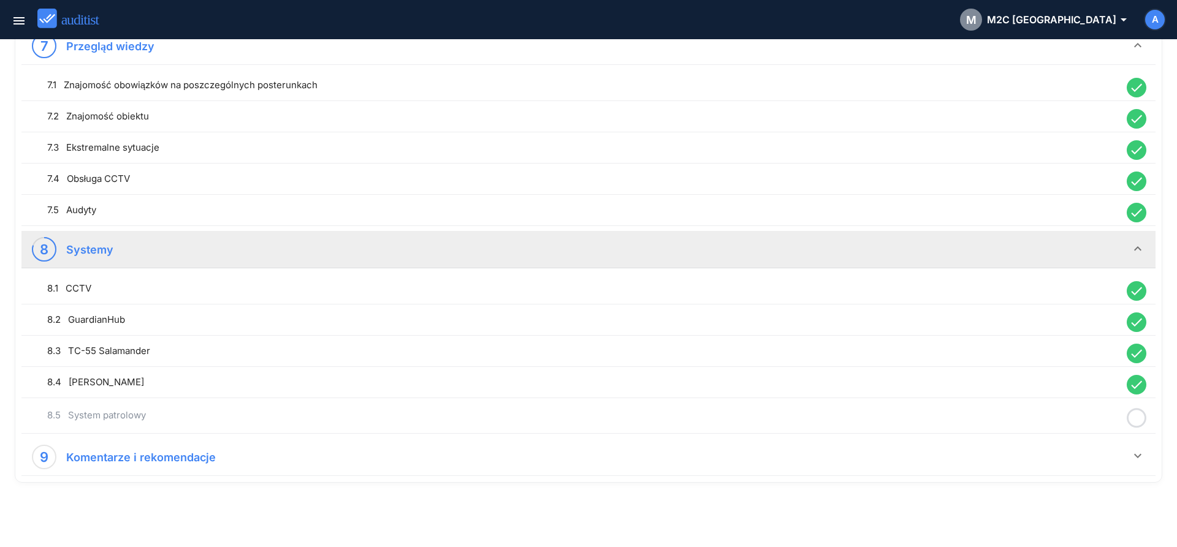
click at [1142, 415] on icon at bounding box center [1136, 418] width 20 height 24
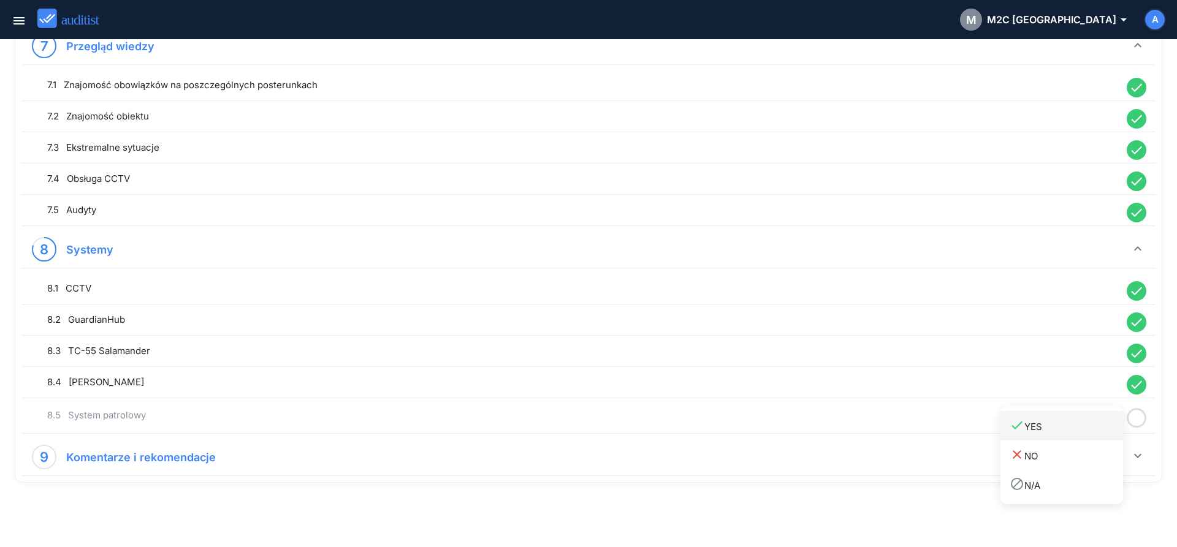
click at [1102, 431] on div "done YES" at bounding box center [1065, 426] width 113 height 17
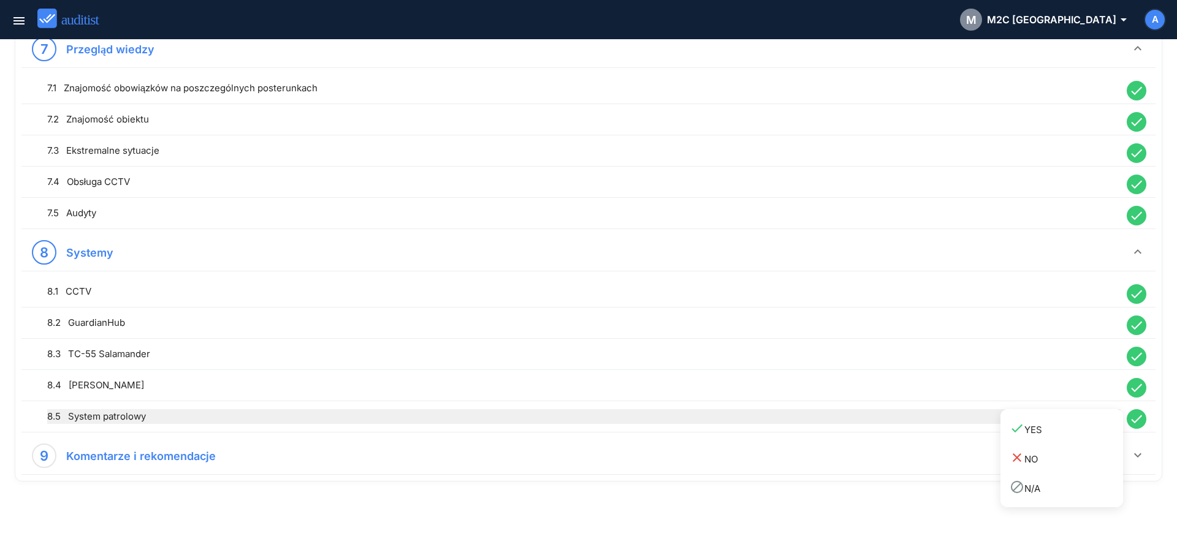
scroll to position [1340, 0]
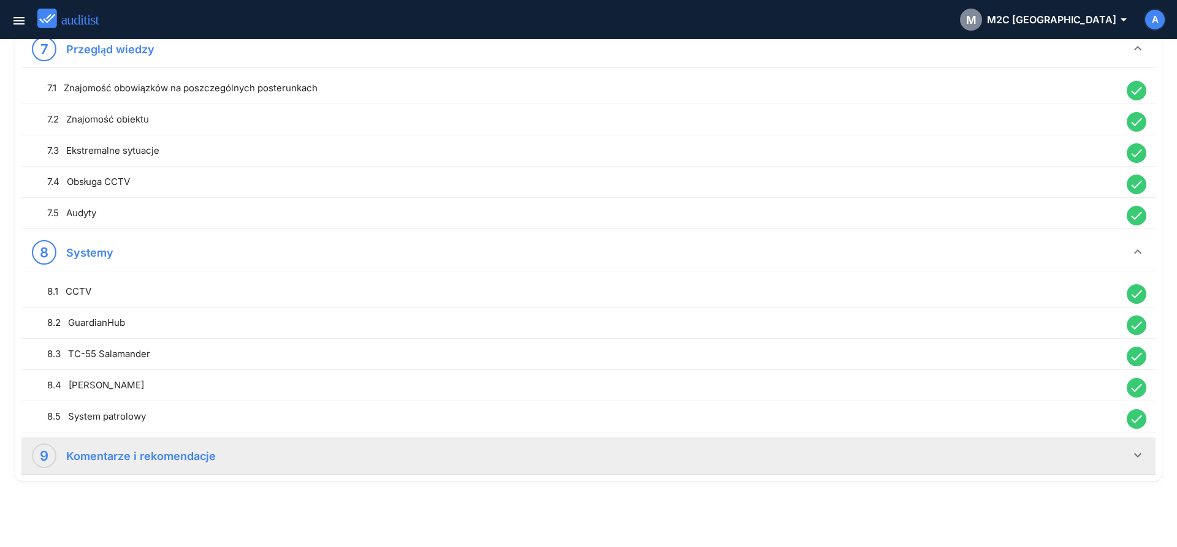
click at [974, 468] on div "9 Komentarze i rekomendacje" at bounding box center [581, 456] width 1098 height 25
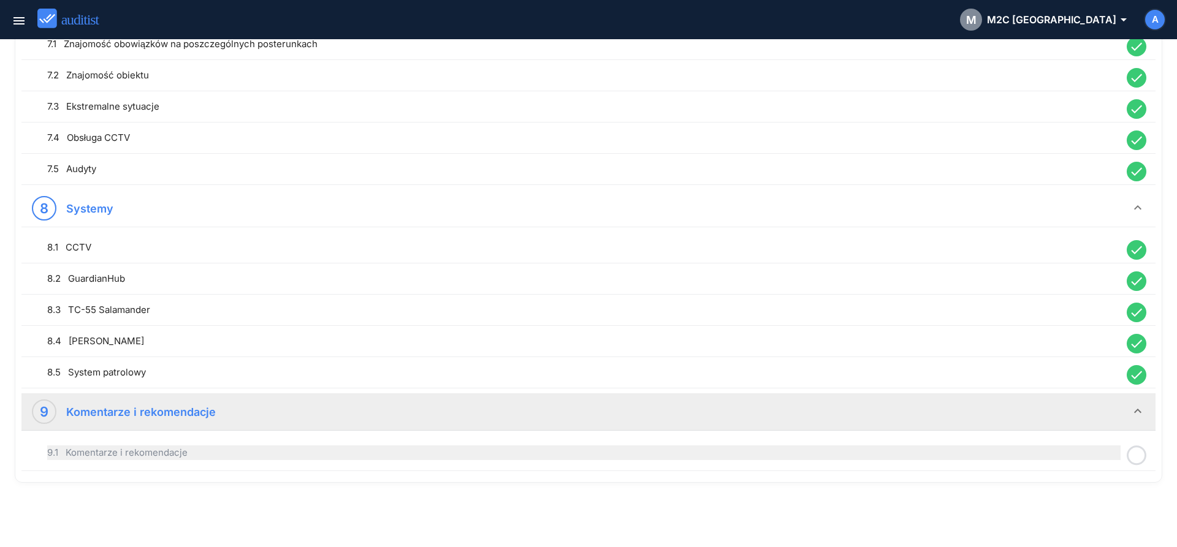
click at [592, 453] on div "9.1 Komentarze i rekomendacje" at bounding box center [583, 452] width 1073 height 15
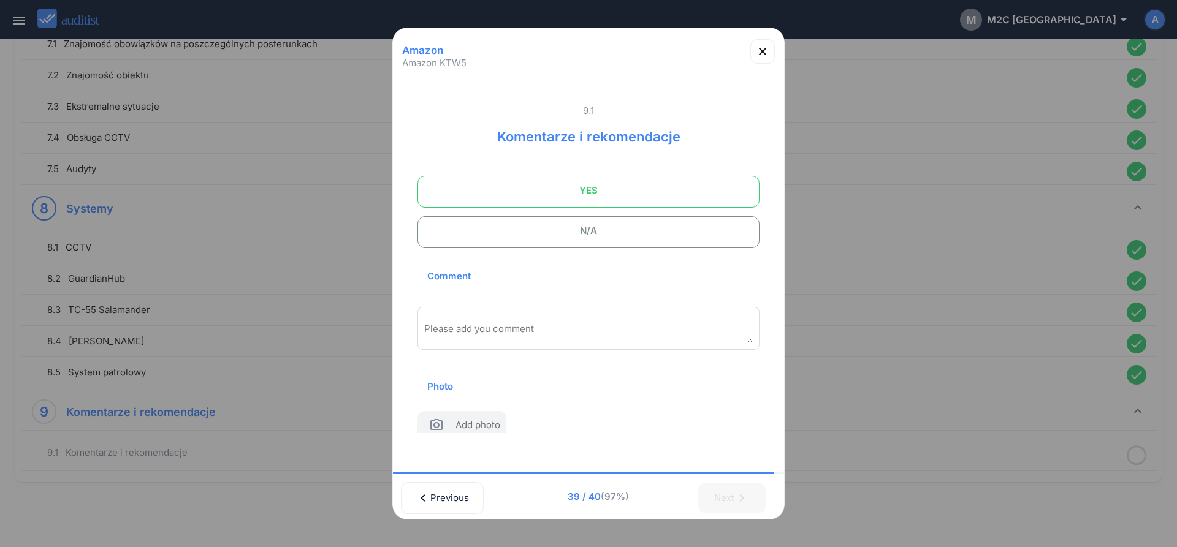
click at [561, 188] on span "YES" at bounding box center [588, 190] width 311 height 25
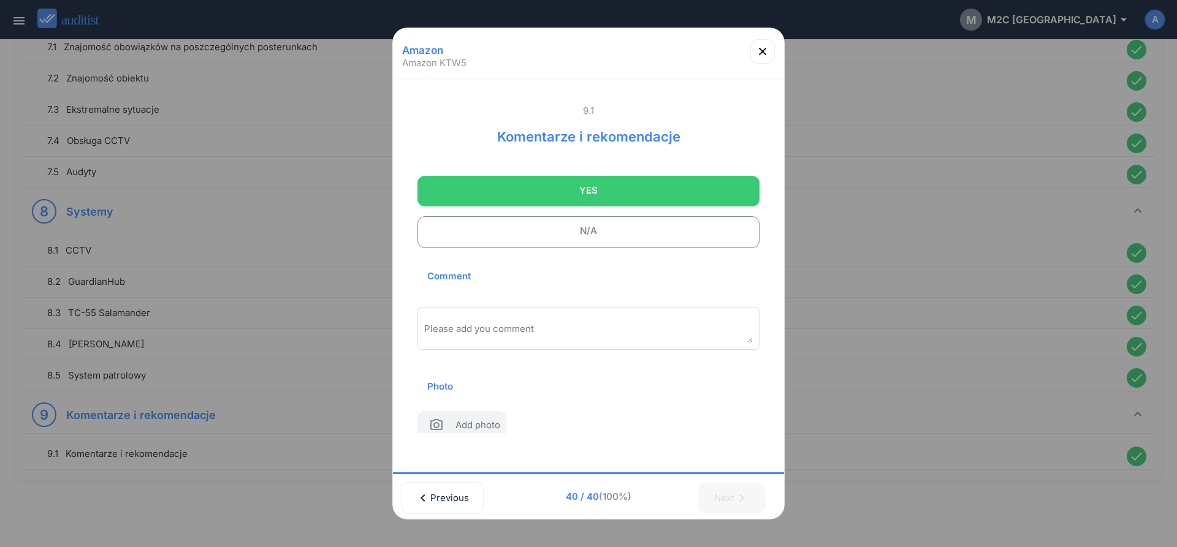
scroll to position [1381, 0]
click at [757, 54] on icon "button" at bounding box center [762, 51] width 15 height 15
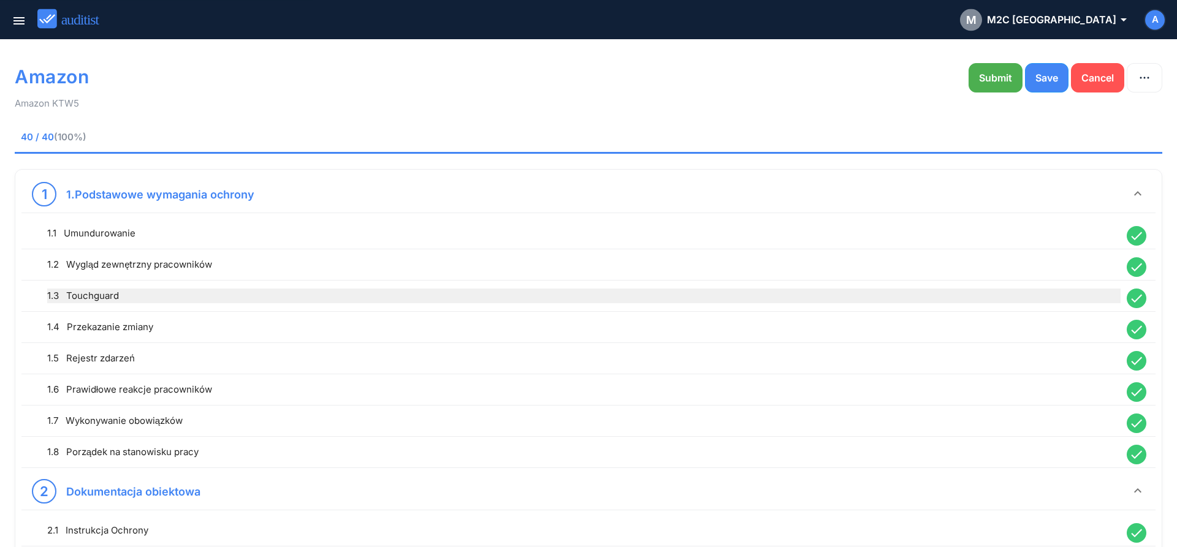
scroll to position [0, 0]
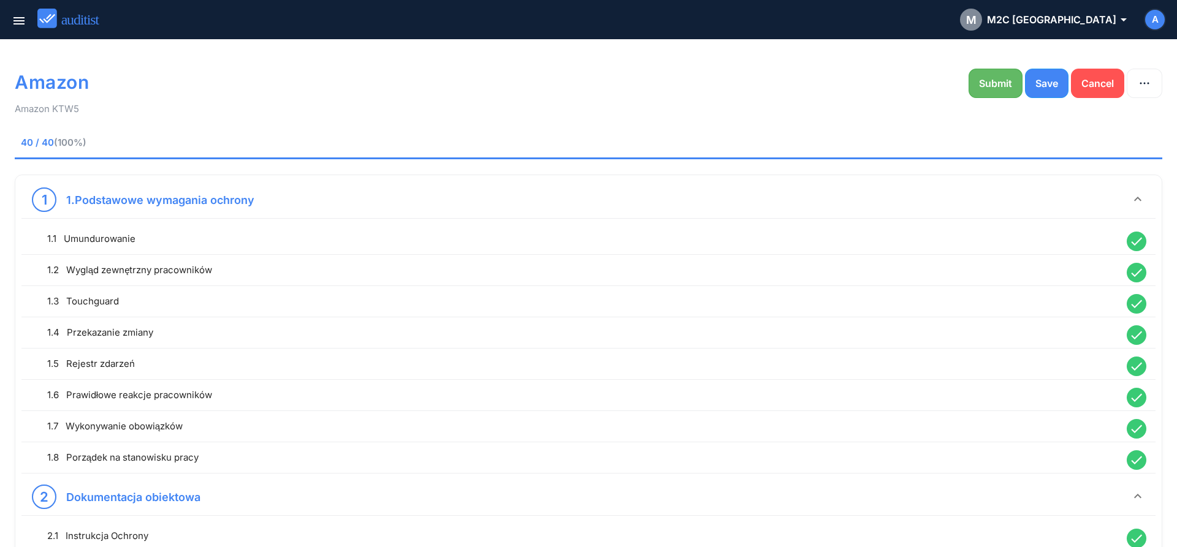
click at [982, 85] on div "Submit" at bounding box center [995, 83] width 33 height 15
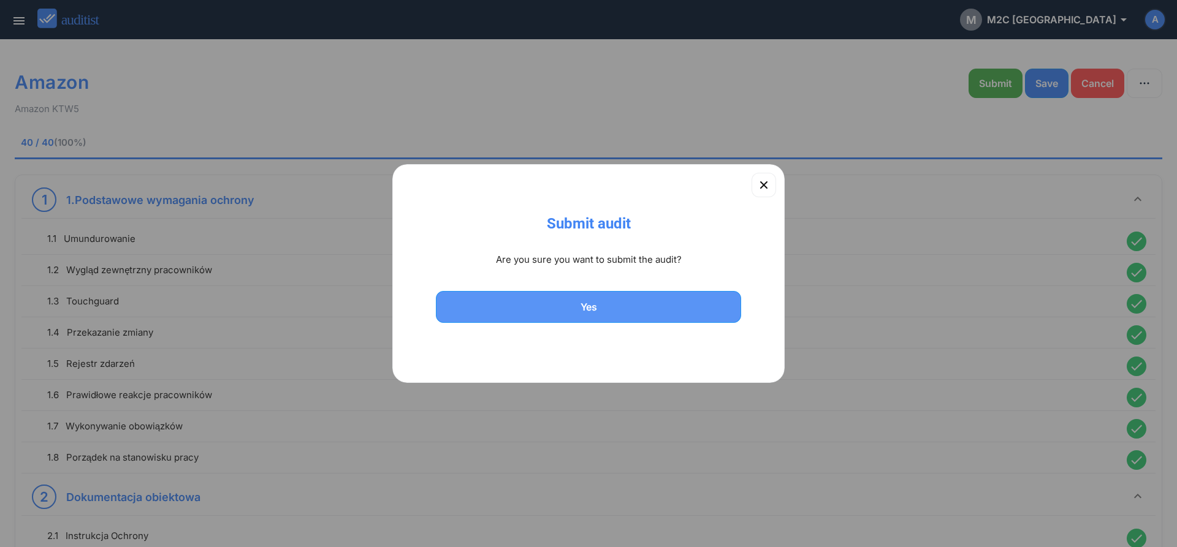
click at [629, 306] on div "Yes" at bounding box center [588, 307] width 273 height 15
